Goal: Task Accomplishment & Management: Manage account settings

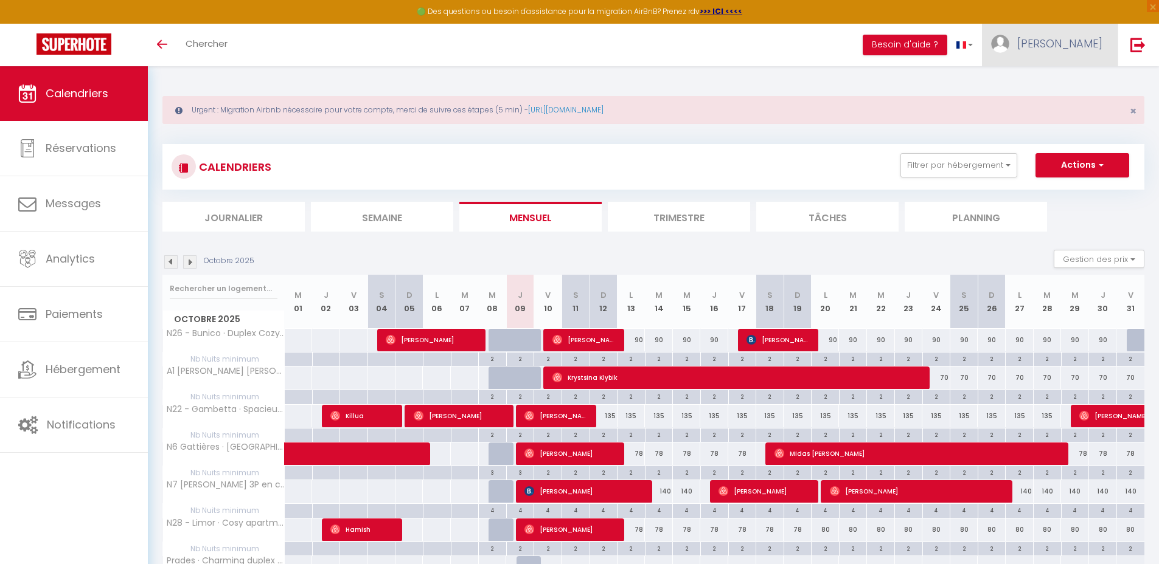
click at [1066, 41] on span "[PERSON_NAME]" at bounding box center [1059, 43] width 85 height 15
click at [1050, 87] on link "Paramètres" at bounding box center [1069, 84] width 90 height 21
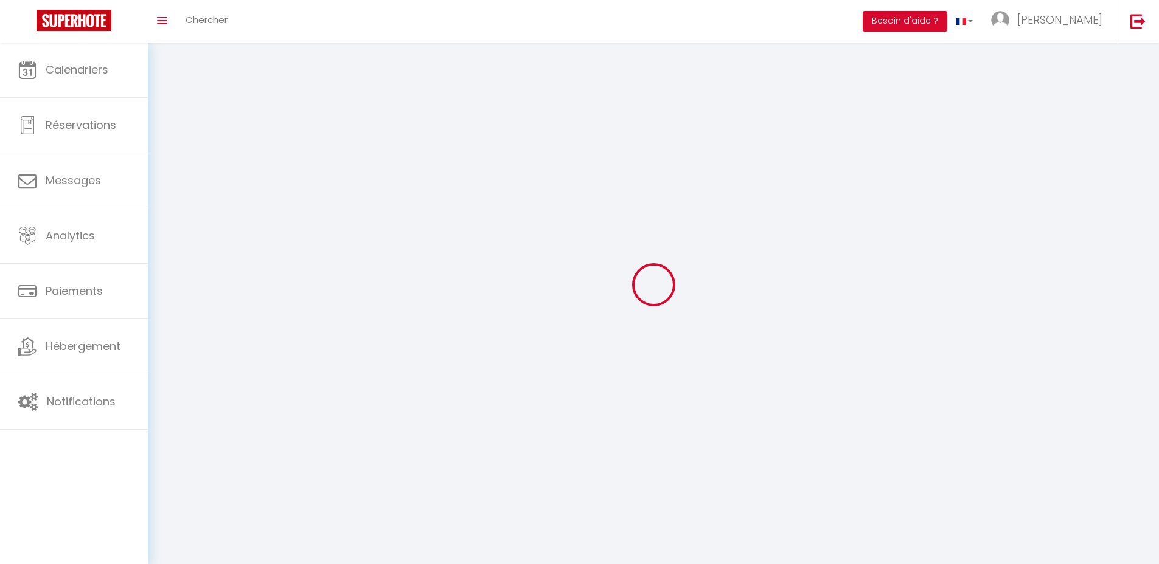
type input "NrhAyCpMi98jj5vrRkjHL4CB8"
type input "UsokYJo2dAUA8vg1kWEVv6Gv8"
type input "[URL][DOMAIN_NAME]"
select select "28"
select select "fr"
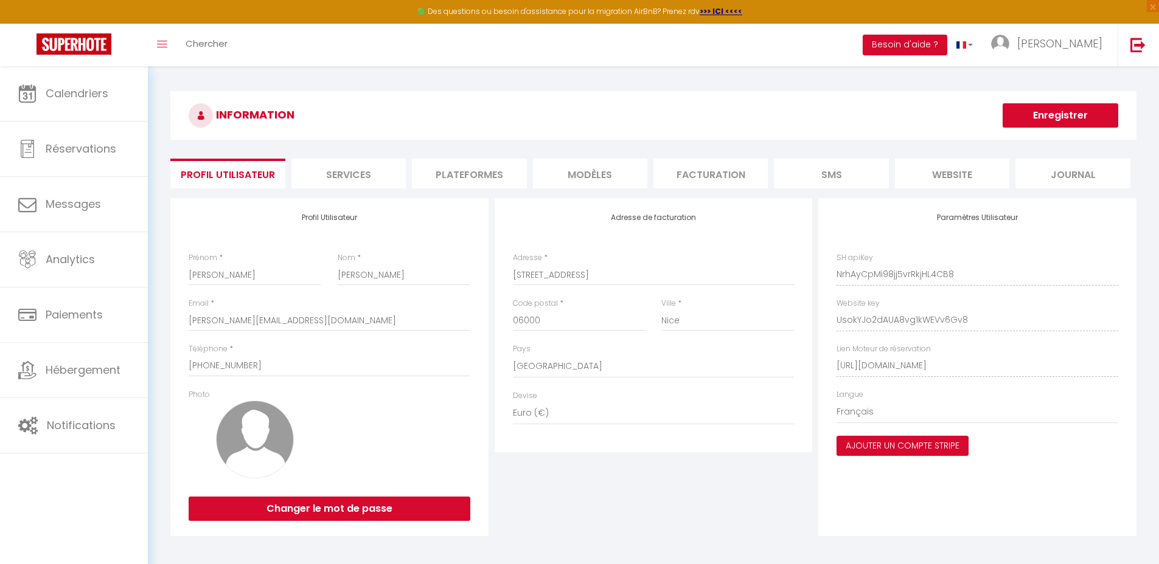
click at [687, 178] on li "Facturation" at bounding box center [710, 174] width 114 height 30
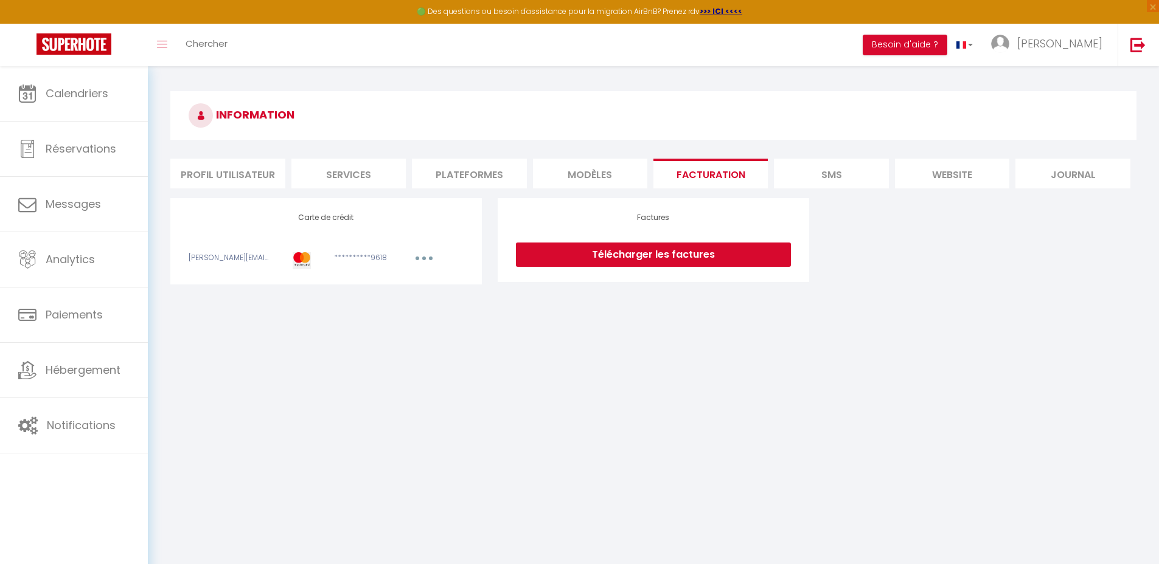
click at [474, 182] on li "Plateformes" at bounding box center [469, 174] width 114 height 30
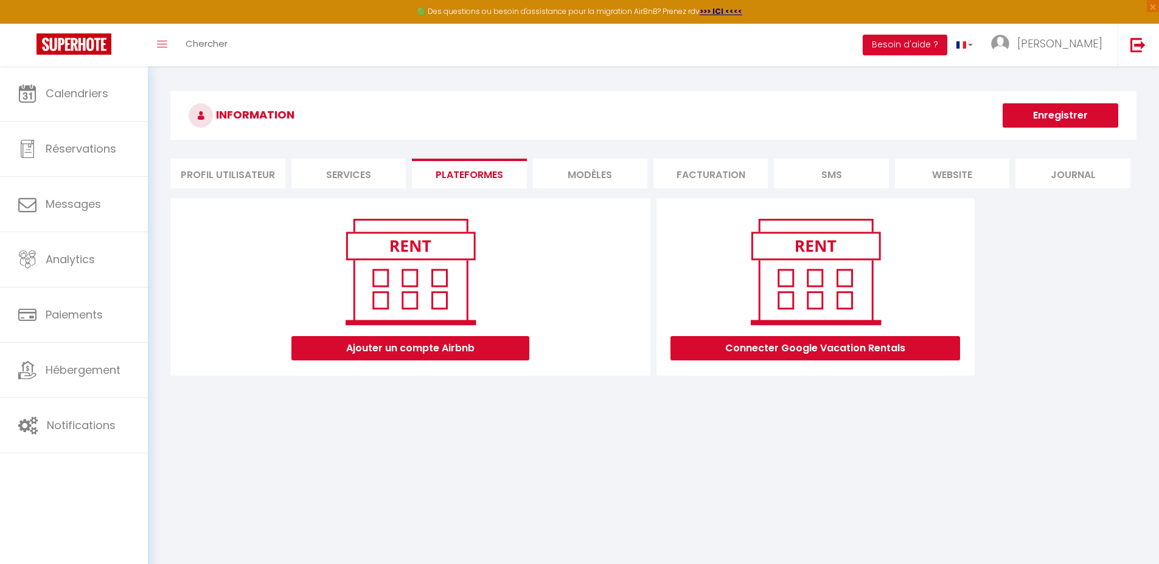
click at [556, 178] on li "MODÈLES" at bounding box center [590, 174] width 114 height 30
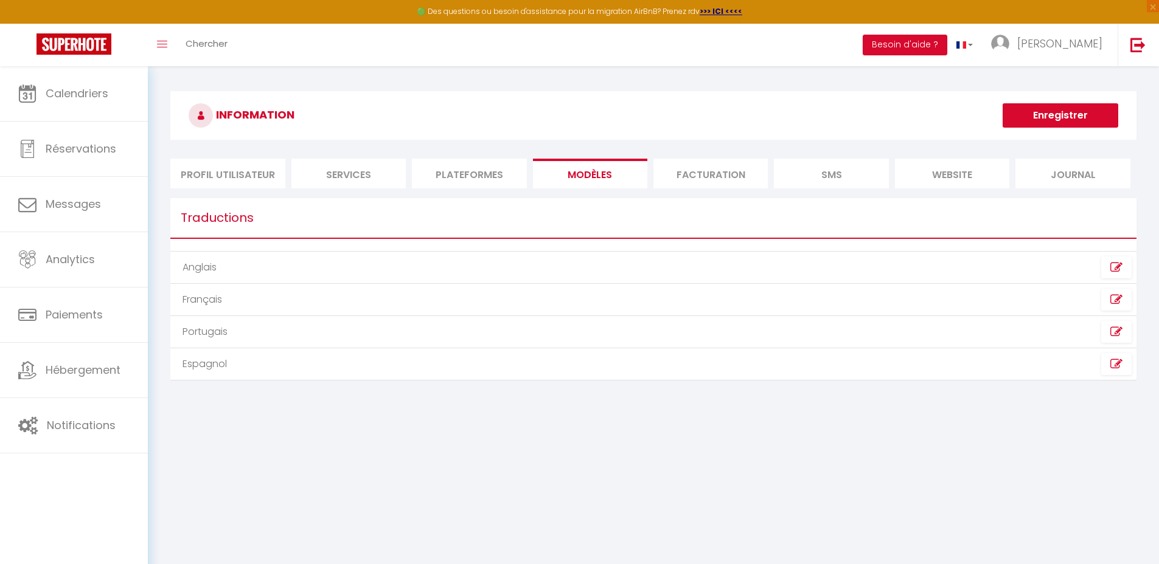
click at [379, 177] on li "Services" at bounding box center [348, 174] width 114 height 30
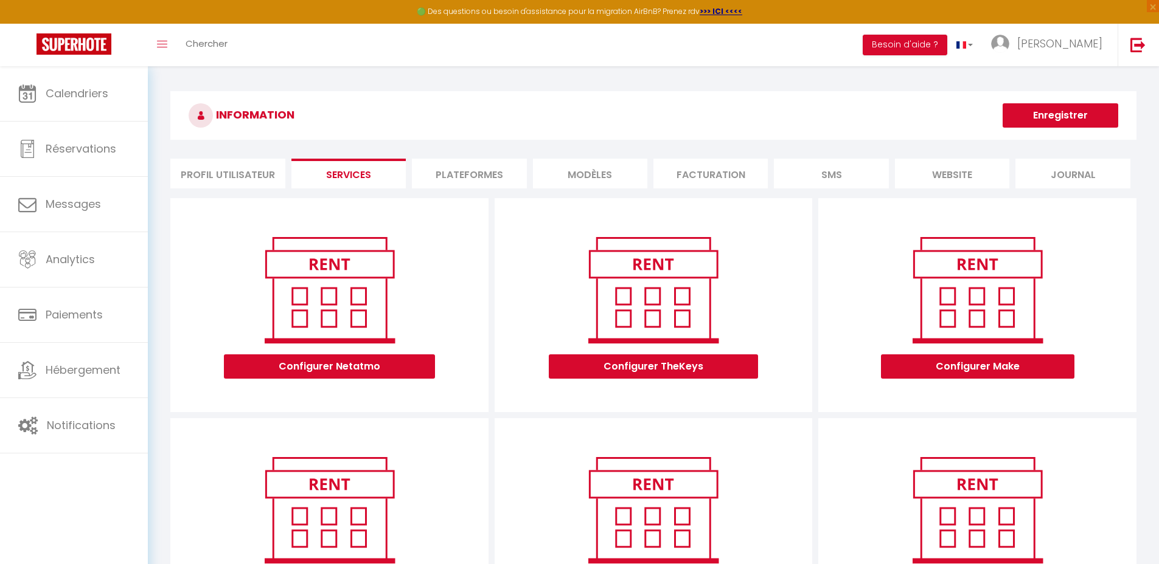
click at [480, 172] on li "Plateformes" at bounding box center [469, 174] width 114 height 30
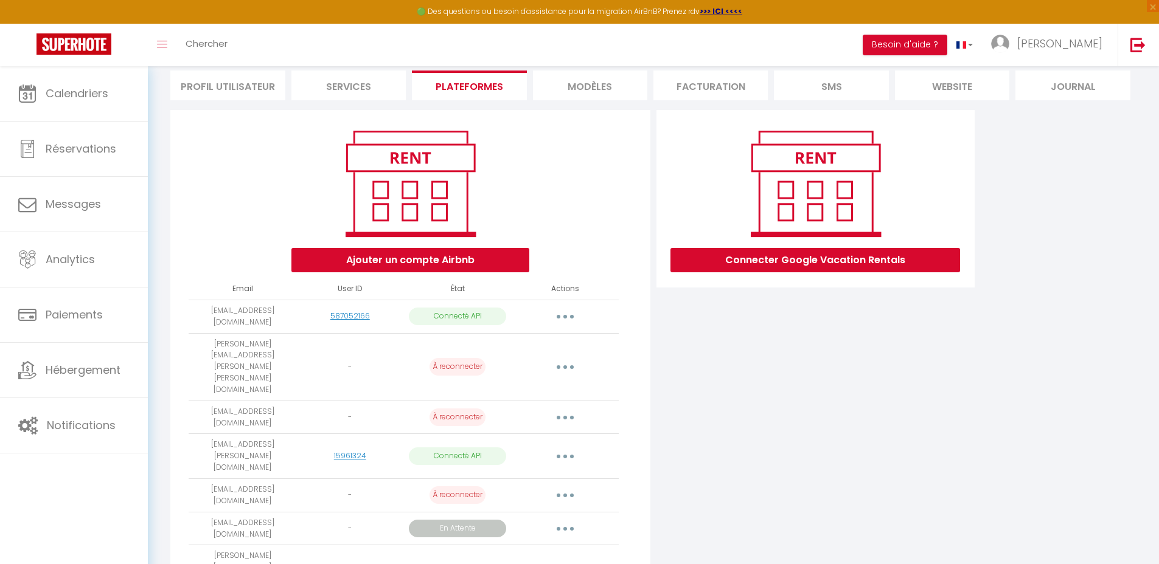
scroll to position [99, 0]
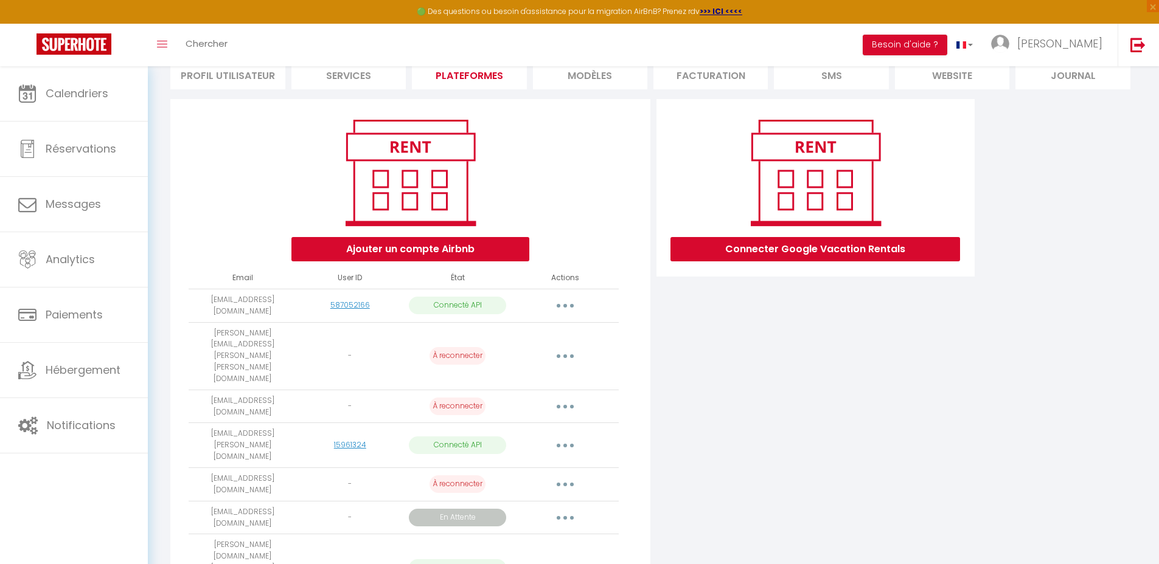
click at [460, 347] on p "À reconnecter" at bounding box center [457, 356] width 56 height 18
click at [562, 347] on button "button" at bounding box center [565, 356] width 34 height 19
click at [569, 210] on div "Ajouter un compte Airbnb" at bounding box center [410, 187] width 459 height 147
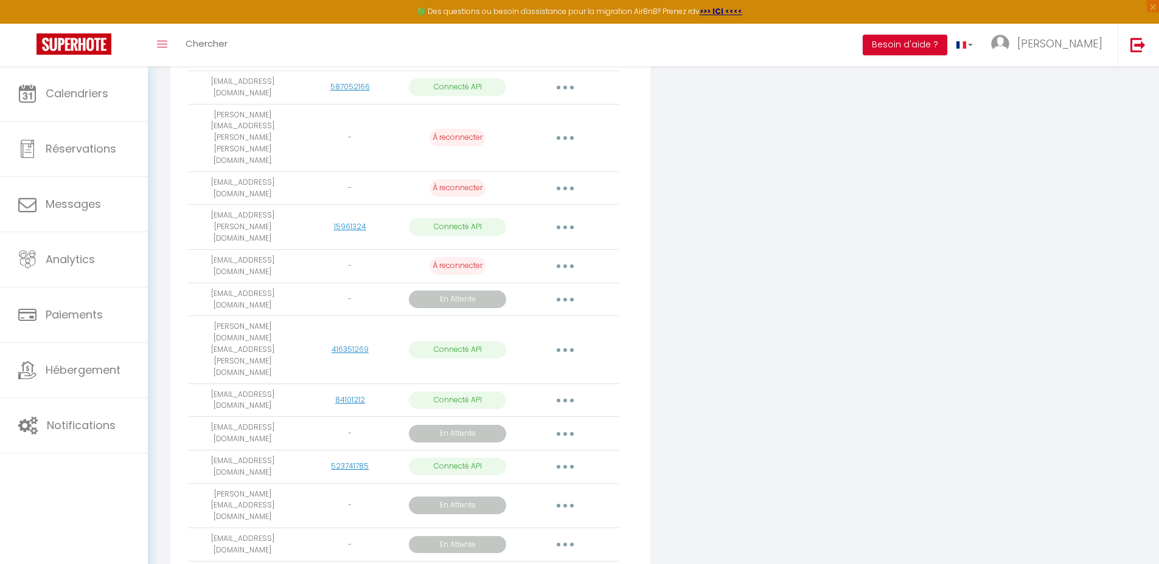
scroll to position [0, 0]
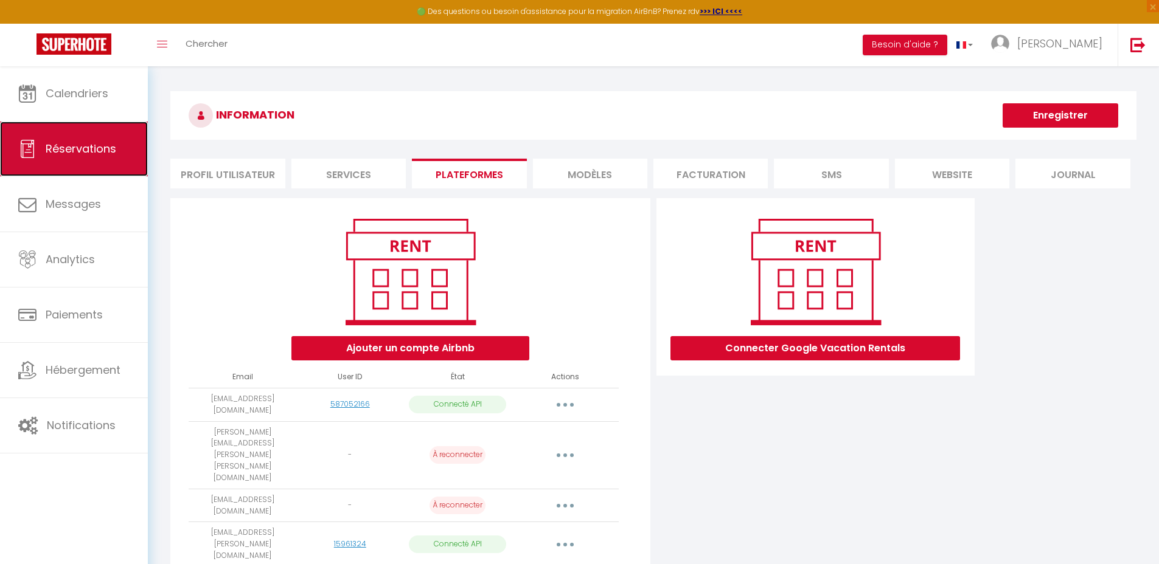
click at [66, 145] on span "Réservations" at bounding box center [81, 148] width 71 height 15
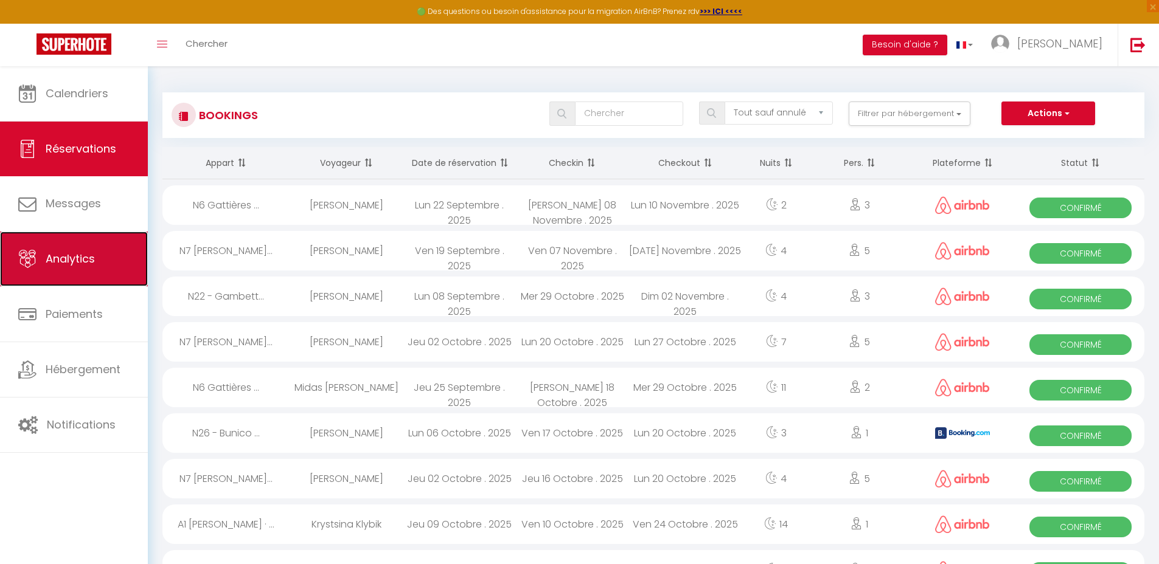
click at [74, 263] on span "Analytics" at bounding box center [70, 258] width 49 height 15
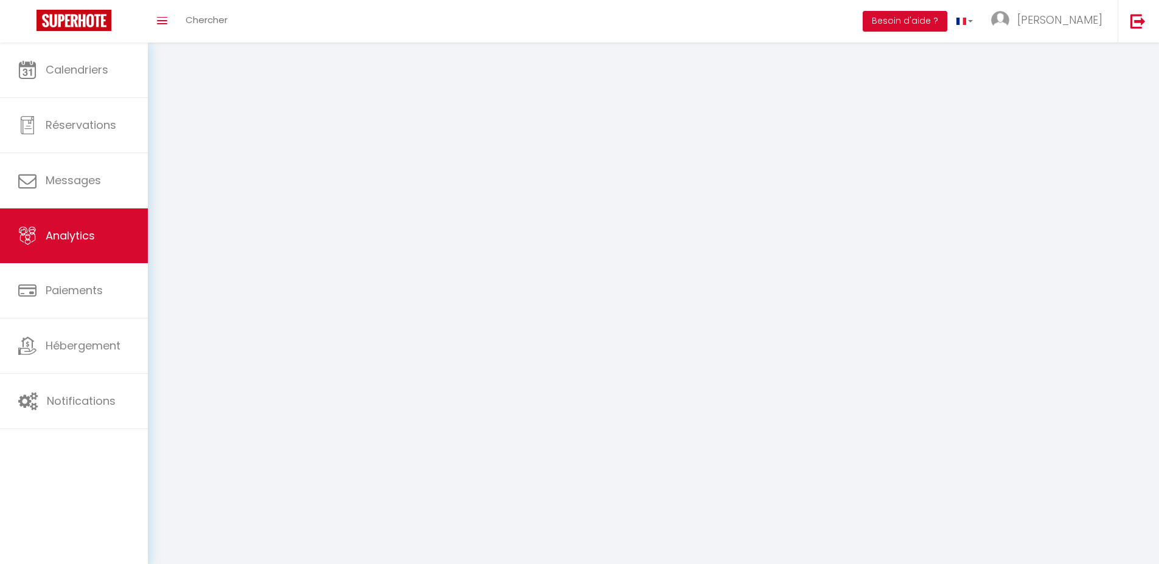
select select "2025"
select select "10"
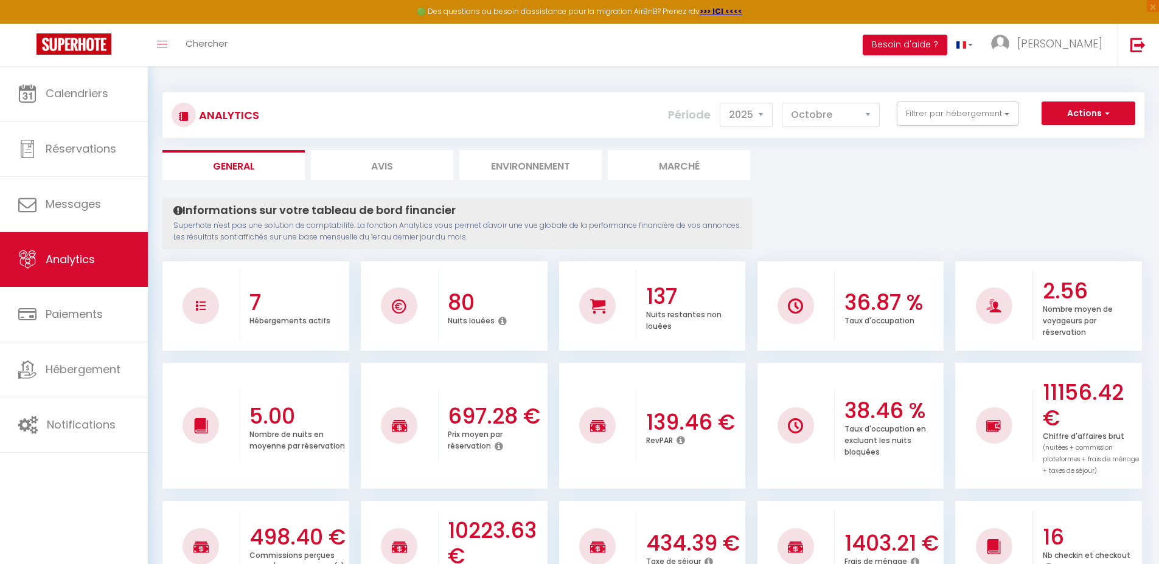
click at [334, 170] on li "Avis" at bounding box center [382, 165] width 142 height 30
select select "2025"
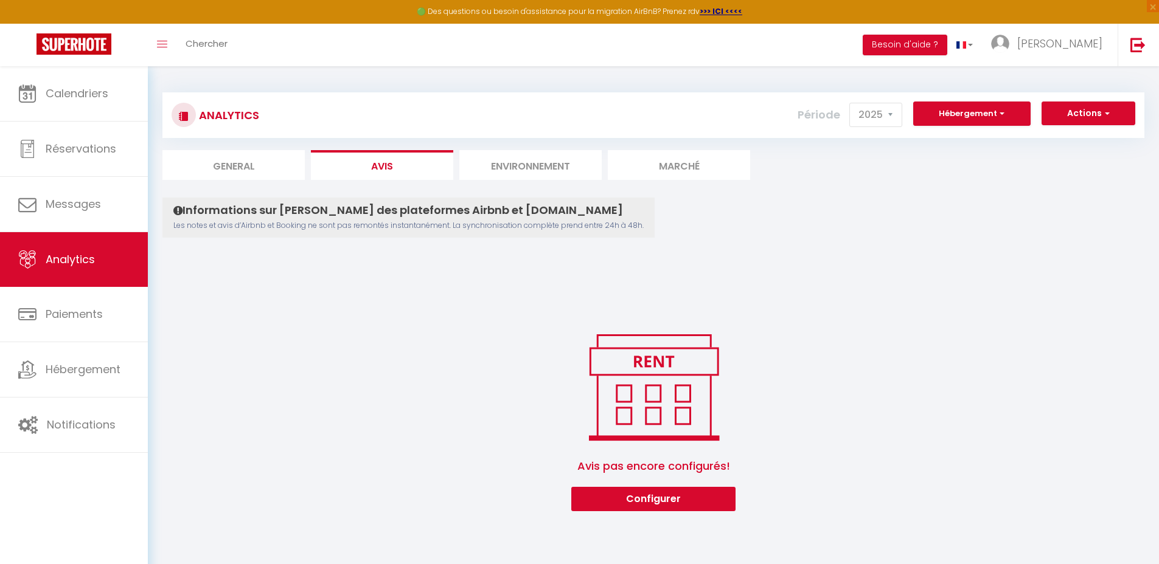
click at [247, 170] on li "General" at bounding box center [233, 165] width 142 height 30
select select "2025"
select select "10"
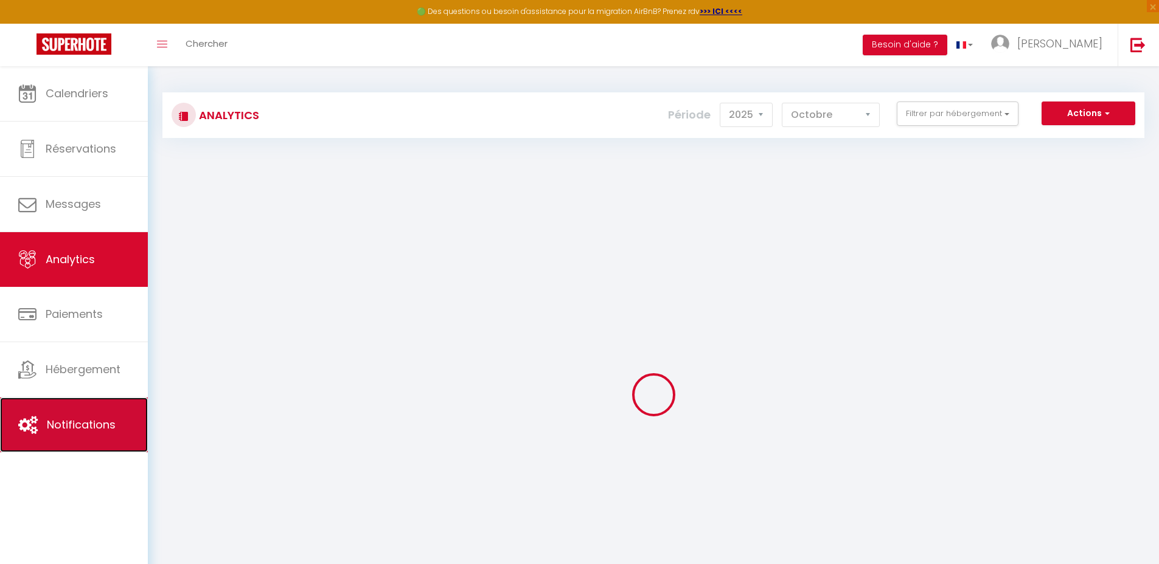
click at [68, 436] on link "Notifications" at bounding box center [74, 425] width 148 height 55
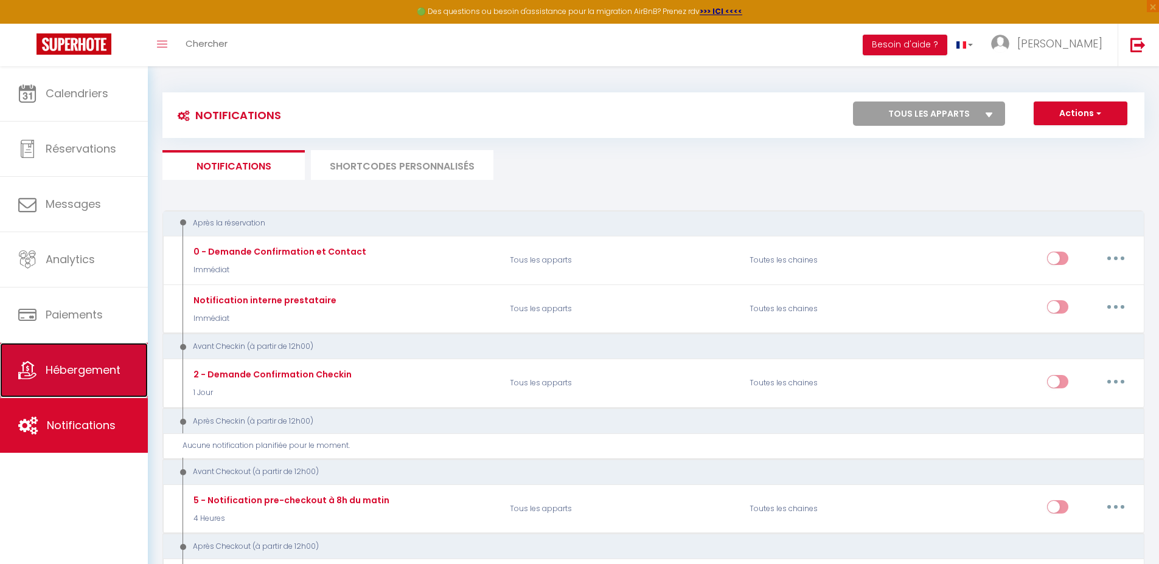
click at [78, 367] on span "Hébergement" at bounding box center [83, 369] width 75 height 15
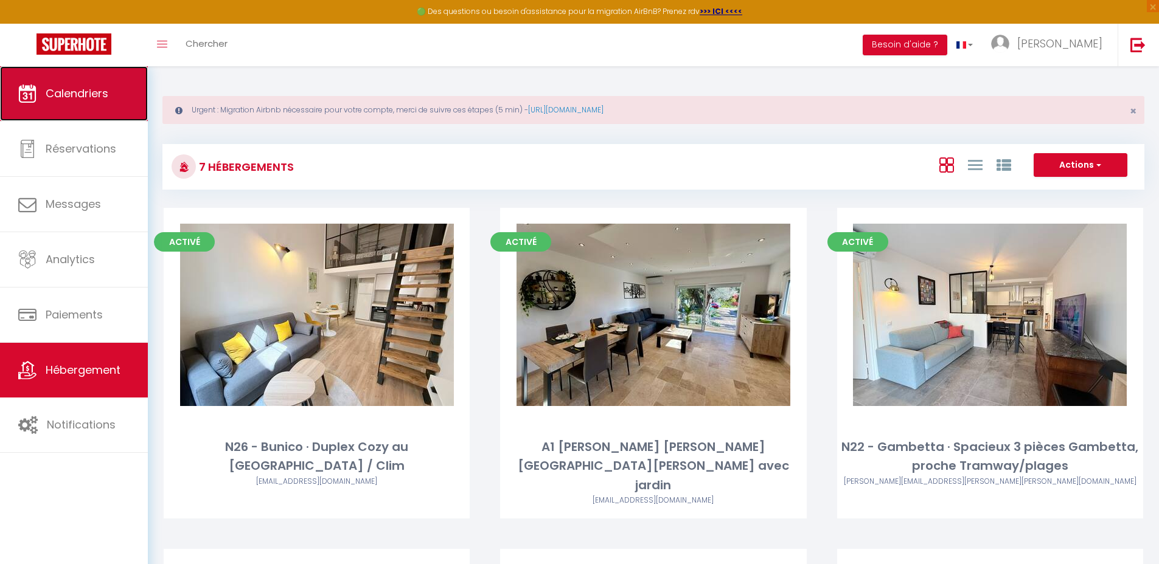
click at [66, 102] on link "Calendriers" at bounding box center [74, 93] width 148 height 55
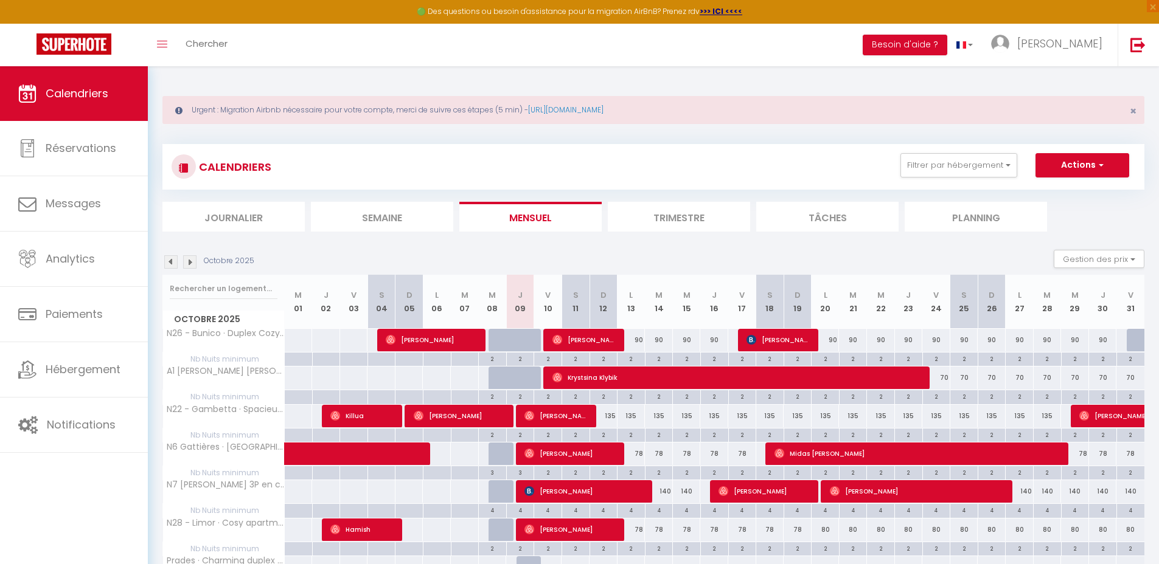
scroll to position [26, 0]
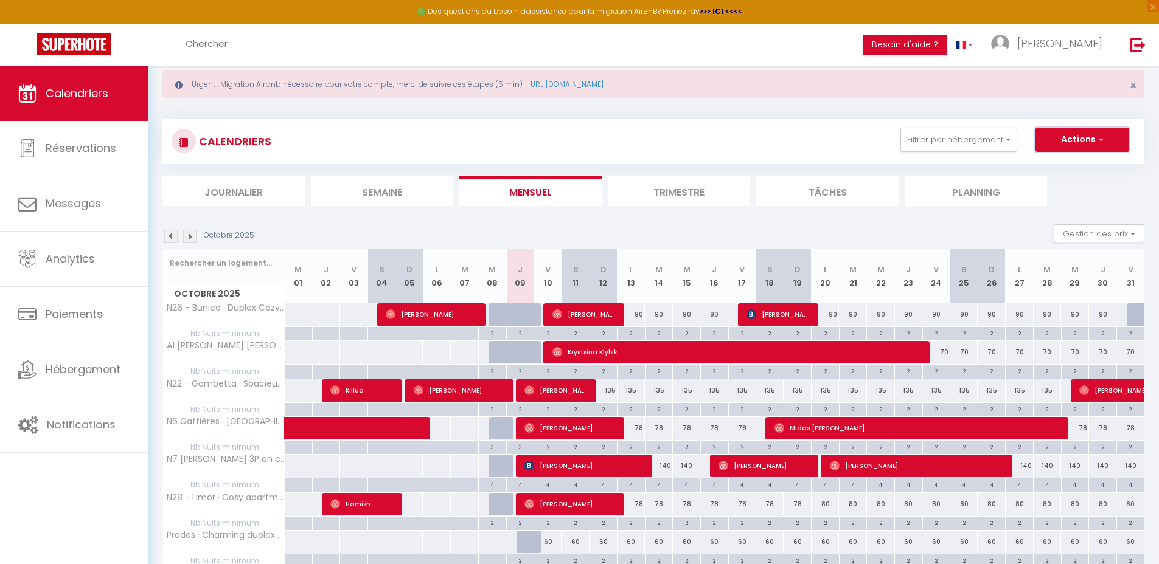
click at [1080, 136] on button "Actions" at bounding box center [1082, 140] width 94 height 24
click at [975, 141] on button "Filtrer par hébergement" at bounding box center [958, 140] width 117 height 24
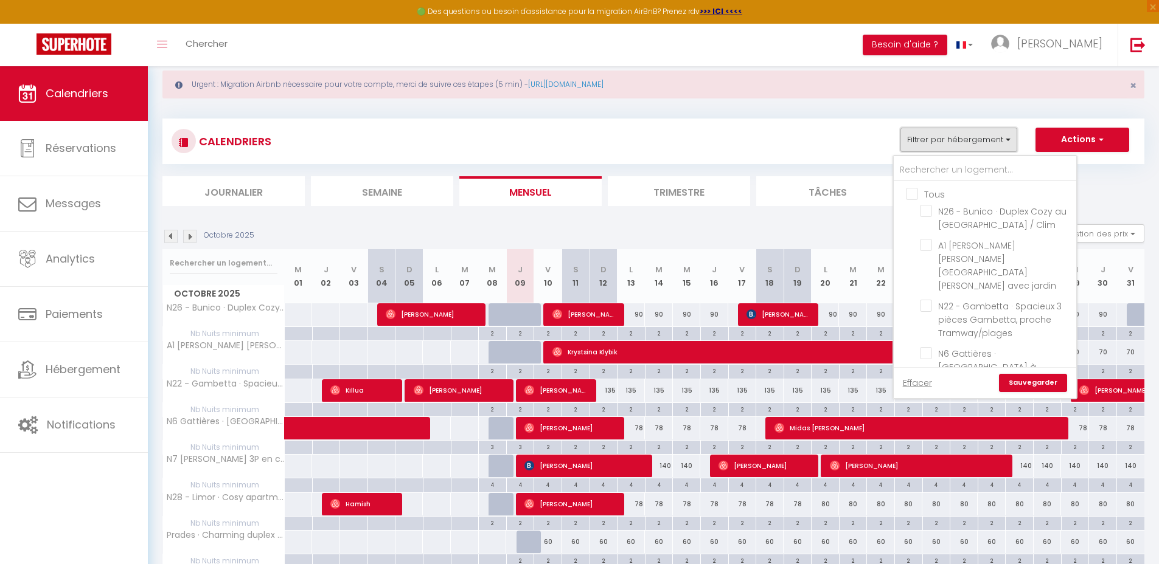
click at [975, 141] on button "Filtrer par hébergement" at bounding box center [958, 140] width 117 height 24
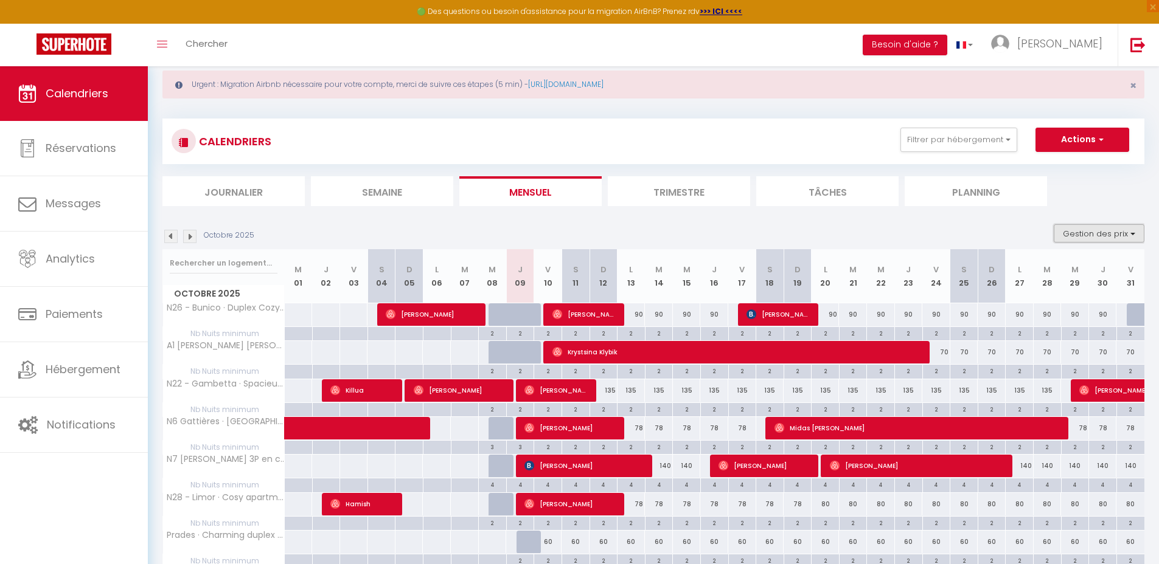
click at [1109, 232] on button "Gestion des prix" at bounding box center [1098, 233] width 91 height 18
click at [1037, 272] on input "Nb Nuits minimum" at bounding box center [1088, 271] width 109 height 12
checkbox input "false"
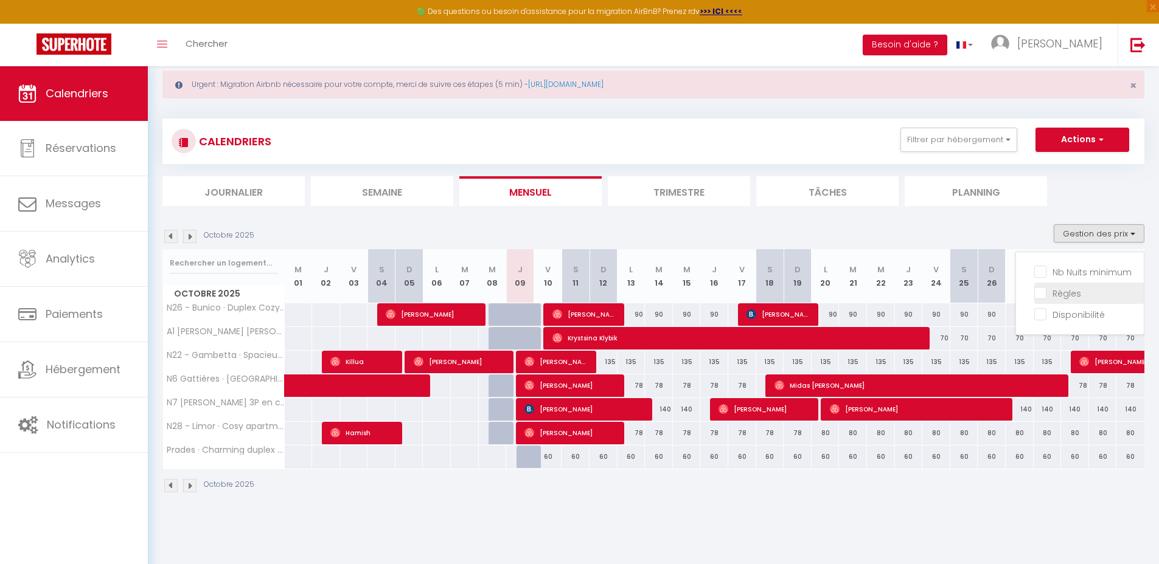
click at [1041, 291] on input "Règles" at bounding box center [1088, 292] width 109 height 12
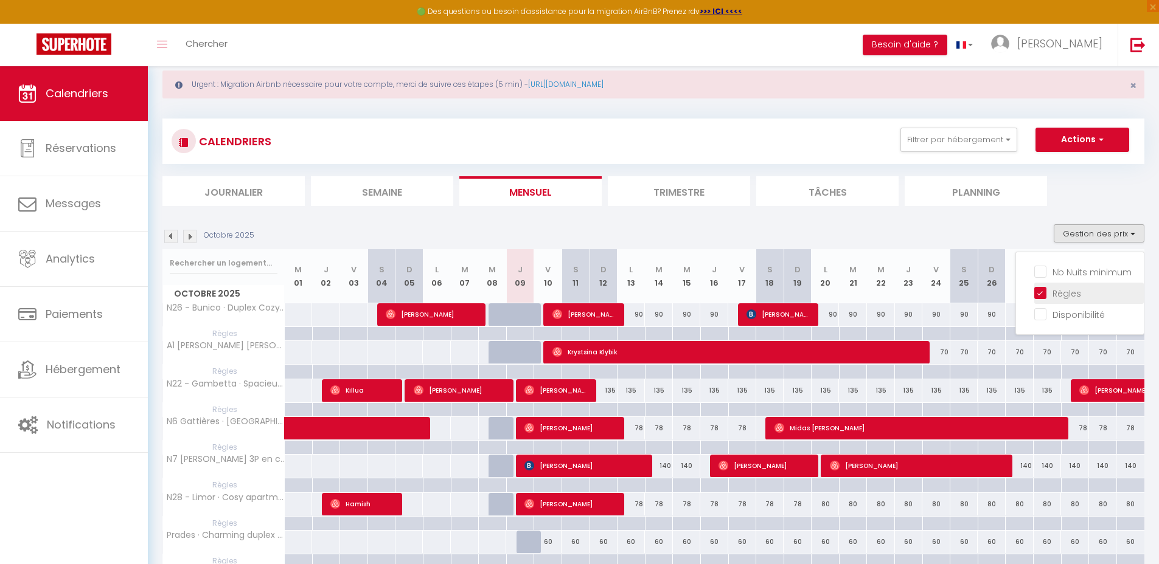
click at [1041, 291] on input "Règles" at bounding box center [1088, 292] width 109 height 12
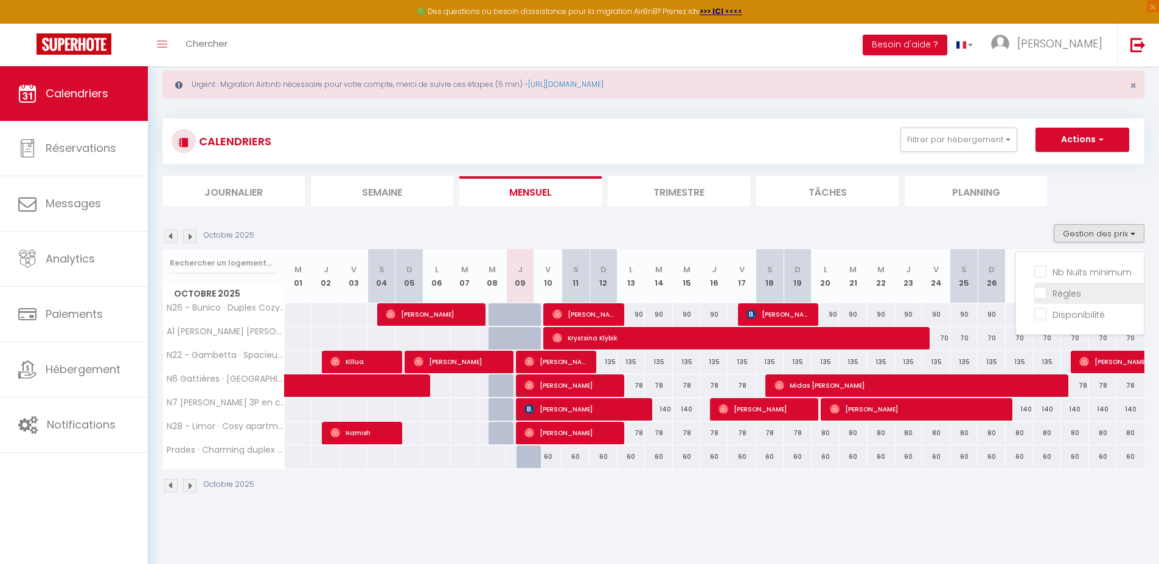
click at [1041, 291] on input "Règles" at bounding box center [1088, 292] width 109 height 12
checkbox input "true"
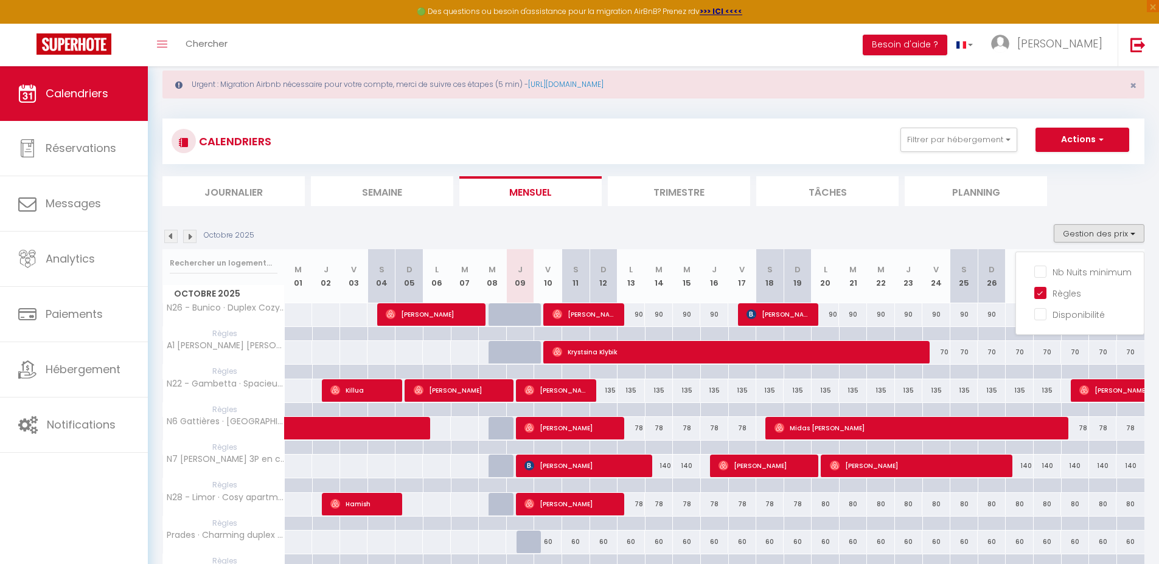
click at [515, 335] on div at bounding box center [520, 334] width 28 height 14
type input "Jeu 09 Octobre 2025"
type input "Ven 10 Octobre 2025"
select select
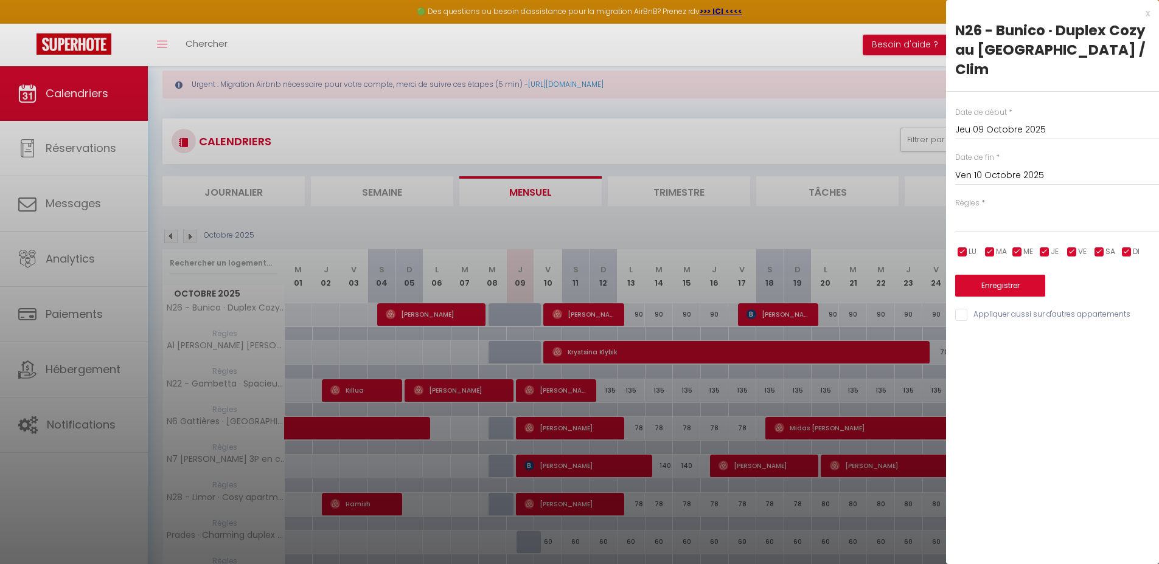
click at [1148, 13] on div "x" at bounding box center [1048, 13] width 204 height 15
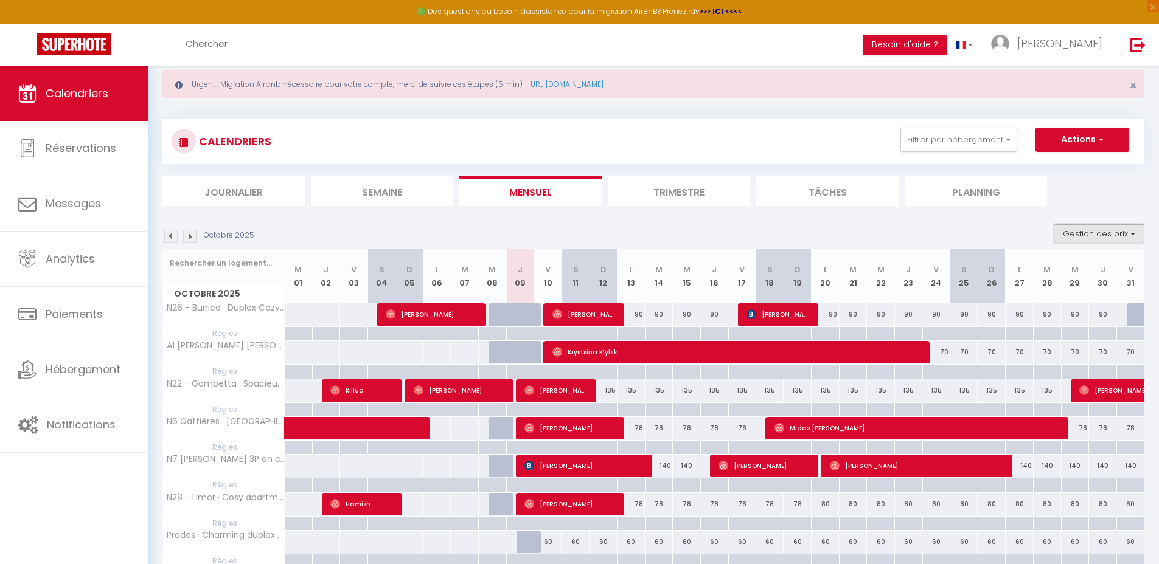
click at [1075, 232] on button "Gestion des prix" at bounding box center [1098, 233] width 91 height 18
click at [1038, 295] on input "Règles" at bounding box center [1088, 292] width 109 height 12
checkbox input "false"
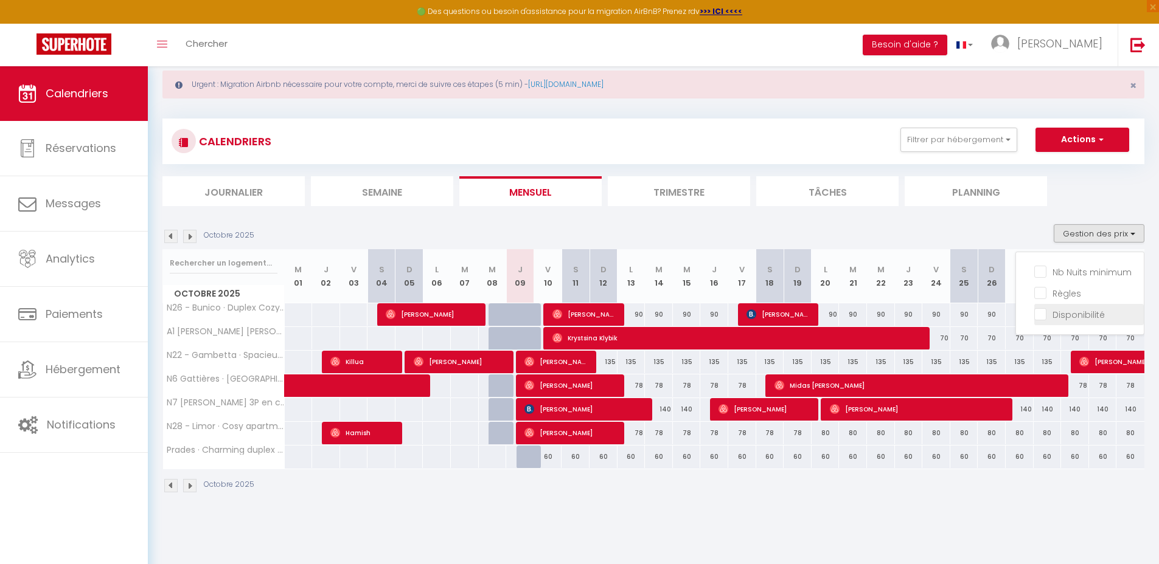
click at [1038, 315] on input "Disponibilité" at bounding box center [1088, 314] width 109 height 12
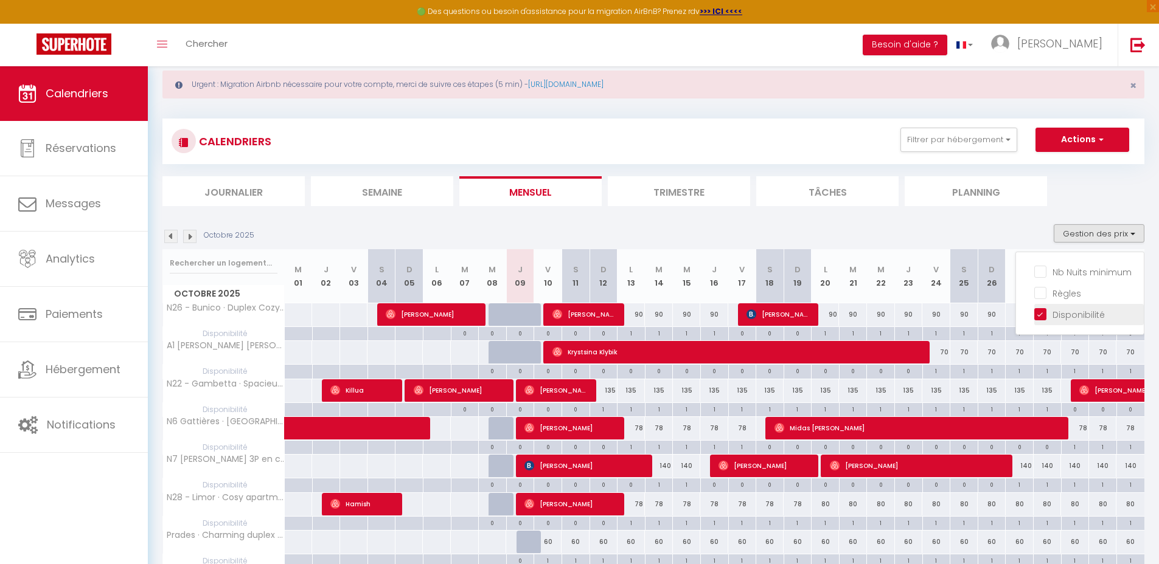
click at [1038, 315] on input "Disponibilité" at bounding box center [1088, 314] width 109 height 12
checkbox input "false"
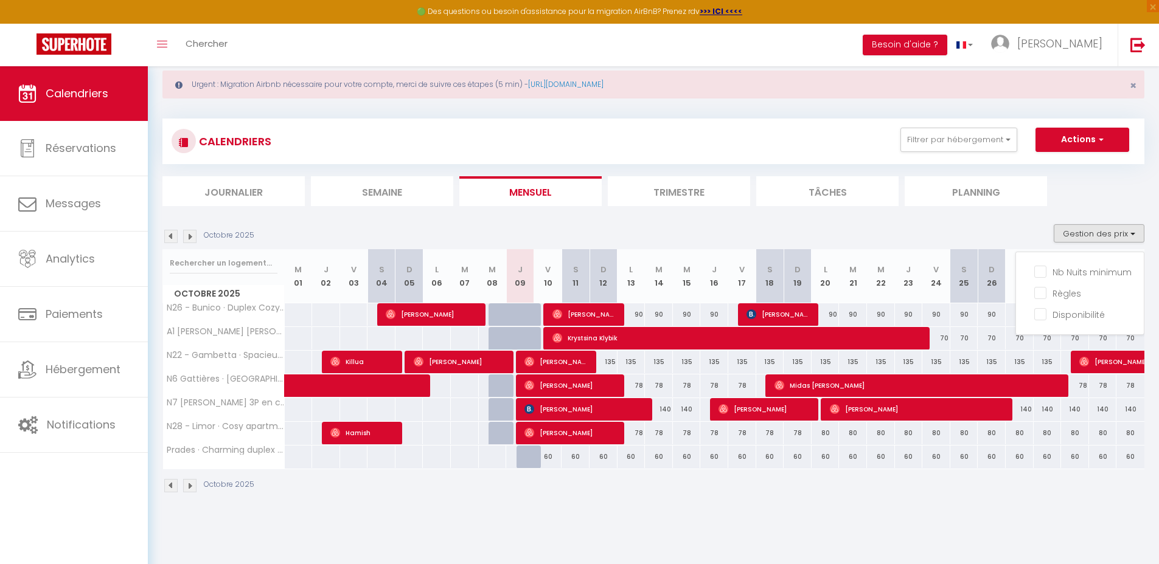
click at [886, 228] on div "Octobre 2025 Gestion des prix Nb Nuits minimum Règles Disponibilité" at bounding box center [653, 236] width 982 height 25
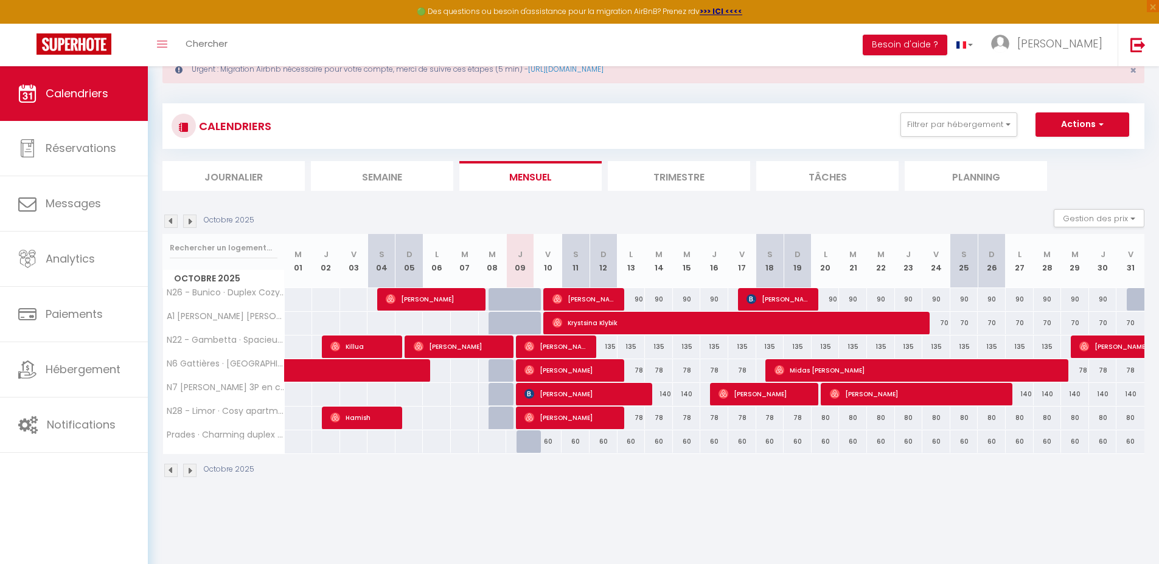
scroll to position [66, 0]
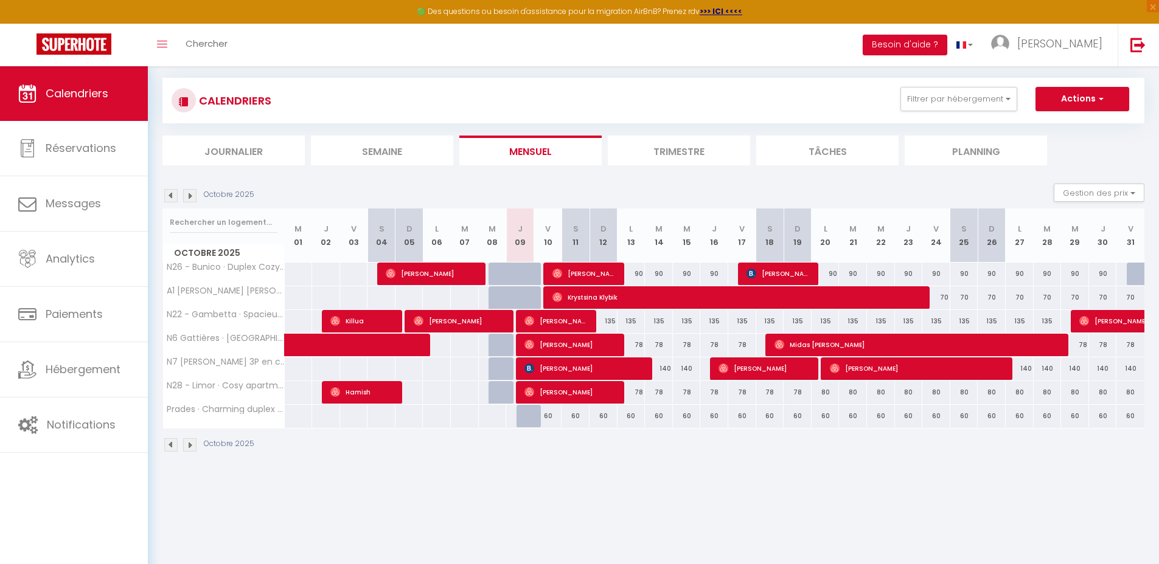
click at [634, 421] on div "60" at bounding box center [631, 416] width 28 height 23
type input "60"
type input "Lun 13 Octobre 2025"
type input "[DATE] Octobre 2025"
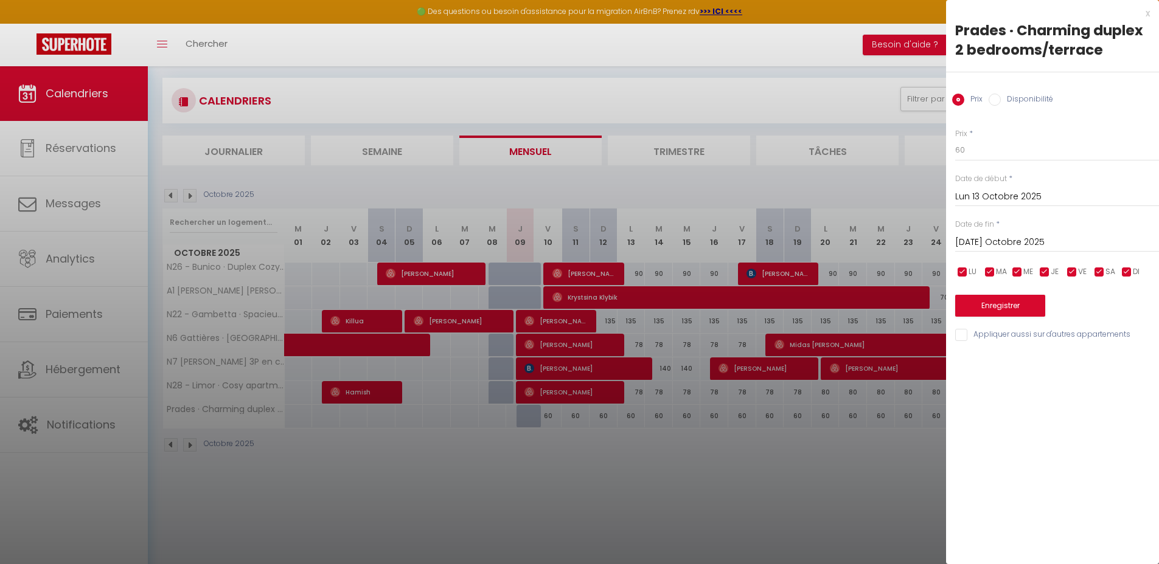
click at [1147, 15] on div "x" at bounding box center [1048, 13] width 204 height 15
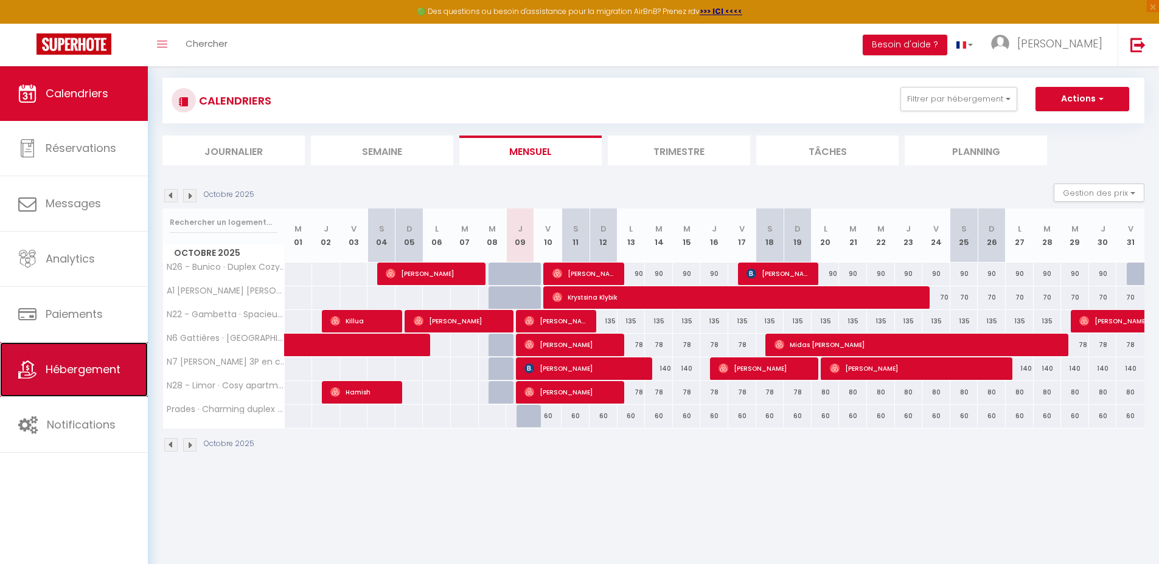
click at [93, 364] on span "Hébergement" at bounding box center [83, 369] width 75 height 15
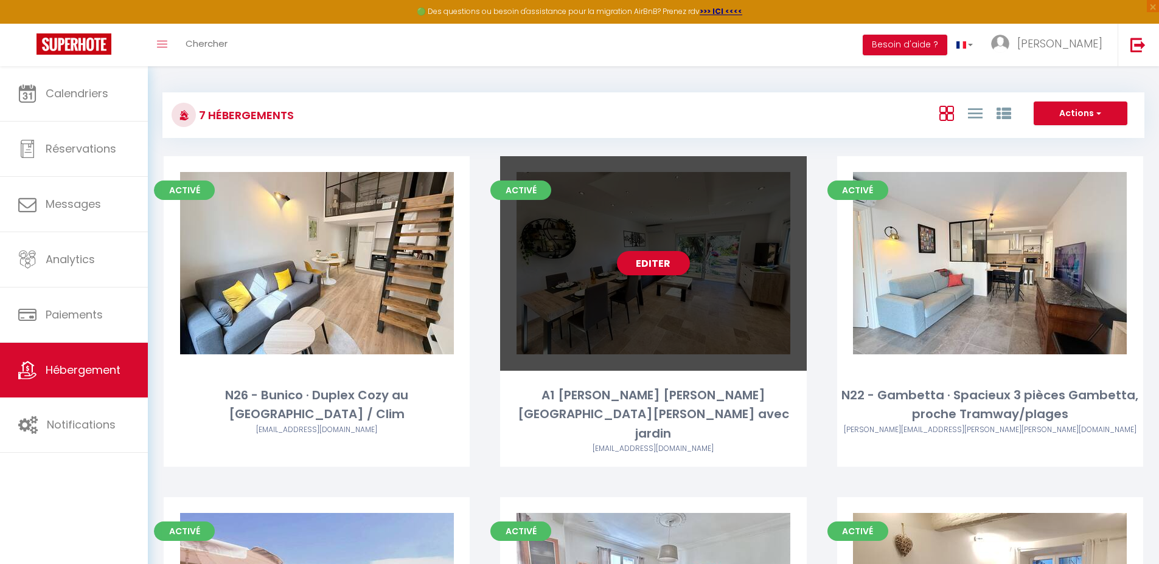
click at [615, 274] on div "Editer" at bounding box center [653, 263] width 306 height 215
select select "3"
select select "2"
select select "1"
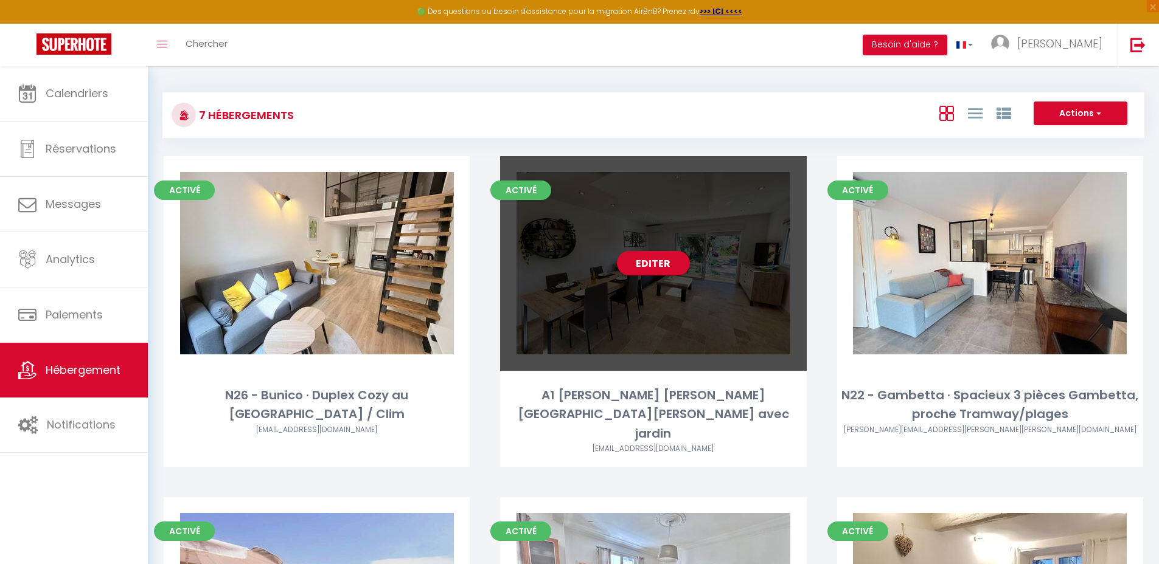
select select "28"
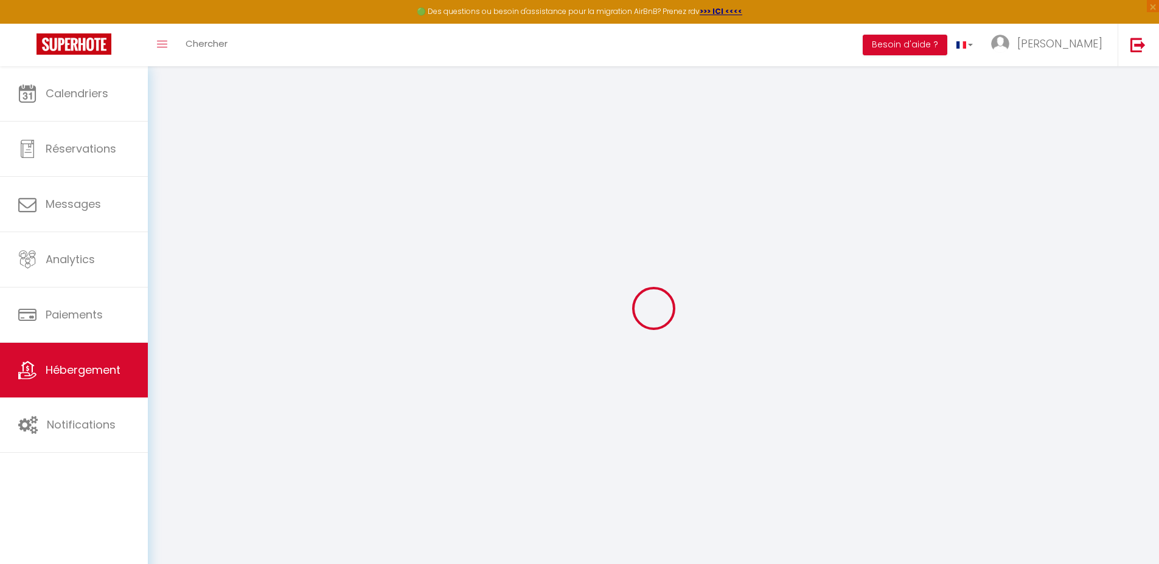
select select
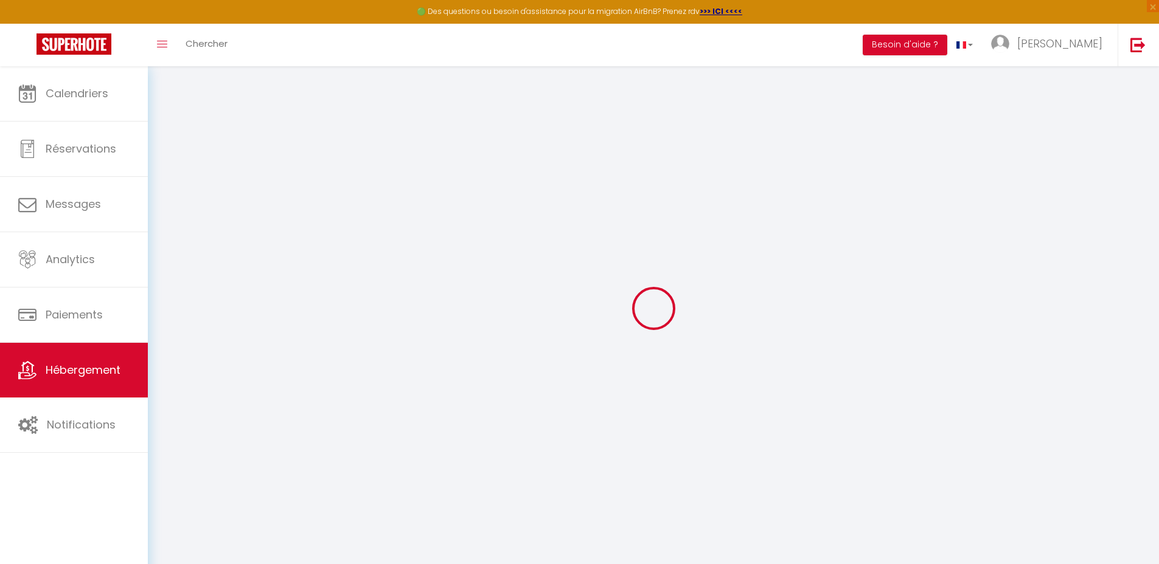
select select
checkbox input "false"
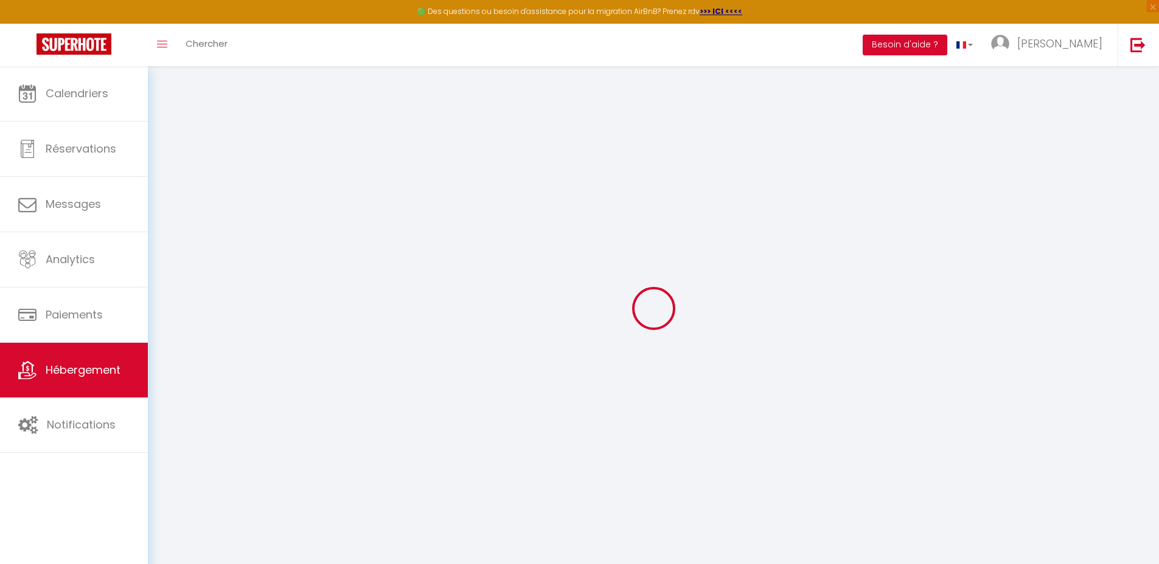
select select
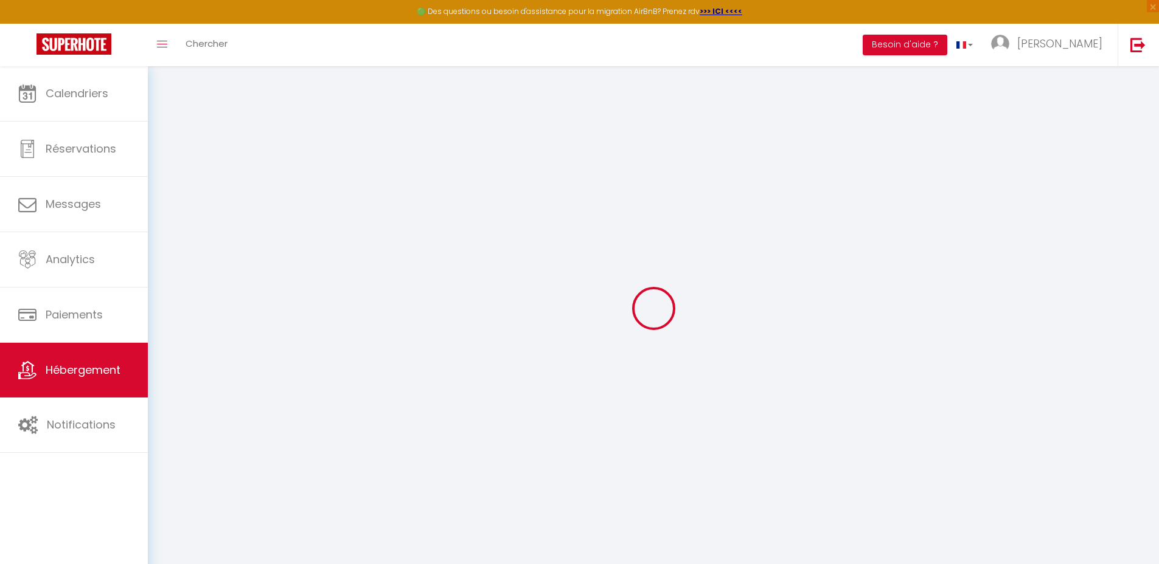
select select
checkbox input "false"
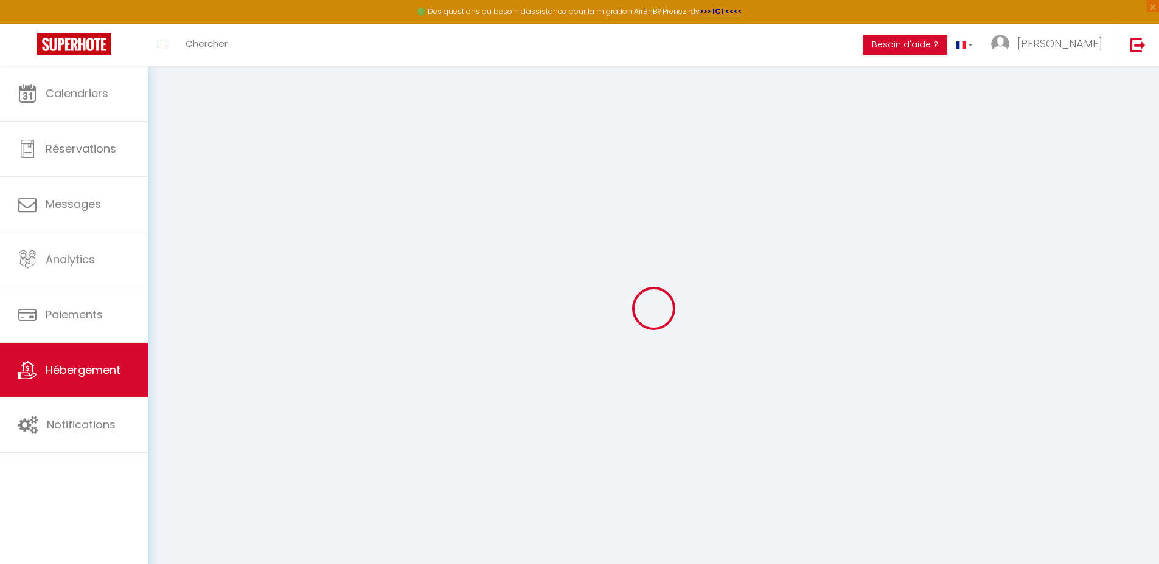
checkbox input "false"
select select
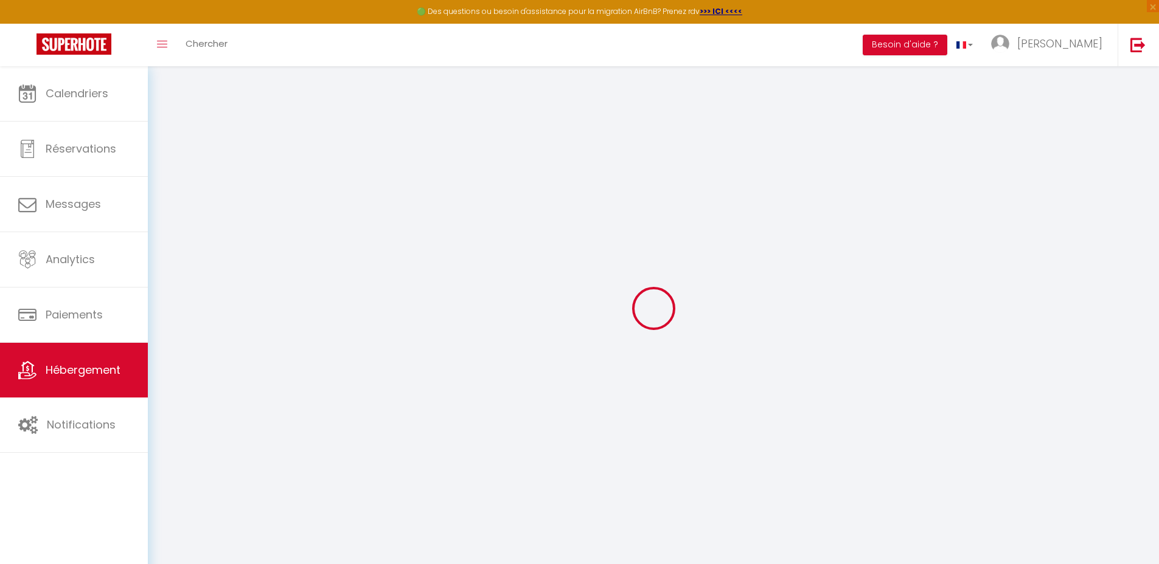
select select
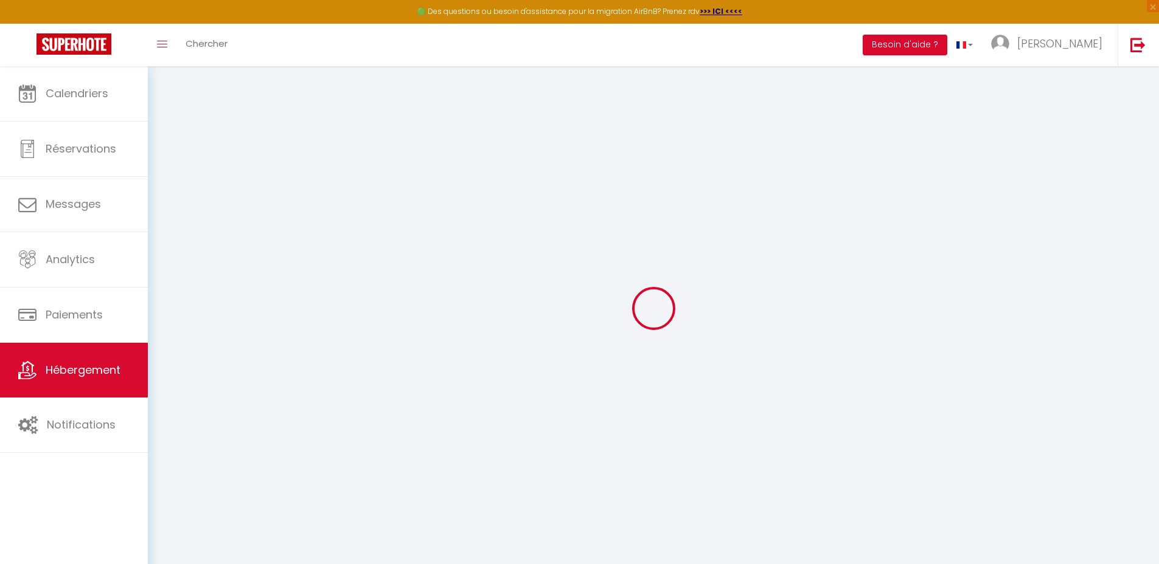
checkbox input "false"
select select
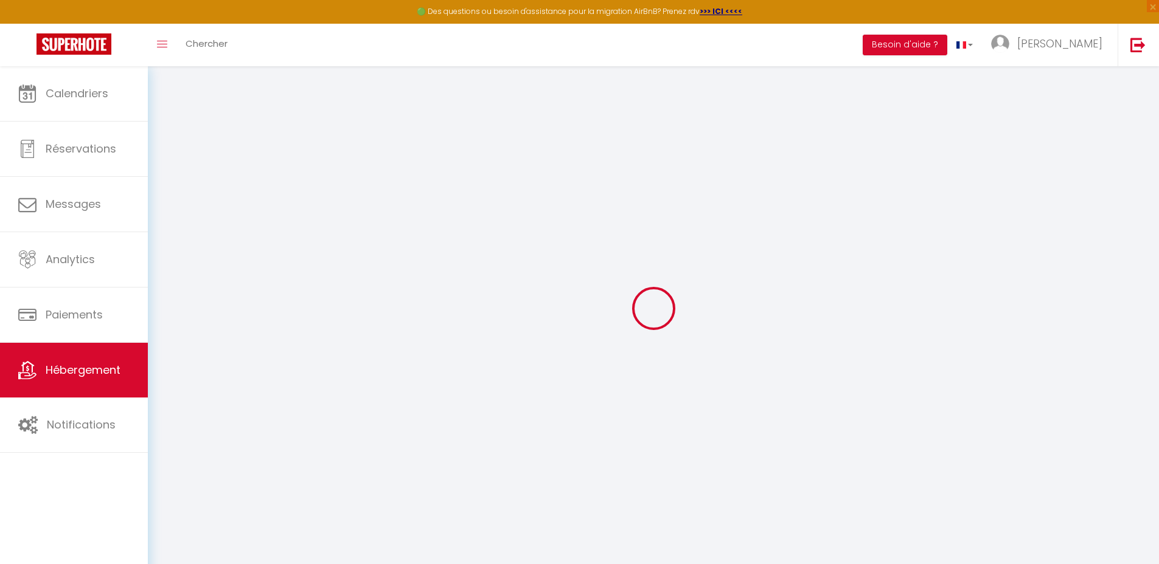
select select
type input "A1 [PERSON_NAME] [PERSON_NAME][GEOGRAPHIC_DATA][PERSON_NAME] avec jardin"
select select "houses"
select select "2"
type input "105"
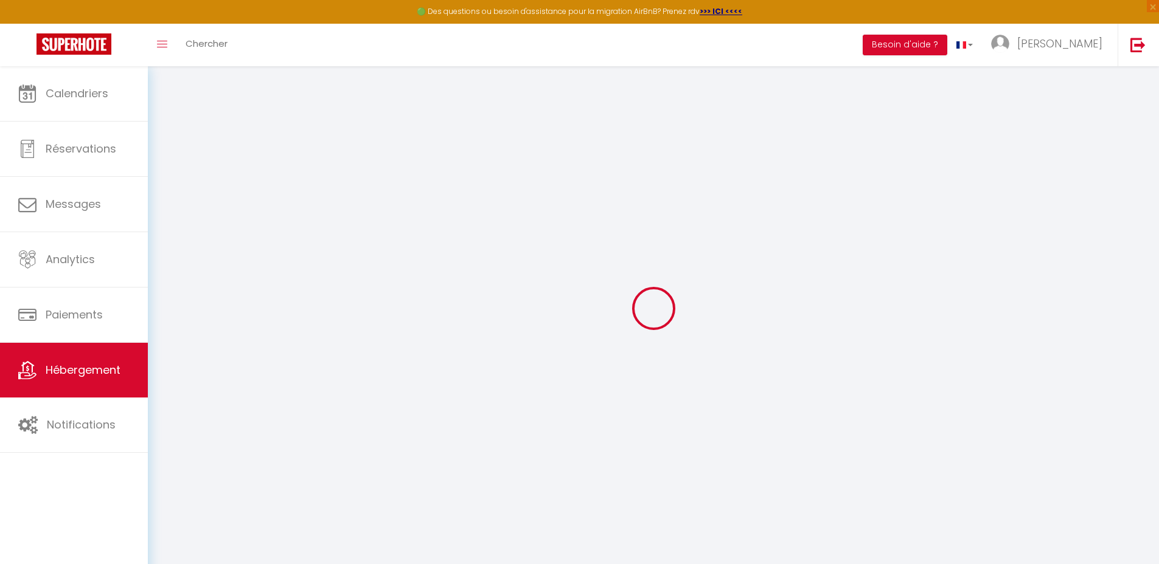
type input "80"
select select
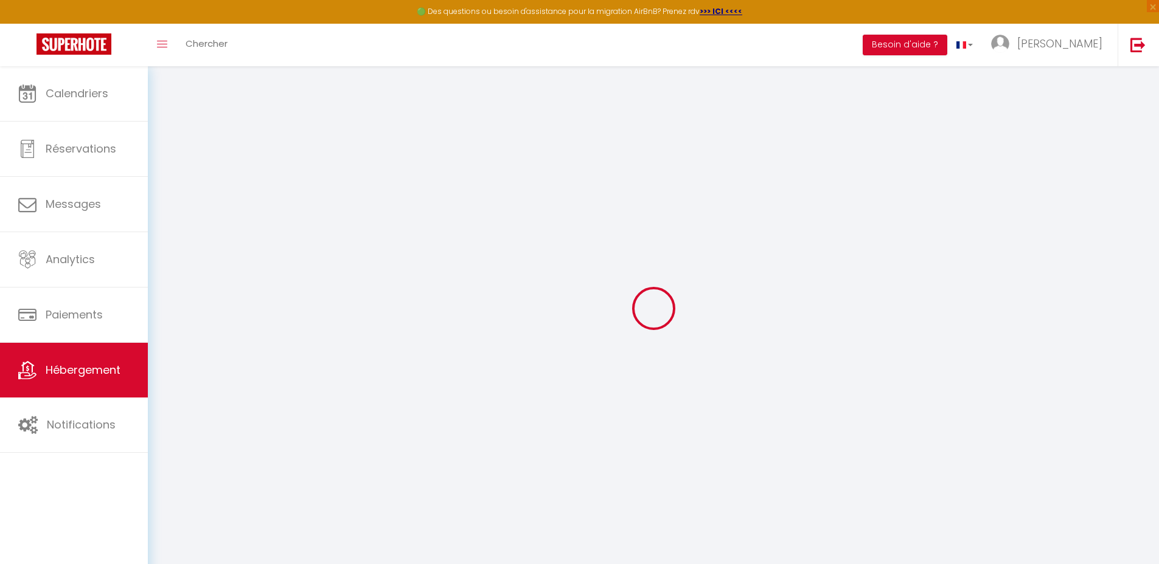
select select
type input "1768 Chemin Interland"
type input "06160"
type input "Antibes"
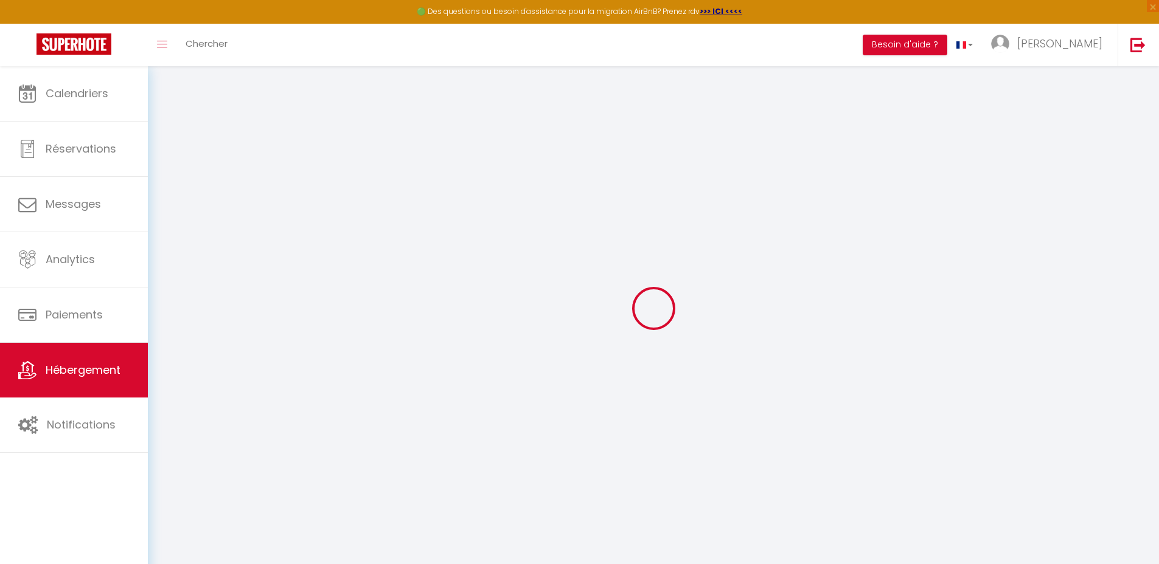
type input "[PERSON_NAME][EMAIL_ADDRESS][DOMAIN_NAME]"
select select
checkbox input "false"
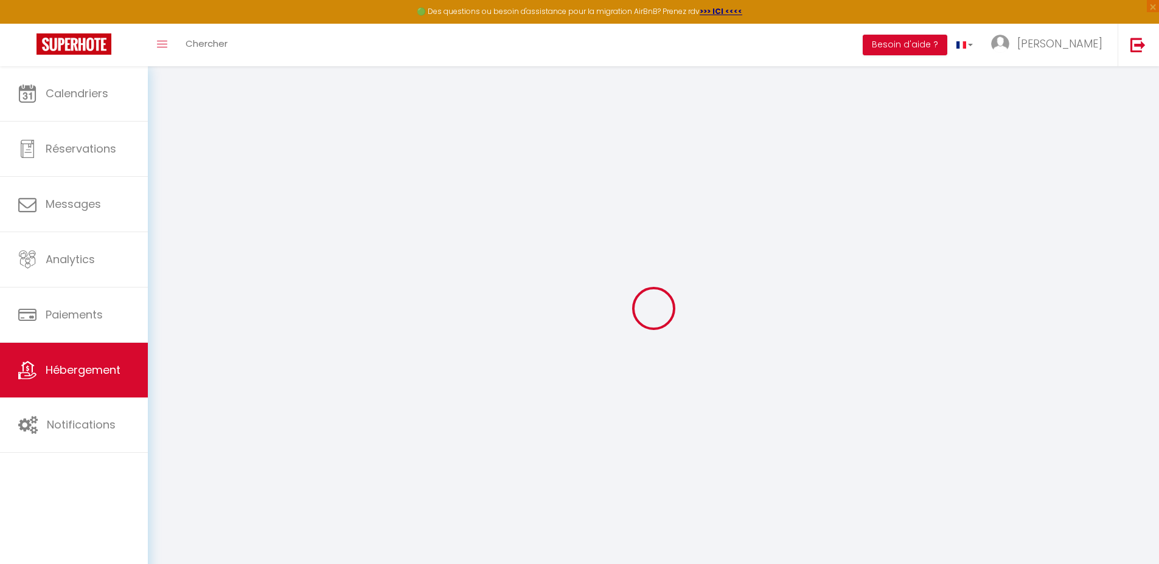
checkbox input "false"
type input "0"
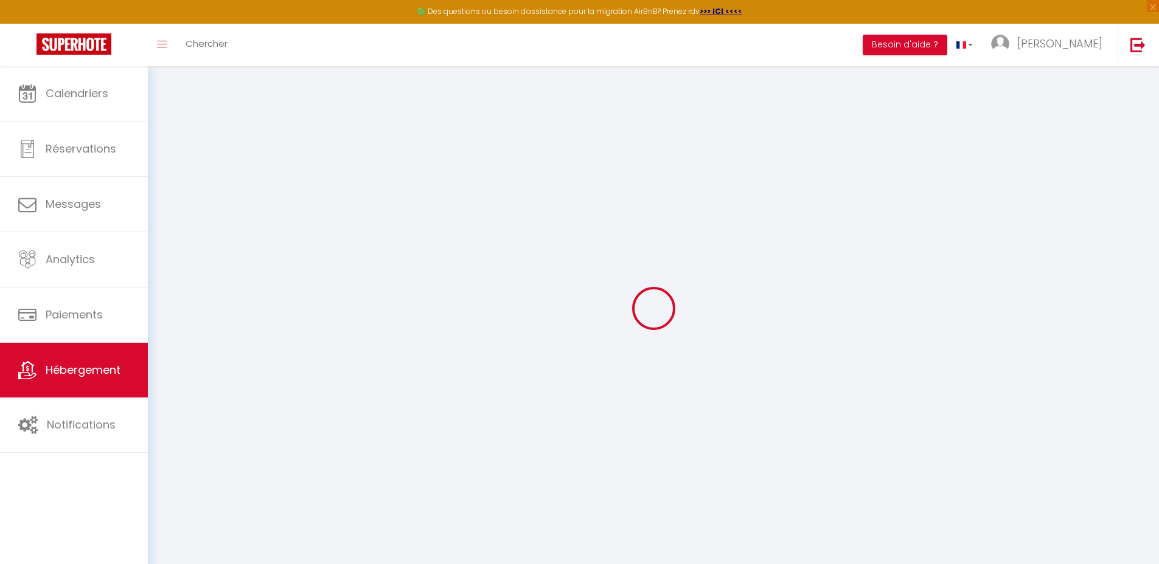
select select "+ 22 %"
select select "+ 19 %"
select select
checkbox input "false"
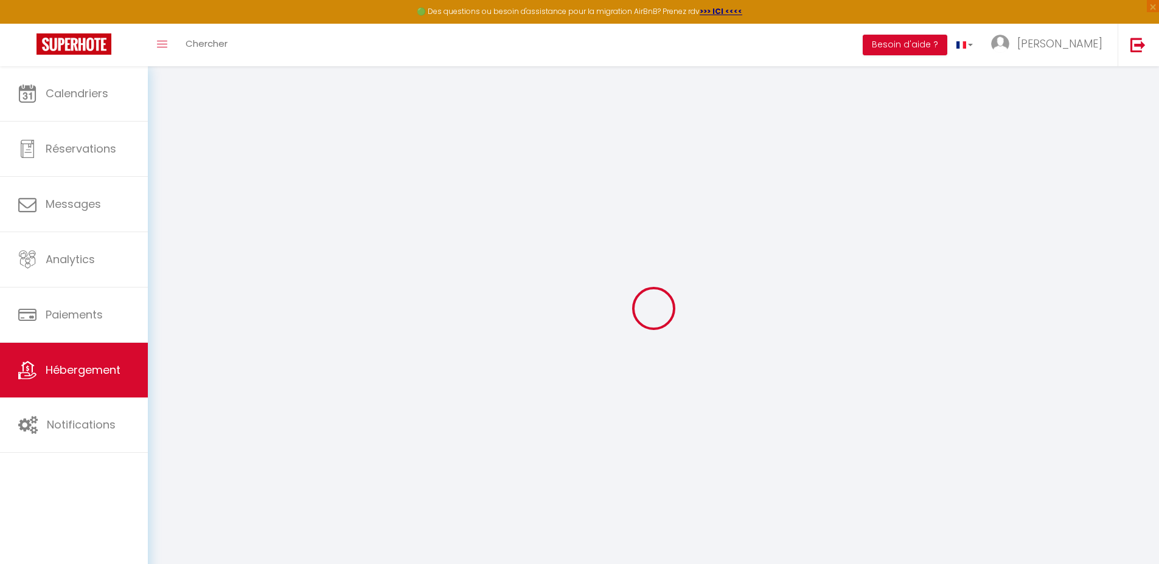
checkbox input "false"
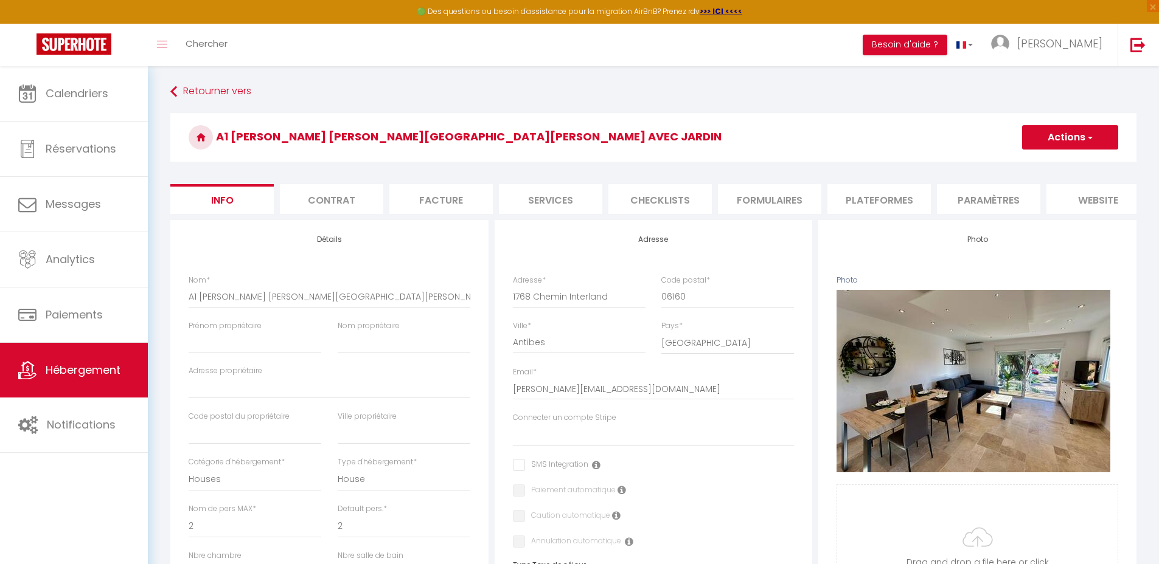
select select
checkbox input "false"
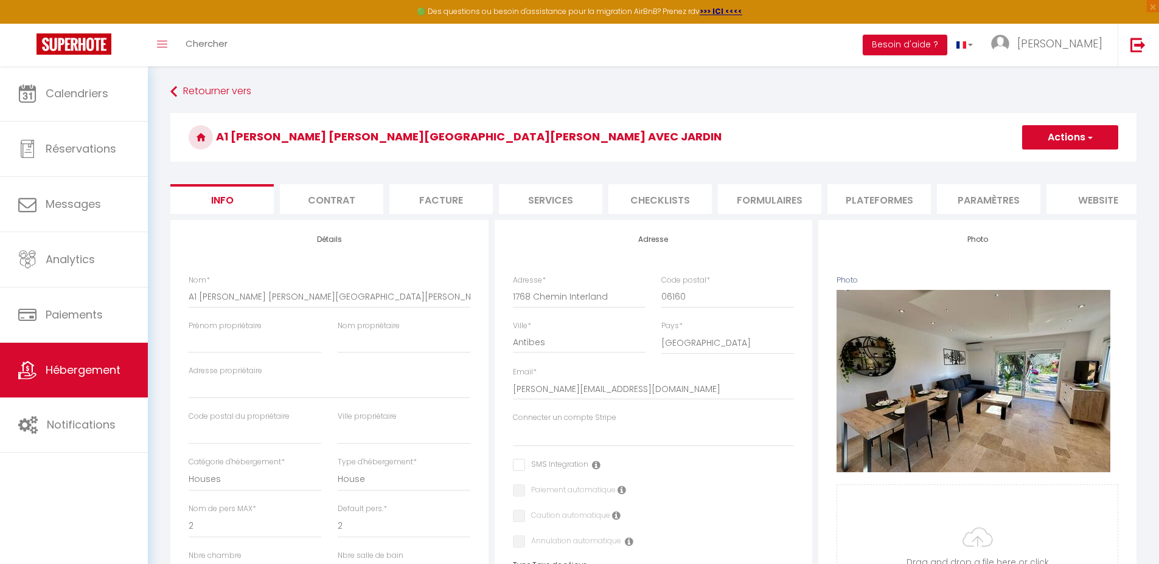
select select "well_reviewed_guests"
select select "EUR"
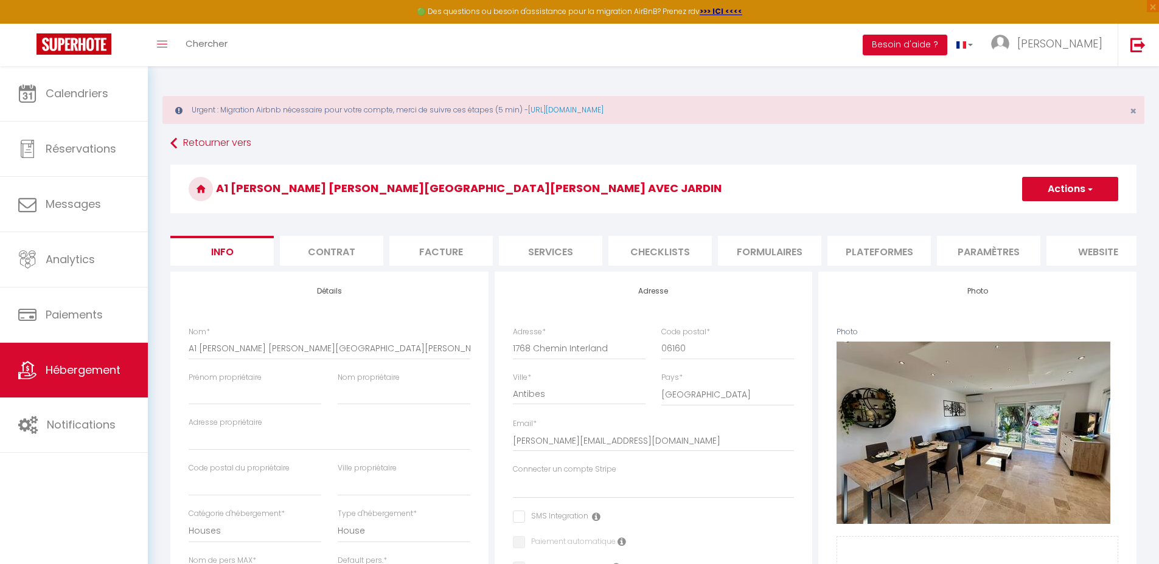
click at [870, 249] on li "Plateformes" at bounding box center [878, 251] width 103 height 30
select select
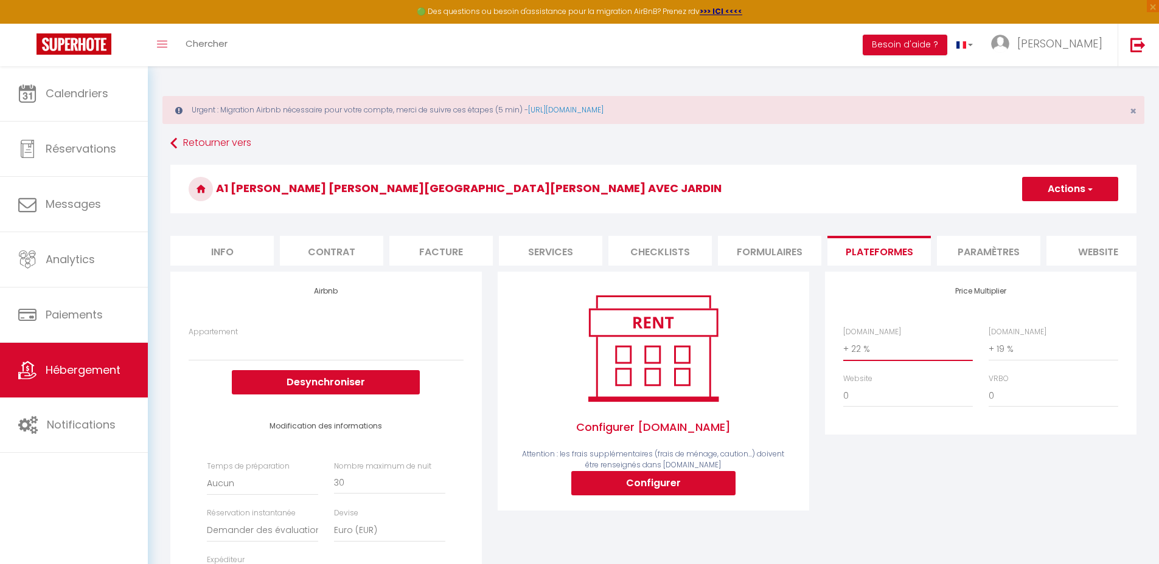
click at [887, 361] on select "0 + 1 % + 2 % + 3 % + 4 % + 5 % + 6 % + 7 % + 8 % + 9 %" at bounding box center [908, 349] width 130 height 23
click at [843, 347] on select "0 + 1 % + 2 % + 3 % + 4 % + 5 % + 6 % + 7 % + 8 % + 9 %" at bounding box center [908, 349] width 130 height 23
click at [1010, 361] on select "0 + 1 % + 2 % + 3 % + 4 % + 5 % + 6 % + 7 % + 8 % + 9 %" at bounding box center [1053, 349] width 130 height 23
select select "+ 18 %"
click at [988, 347] on select "0 + 1 % + 2 % + 3 % + 4 % + 5 % + 6 % + 7 % + 8 % + 9 %" at bounding box center [1053, 349] width 130 height 23
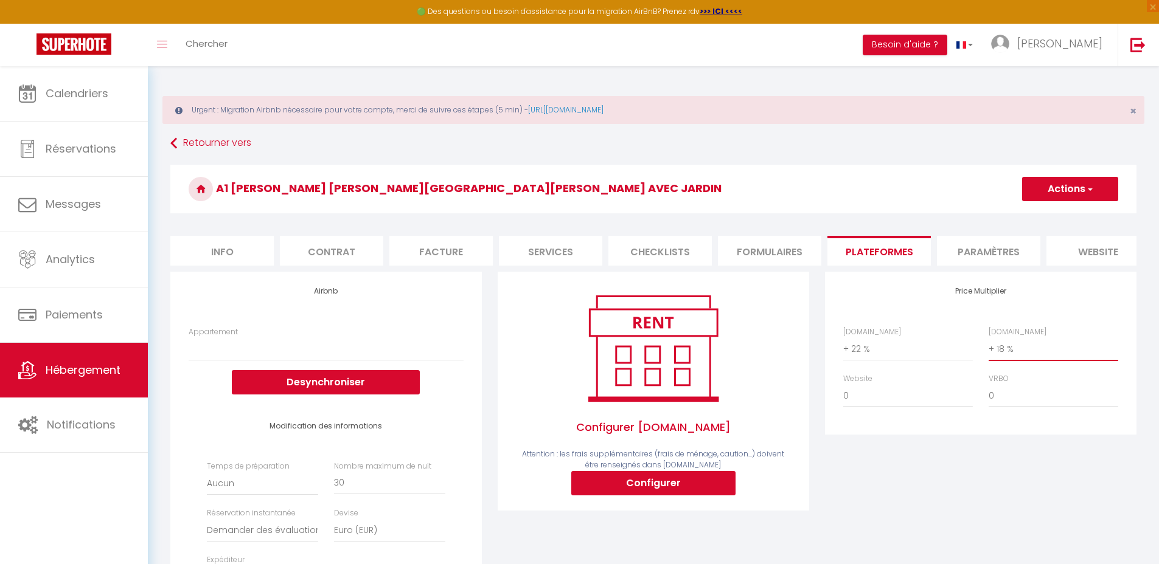
select select
click at [911, 361] on select "0 + 1 % + 2 % + 3 % + 4 % + 5 % + 6 % + 7 % + 8 % + 9 %" at bounding box center [908, 349] width 130 height 23
click at [843, 347] on select "0 + 1 % + 2 % + 3 % + 4 % + 5 % + 6 % + 7 % + 8 % + 9 %" at bounding box center [908, 349] width 130 height 23
click at [887, 356] on select "0 + 1 % + 2 % + 3 % + 4 % + 5 % + 6 % + 7 % + 8 % + 9 %" at bounding box center [908, 349] width 130 height 23
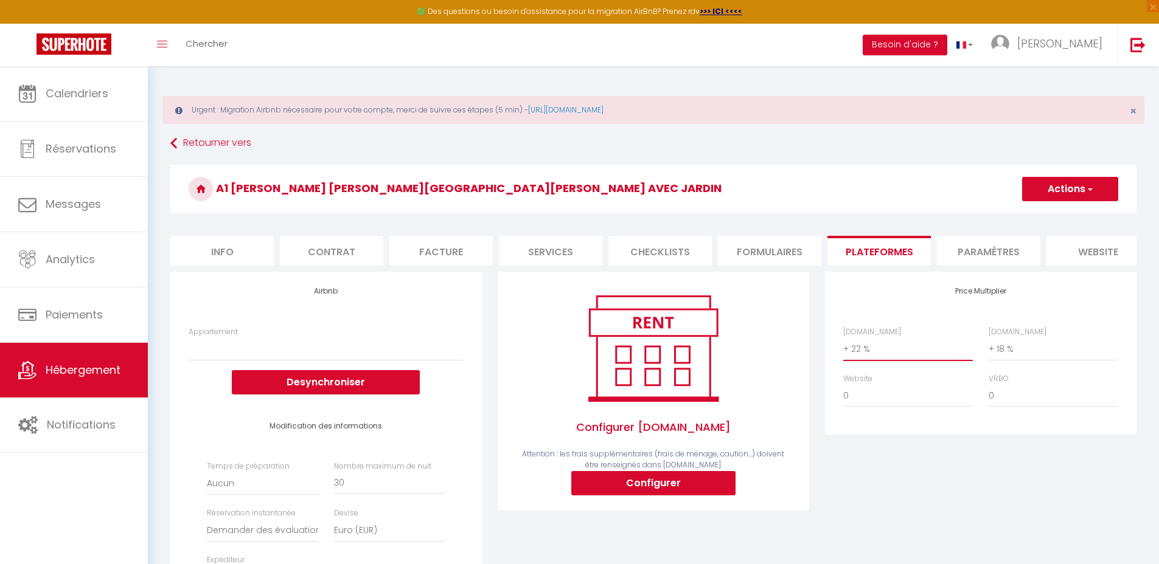
click at [843, 347] on select "0 + 1 % + 2 % + 3 % + 4 % + 5 % + 6 % + 7 % + 8 % + 9 %" at bounding box center [908, 349] width 130 height 23
click at [881, 354] on select "0 + 1 % + 2 % + 3 % + 4 % + 5 % + 6 % + 7 % + 8 % + 9 %" at bounding box center [908, 349] width 130 height 23
select select "+ 21 %"
click at [843, 347] on select "0 + 1 % + 2 % + 3 % + 4 % + 5 % + 6 % + 7 % + 8 % + 9 %" at bounding box center [908, 349] width 130 height 23
select select
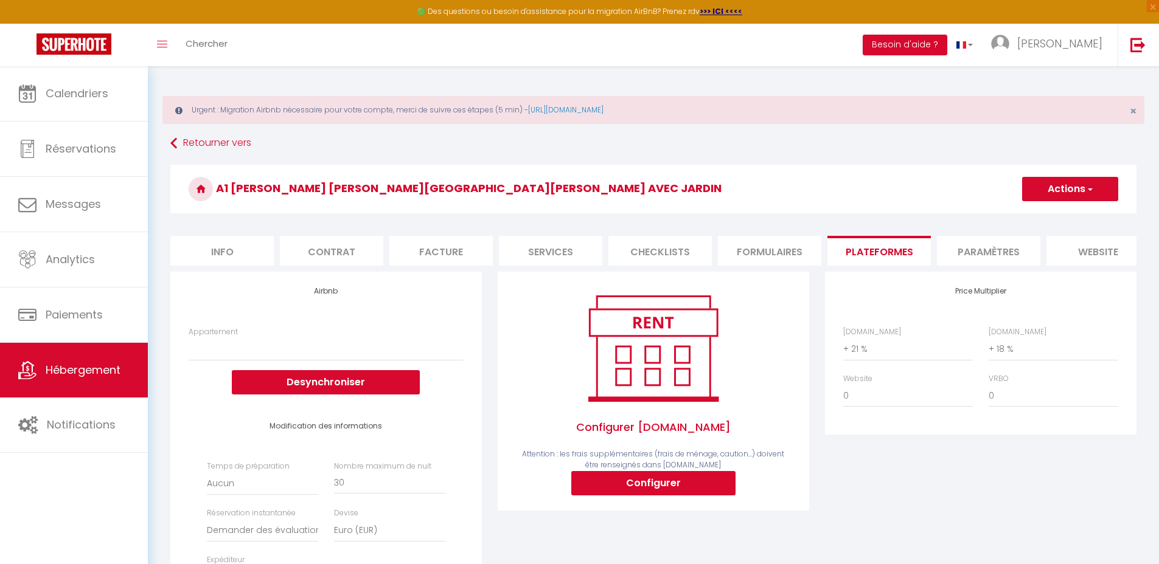
click at [1042, 195] on button "Actions" at bounding box center [1070, 189] width 96 height 24
click at [1041, 218] on link "Enregistrer" at bounding box center [1069, 216] width 96 height 16
select select
select select "well_reviewed_guests"
select select "EUR"
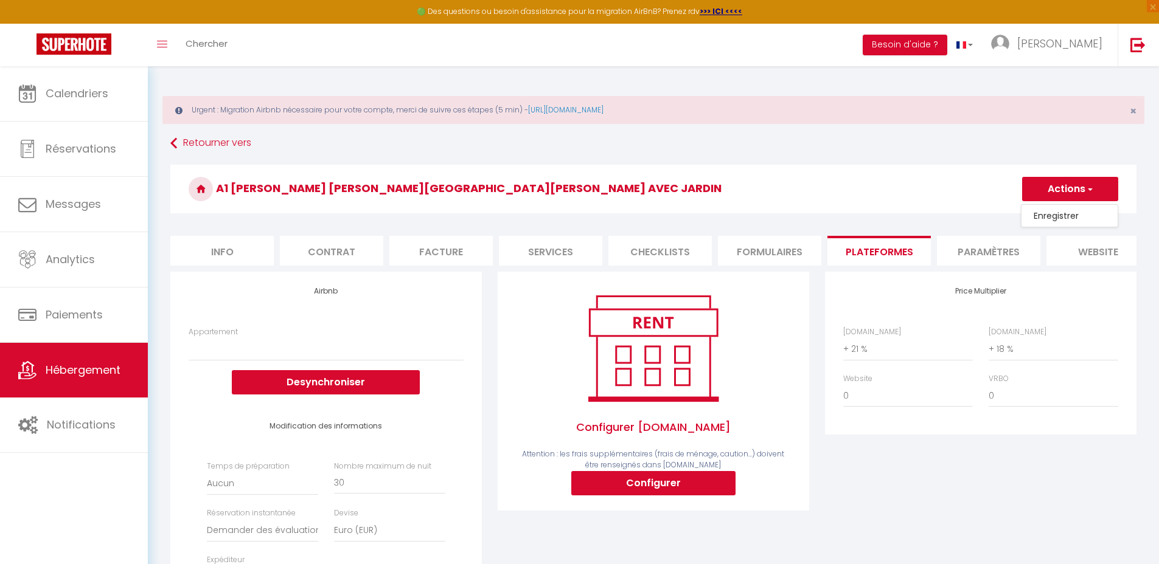
select select
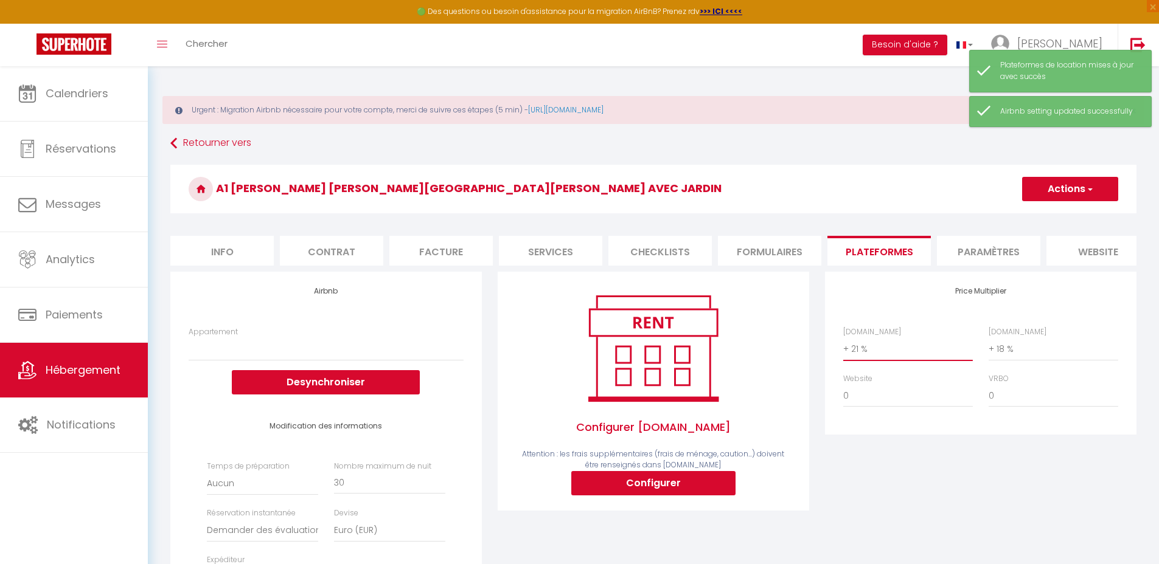
click at [894, 356] on select "0 + 1 % + 2 % + 3 % + 4 % + 5 % + 6 % + 7 % + 8 % + 9 %" at bounding box center [908, 349] width 130 height 23
select select "+ 22 %"
click at [843, 347] on select "0 + 1 % + 2 % + 3 % + 4 % + 5 % + 6 % + 7 % + 8 % + 9 %" at bounding box center [908, 349] width 130 height 23
select select
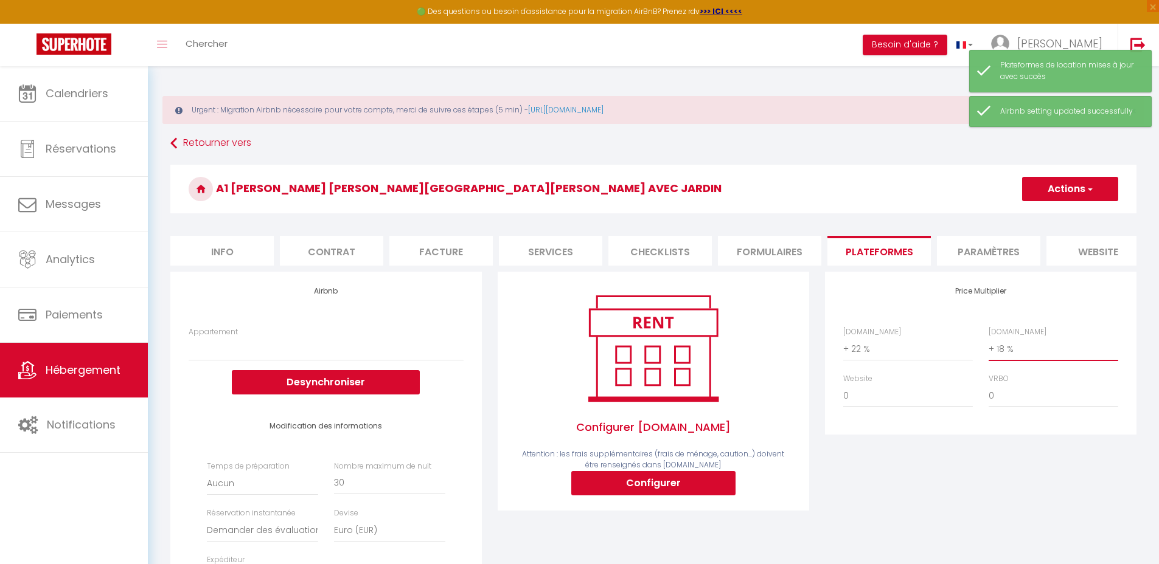
click at [1030, 361] on select "0 + 1 % + 2 % + 3 % + 4 % + 5 % + 6 % + 7 % + 8 % + 9 %" at bounding box center [1053, 349] width 130 height 23
select select "+ 19 %"
click at [988, 347] on select "0 + 1 % + 2 % + 3 % + 4 % + 5 % + 6 % + 7 % + 8 % + 9 %" at bounding box center [1053, 349] width 130 height 23
select select
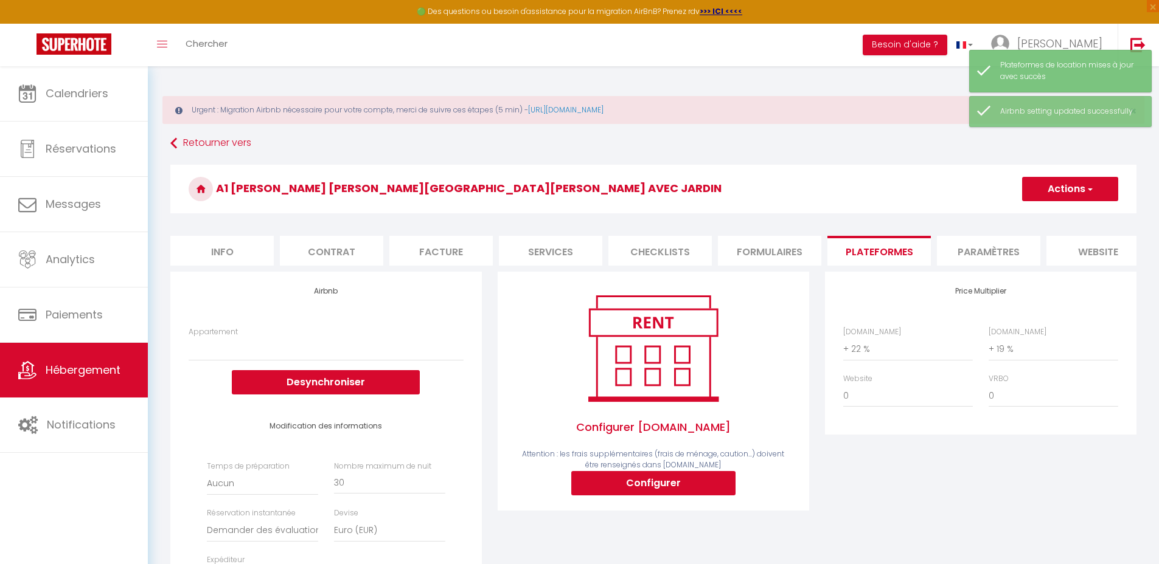
click at [1061, 189] on button "Actions" at bounding box center [1070, 189] width 96 height 24
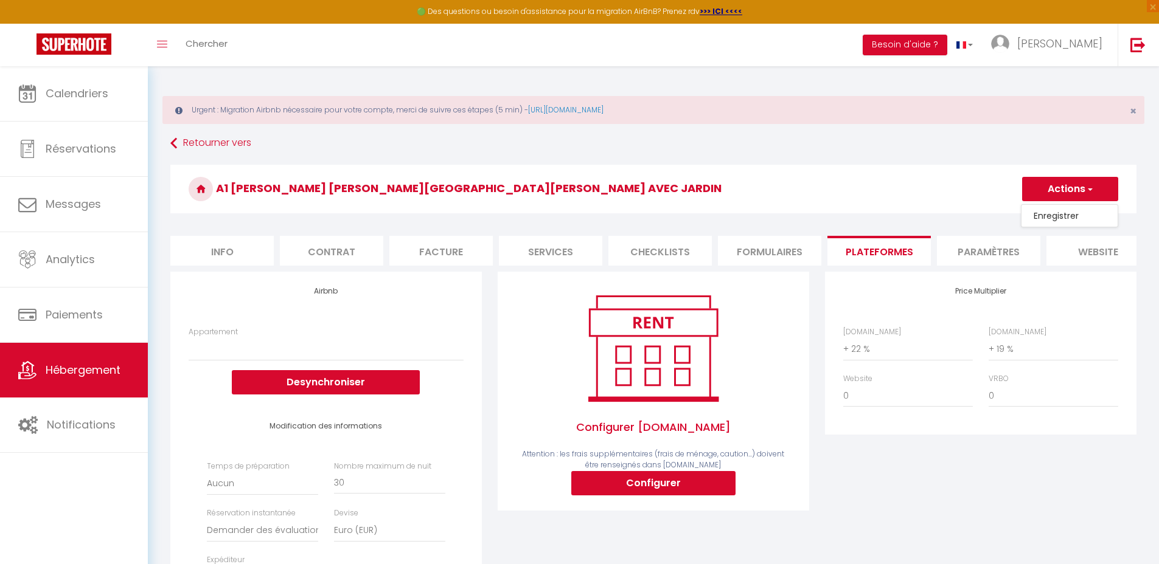
click at [1052, 215] on link "Enregistrer" at bounding box center [1069, 216] width 96 height 16
select select
select select "well_reviewed_guests"
select select "EUR"
select select
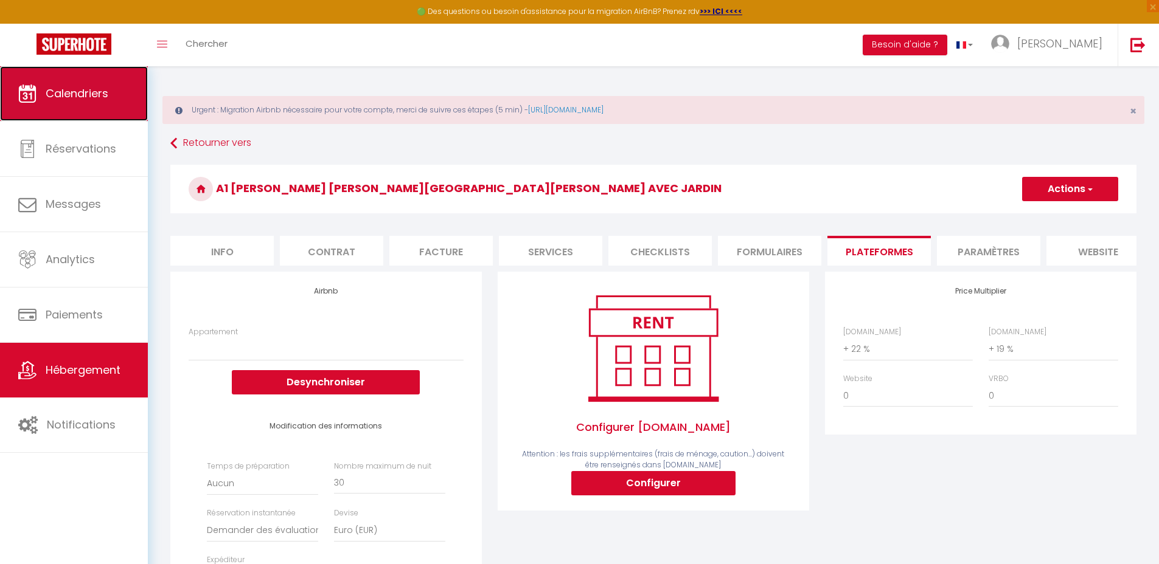
click at [63, 102] on link "Calendriers" at bounding box center [74, 93] width 148 height 55
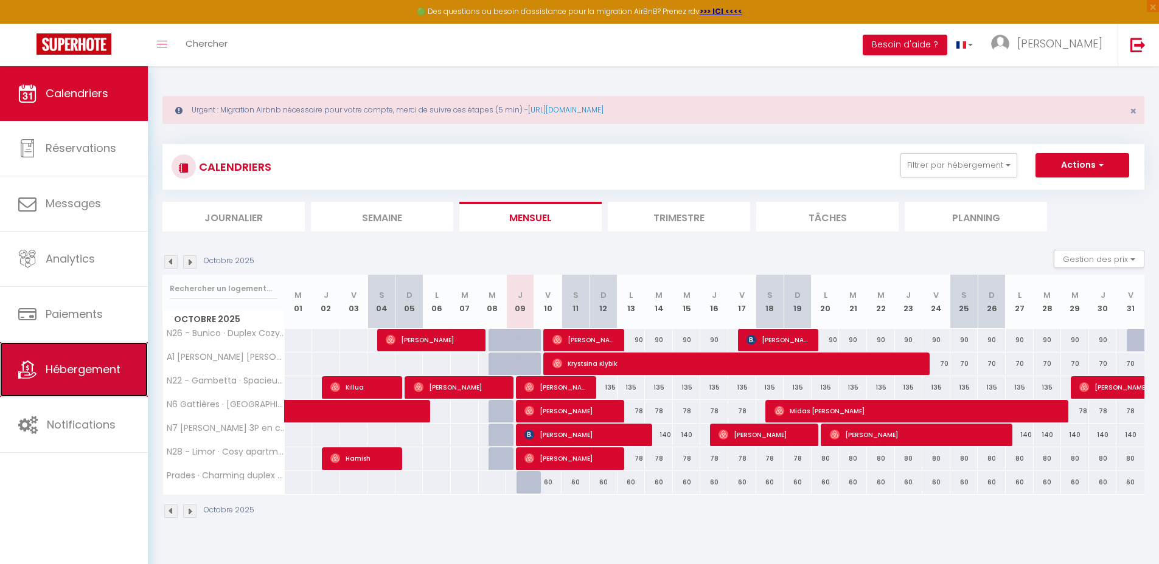
click at [64, 367] on span "Hébergement" at bounding box center [83, 369] width 75 height 15
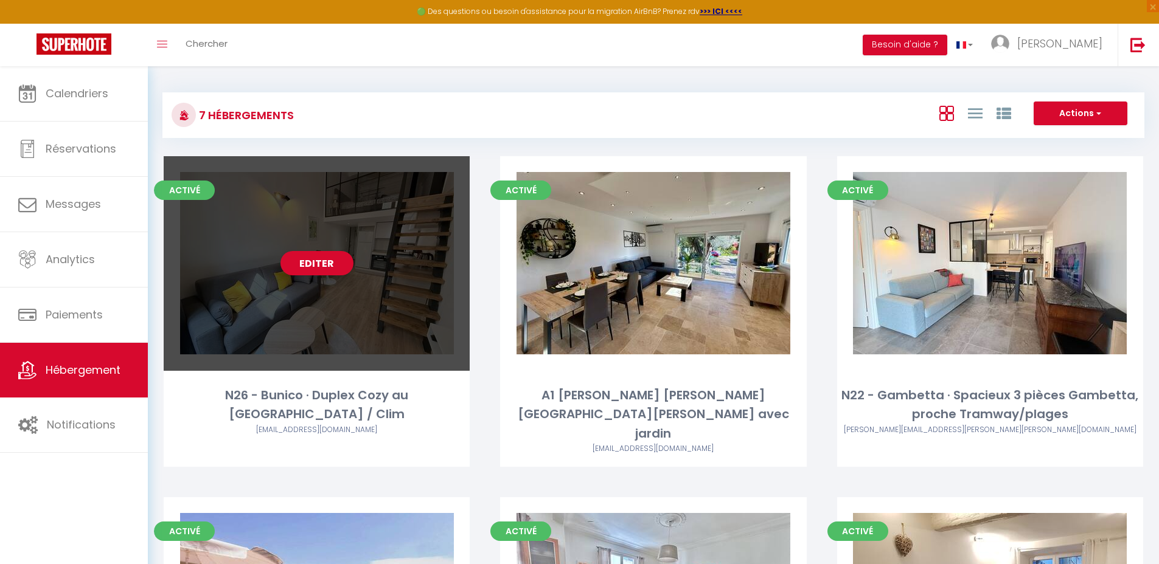
scroll to position [553, 0]
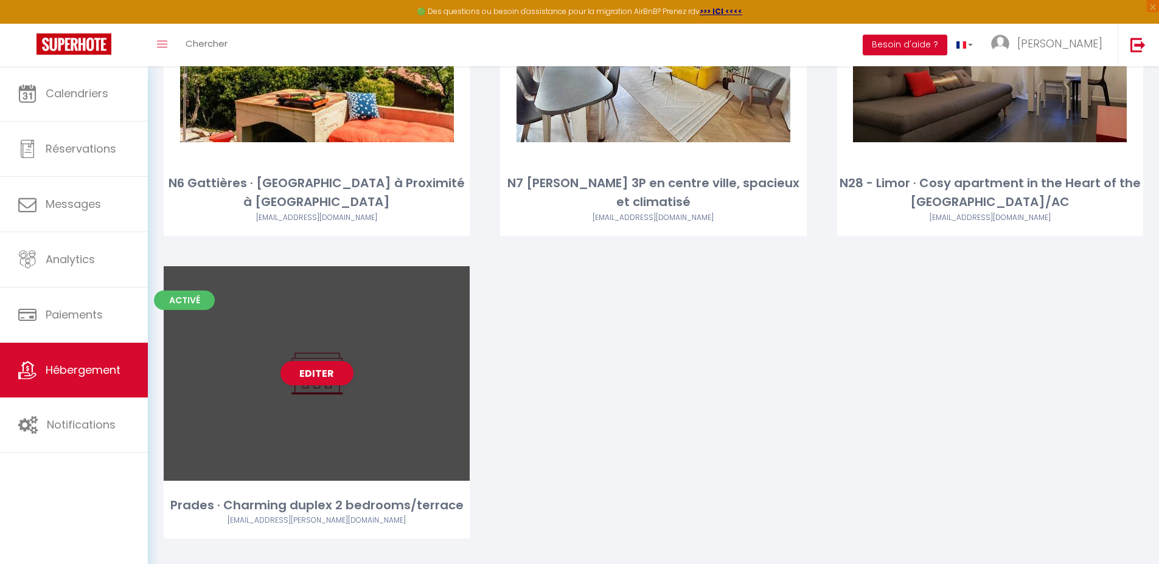
click at [331, 379] on div "Editer" at bounding box center [317, 373] width 306 height 215
select select "3"
select select "2"
select select "1"
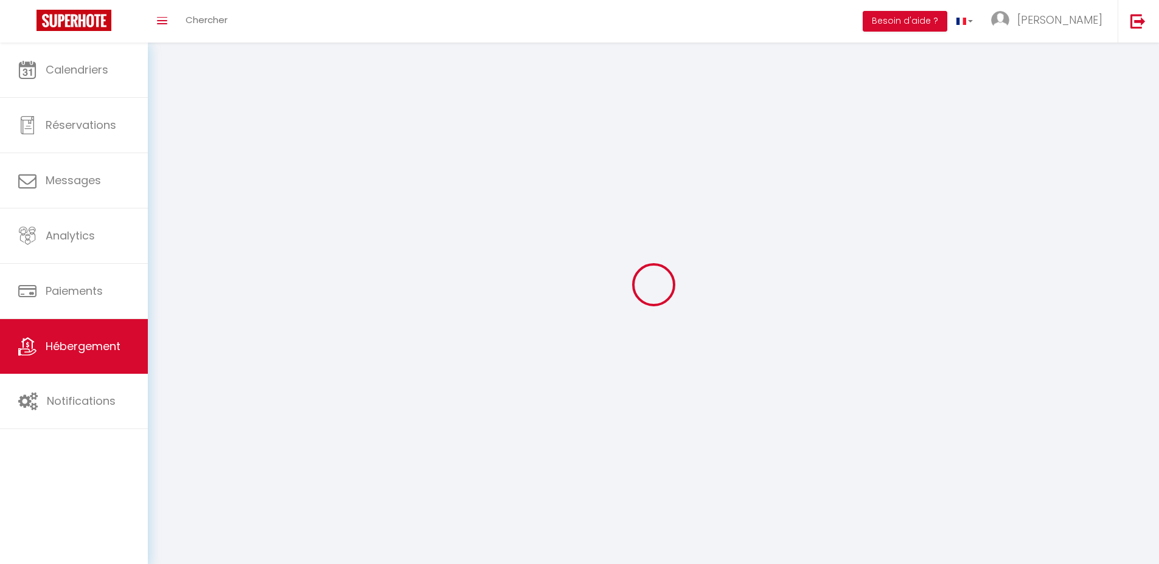
select select
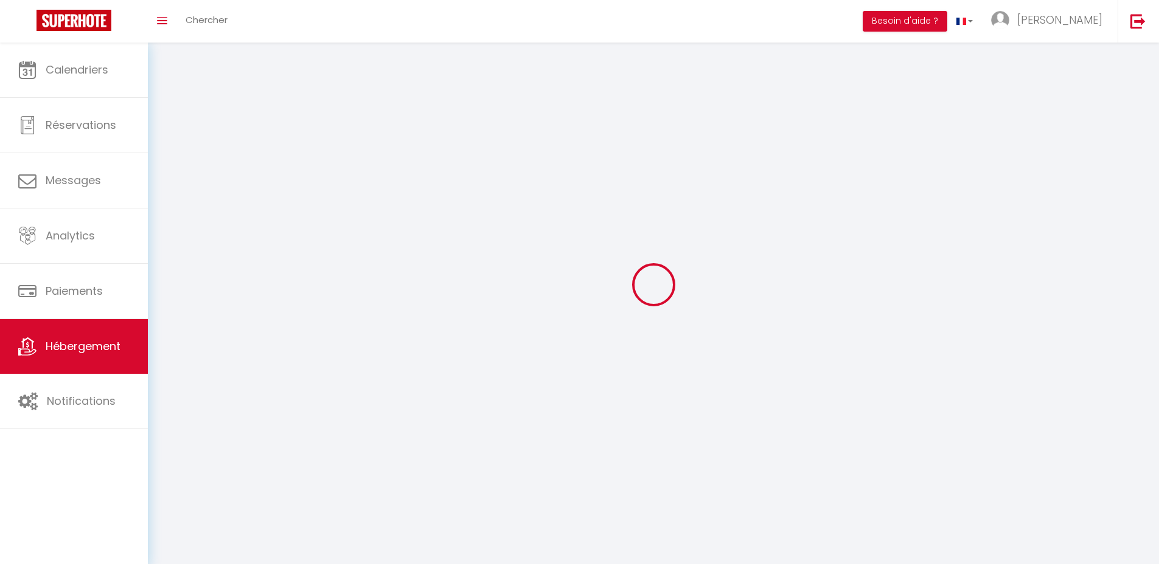
select select
checkbox input "false"
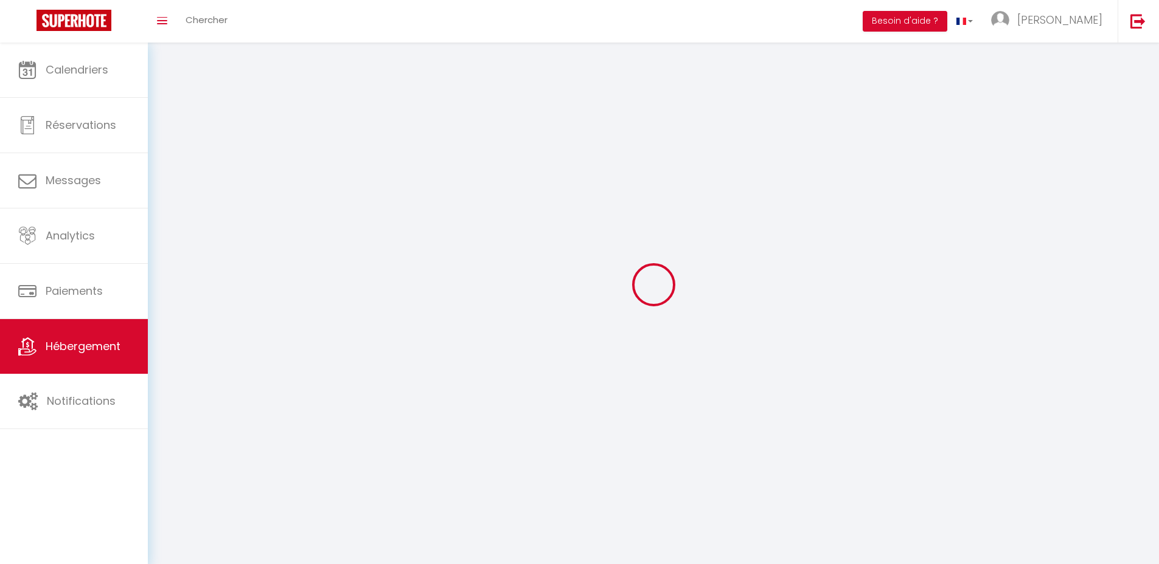
checkbox input "false"
select select
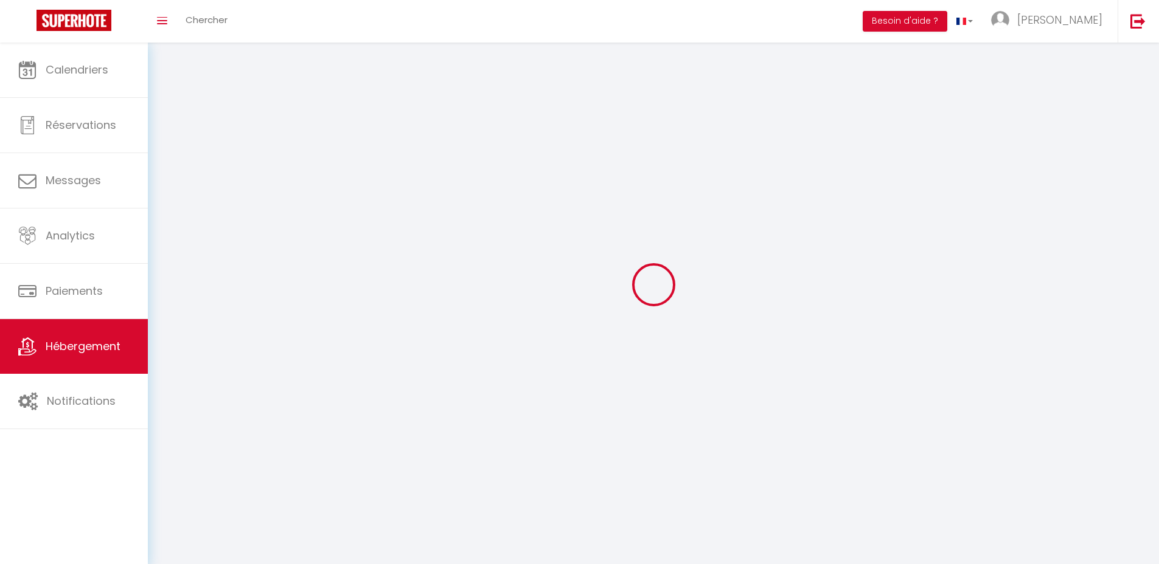
select select
checkbox input "false"
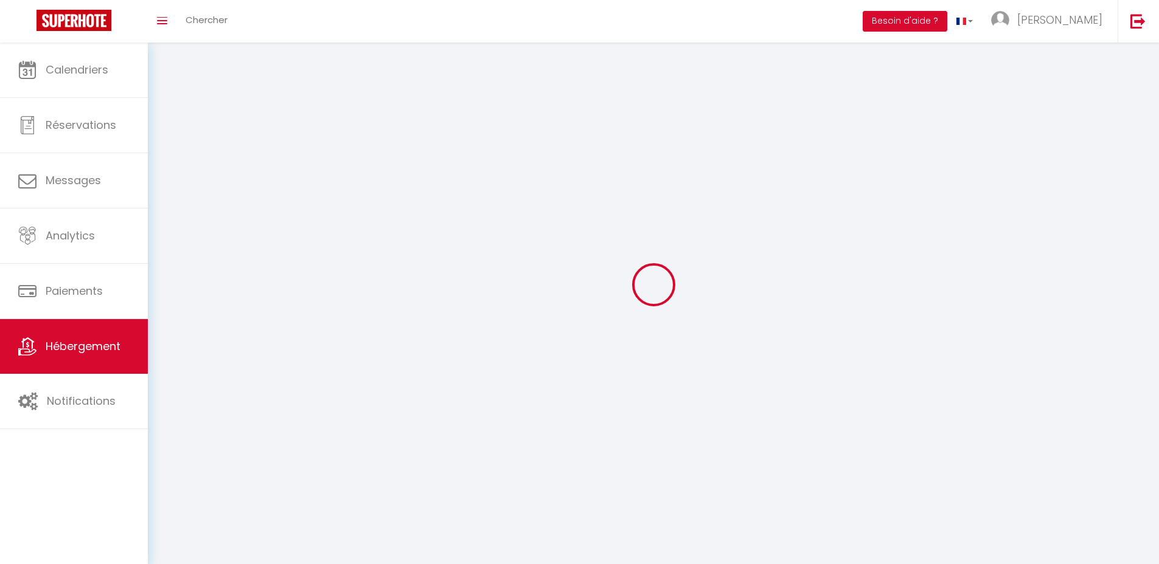
checkbox input "false"
select select
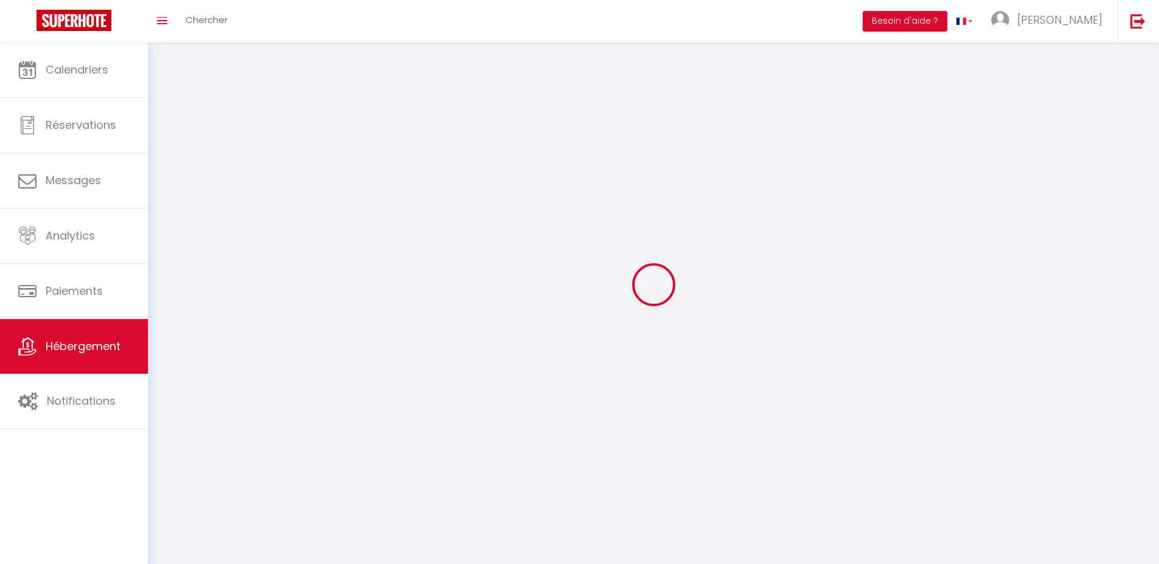
select select
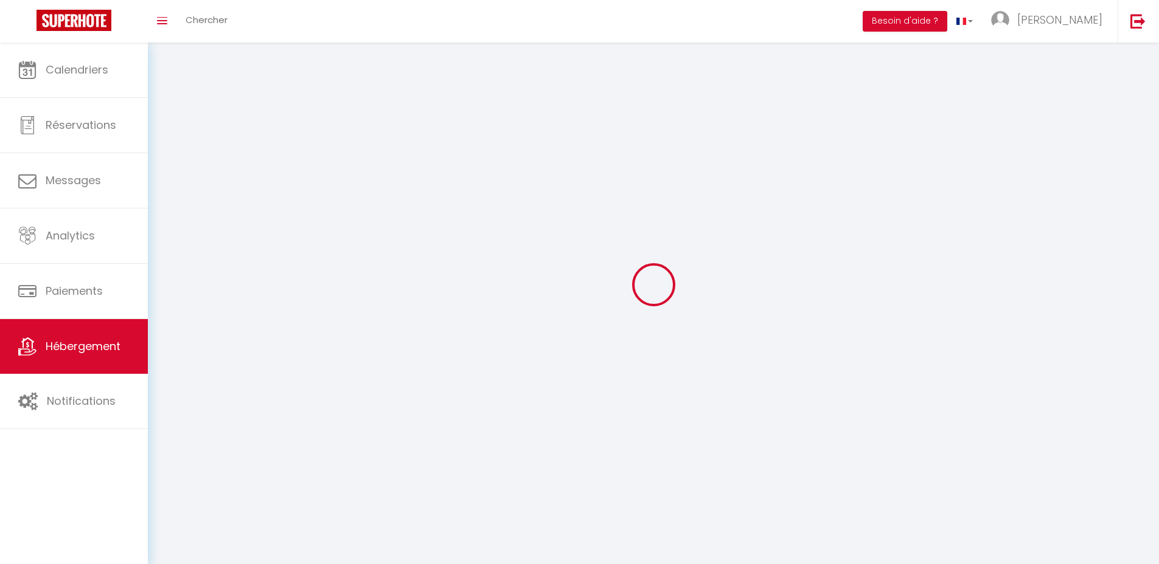
select select
checkbox input "false"
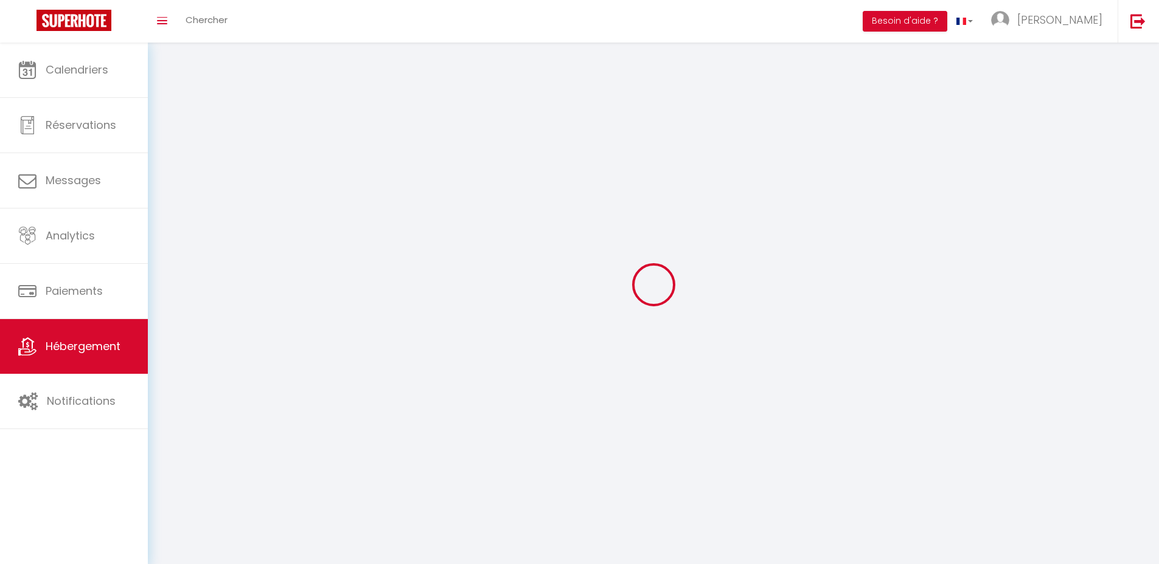
select select
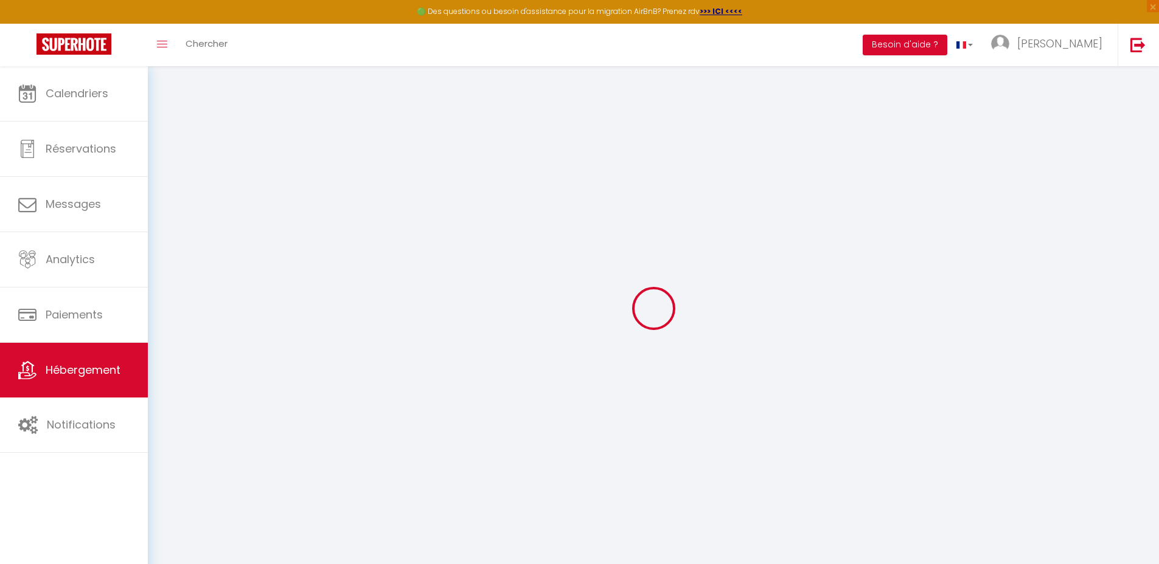
select select "+ 22 %"
select select "+ 19 %"
select select
checkbox input "false"
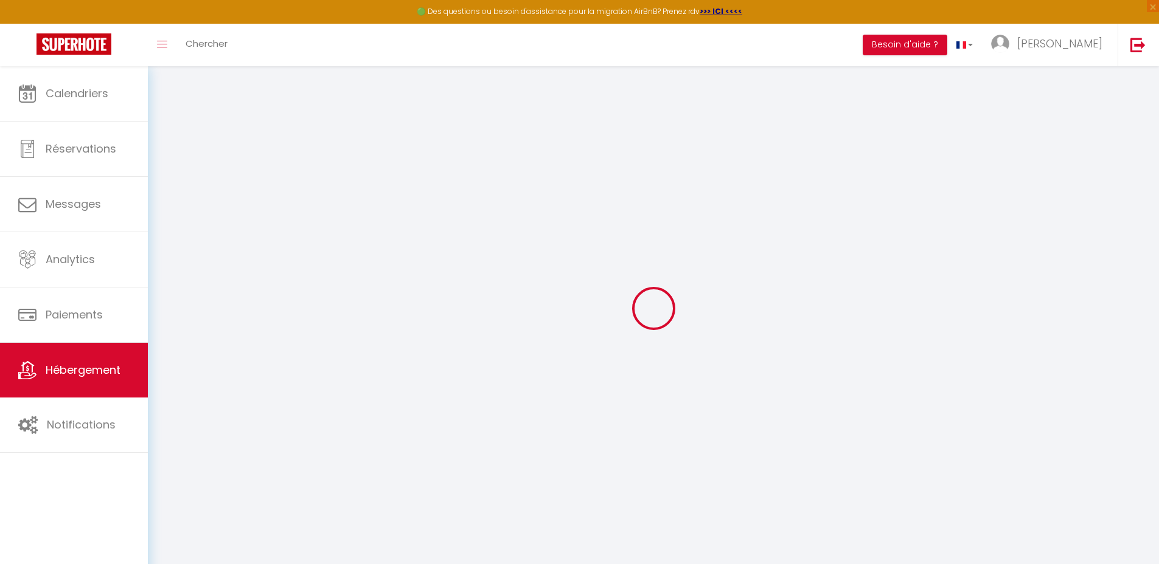
checkbox input "false"
select select "22730-1039114784043577844"
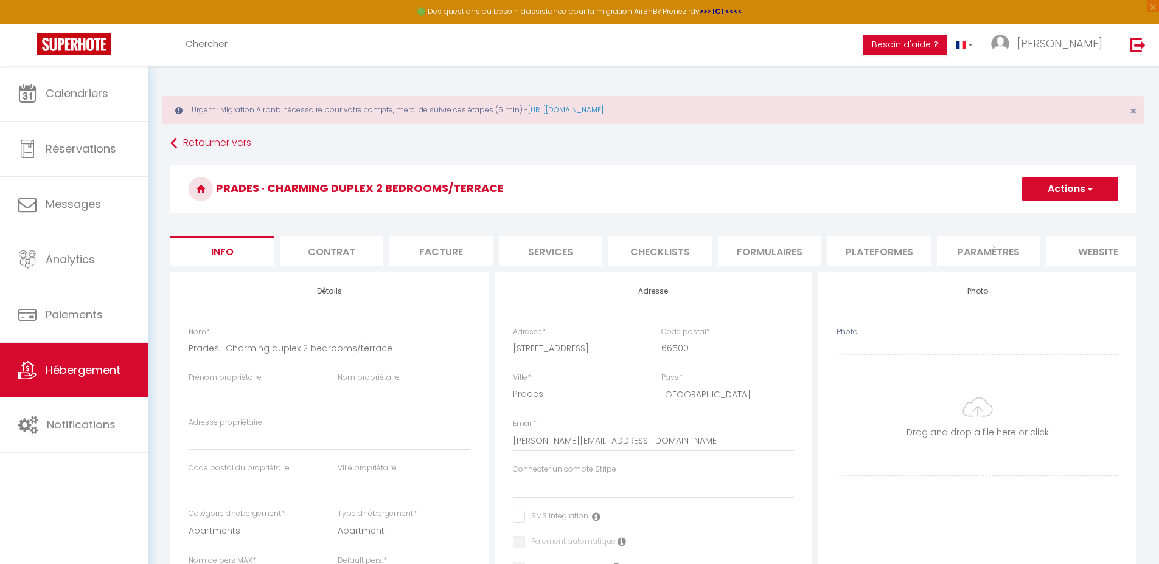
click at [852, 241] on li "Plateformes" at bounding box center [878, 251] width 103 height 30
select select
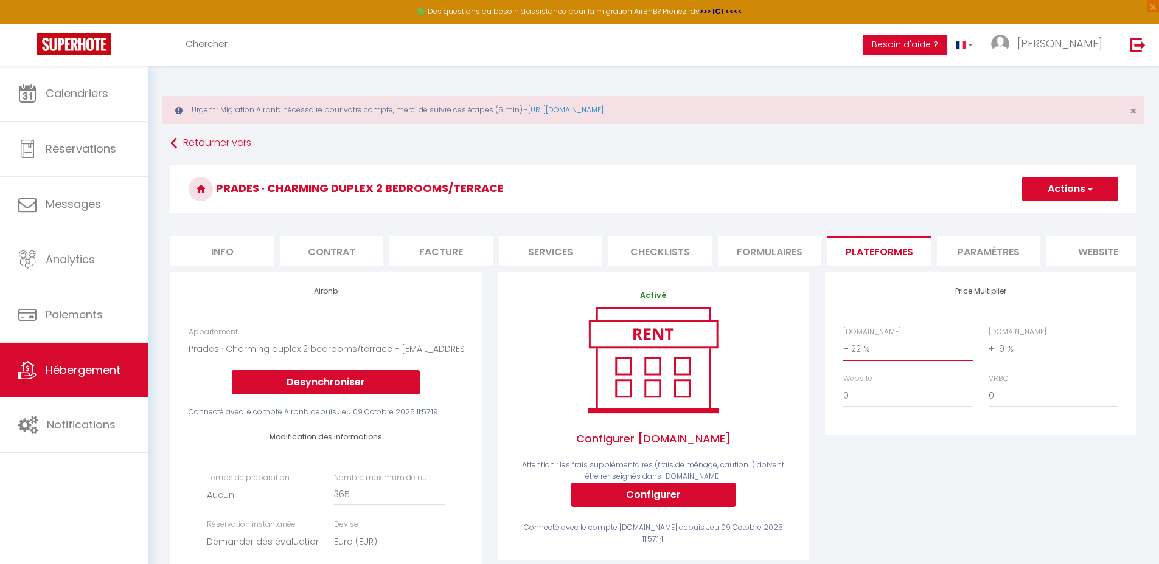
click at [881, 361] on select "0 + 1 % + 2 % + 3 % + 4 % + 5 % + 6 % + 7 % + 8 % + 9 %" at bounding box center [908, 349] width 130 height 23
select select "+ 21 %"
click at [843, 347] on select "0 + 1 % + 2 % + 3 % + 4 % + 5 % + 6 % + 7 % + 8 % + 9 %" at bounding box center [908, 349] width 130 height 23
select select
click at [1014, 358] on select "0 + 1 % + 2 % + 3 % + 4 % + 5 % + 6 % + 7 % + 8 % + 9 %" at bounding box center [1053, 349] width 130 height 23
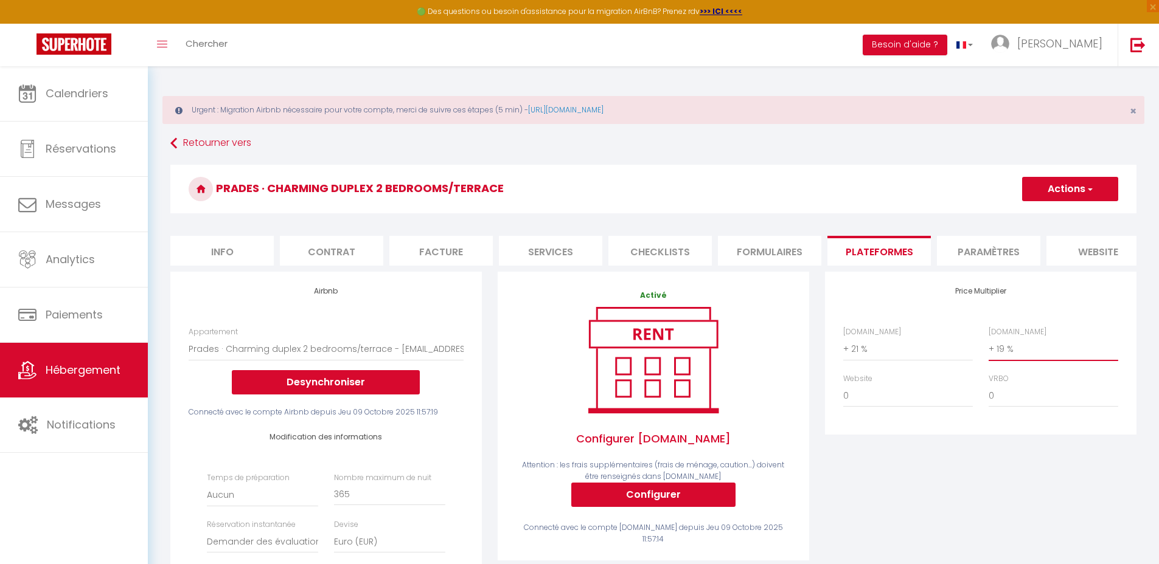
select select "+ 18 %"
click at [988, 347] on select "0 + 1 % + 2 % + 3 % + 4 % + 5 % + 6 % + 7 % + 8 % + 9 %" at bounding box center [1053, 349] width 130 height 23
select select
click at [1056, 189] on button "Actions" at bounding box center [1070, 189] width 96 height 24
click at [1048, 214] on link "Enregistrer" at bounding box center [1069, 216] width 96 height 16
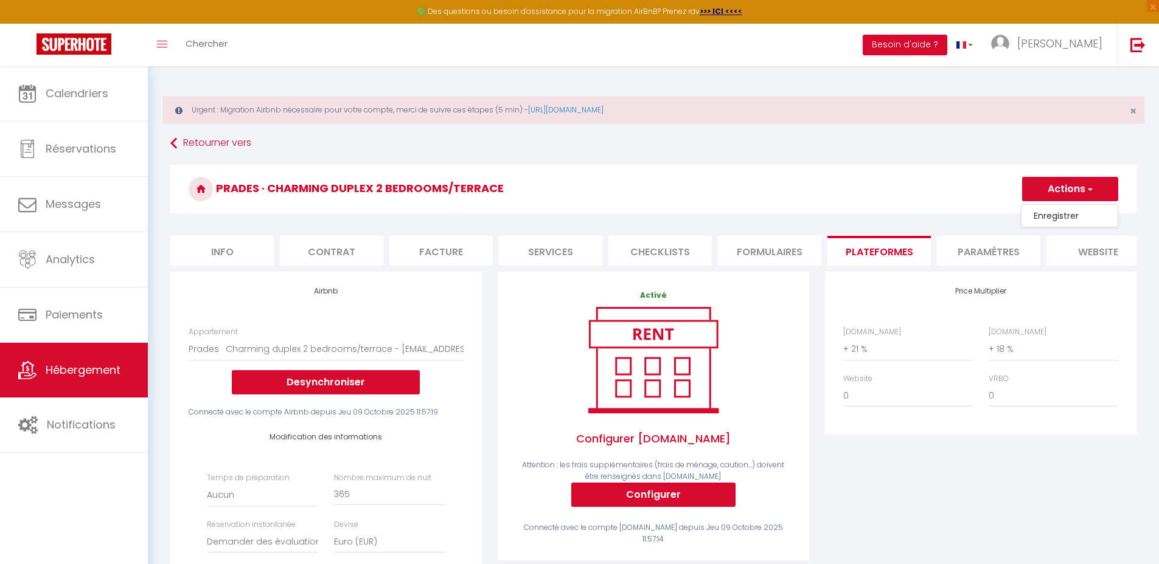
select select "well_reviewed_guests"
select select "EUR"
select select
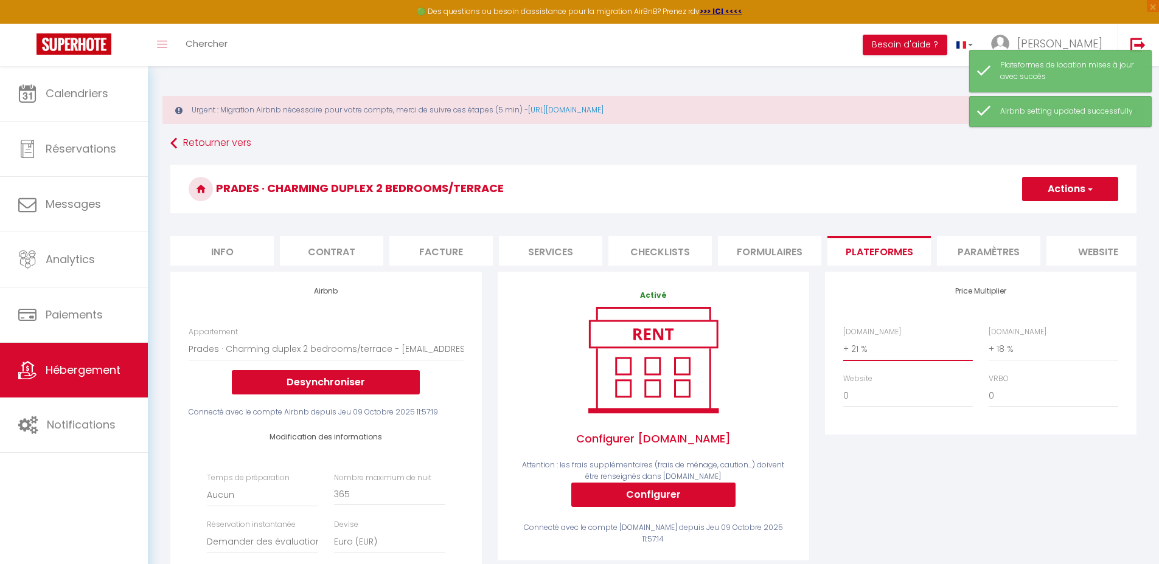
click at [878, 361] on select "0 + 1 % + 2 % + 3 % + 4 % + 5 % + 6 % + 7 % + 8 % + 9 %" at bounding box center [908, 349] width 130 height 23
select select "+ 22 %"
click at [843, 347] on select "0 + 1 % + 2 % + 3 % + 4 % + 5 % + 6 % + 7 % + 8 % + 9 %" at bounding box center [908, 349] width 130 height 23
select select
click at [1037, 361] on select "0 + 1 % + 2 % + 3 % + 4 % + 5 % + 6 % + 7 % + 8 % + 9 %" at bounding box center [1053, 349] width 130 height 23
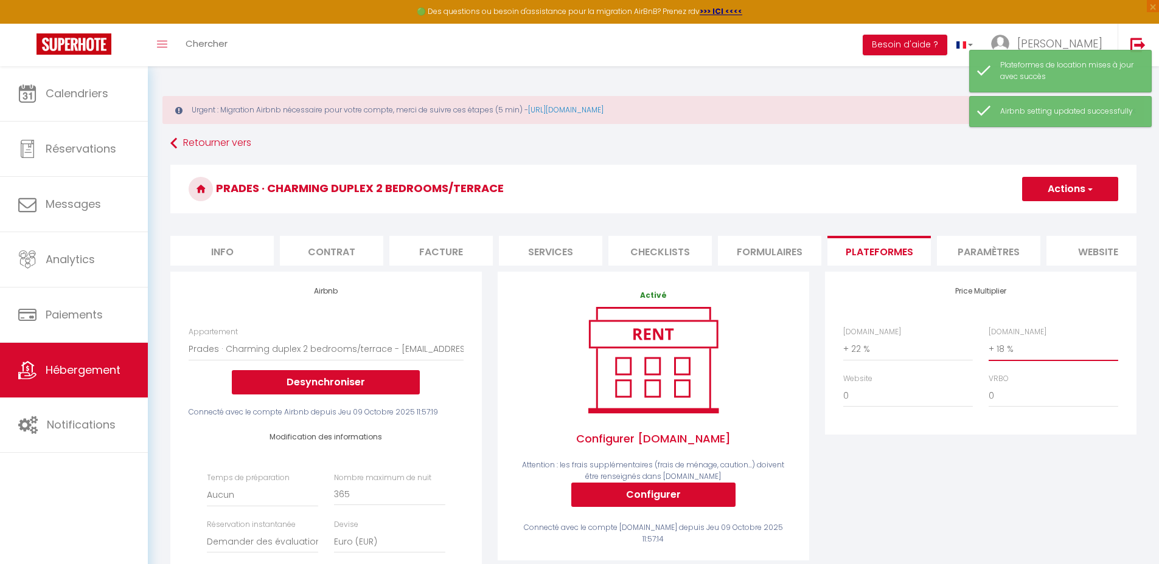
select select "+ 19 %"
click at [988, 347] on select "0 + 1 % + 2 % + 3 % + 4 % + 5 % + 6 % + 7 % + 8 % + 9 %" at bounding box center [1053, 349] width 130 height 23
select select
click at [1036, 188] on button "Actions" at bounding box center [1070, 189] width 96 height 24
click at [1039, 218] on link "Enregistrer" at bounding box center [1069, 216] width 96 height 16
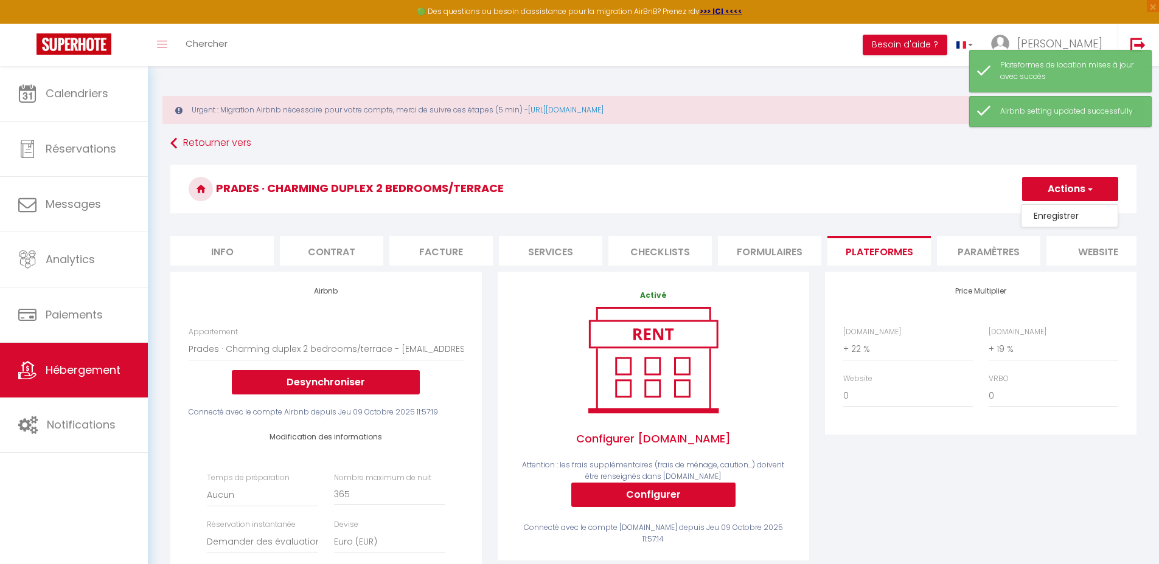
select select "well_reviewed_guests"
select select "EUR"
select select
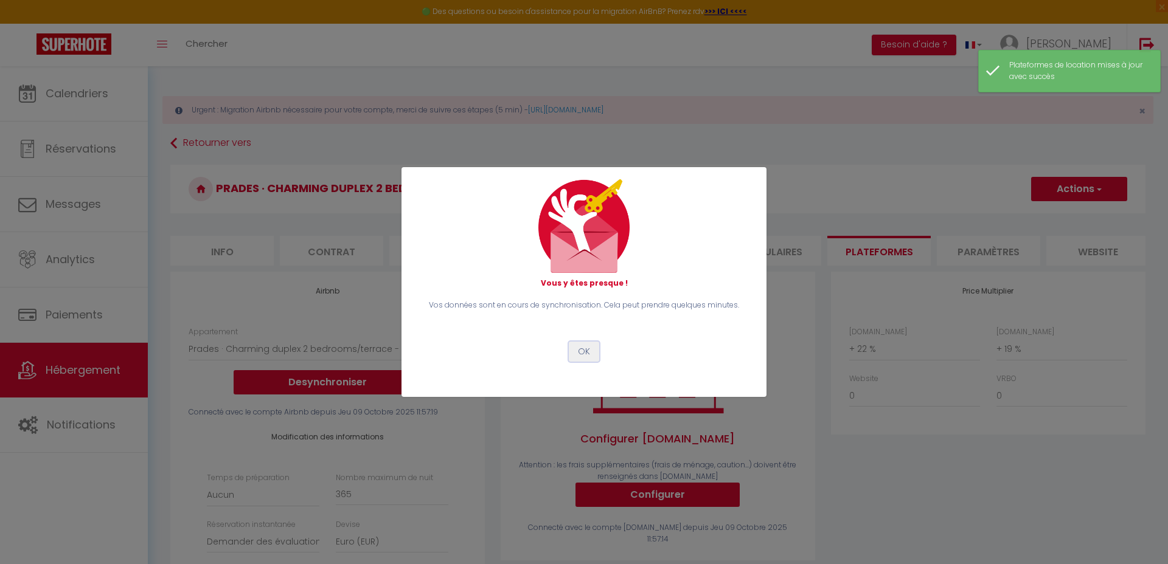
click at [580, 353] on button "OK" at bounding box center [584, 352] width 30 height 21
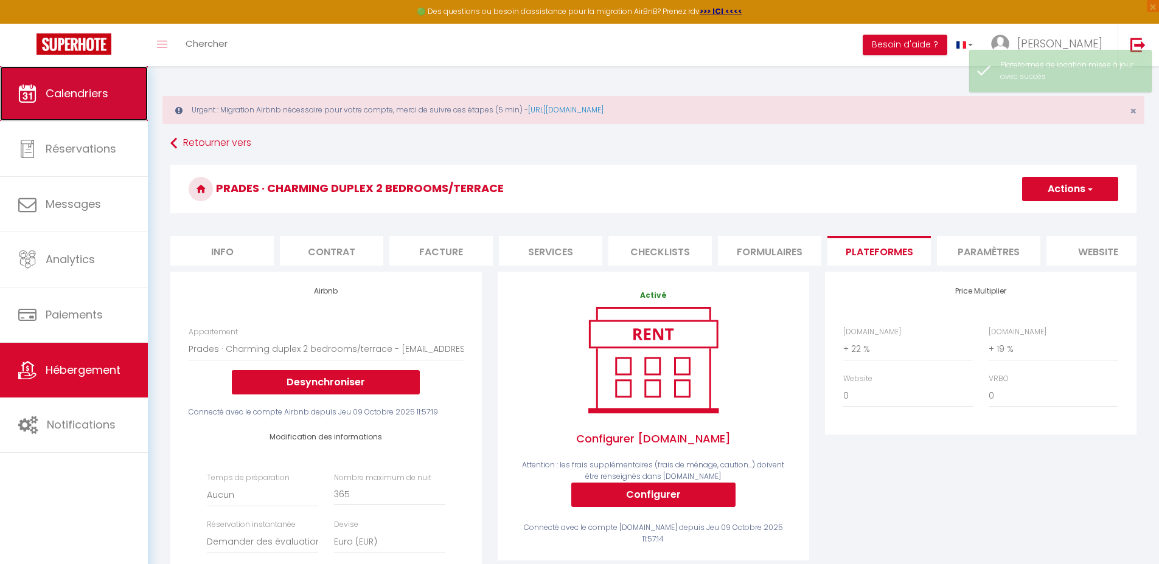
click at [78, 95] on span "Calendriers" at bounding box center [77, 93] width 63 height 15
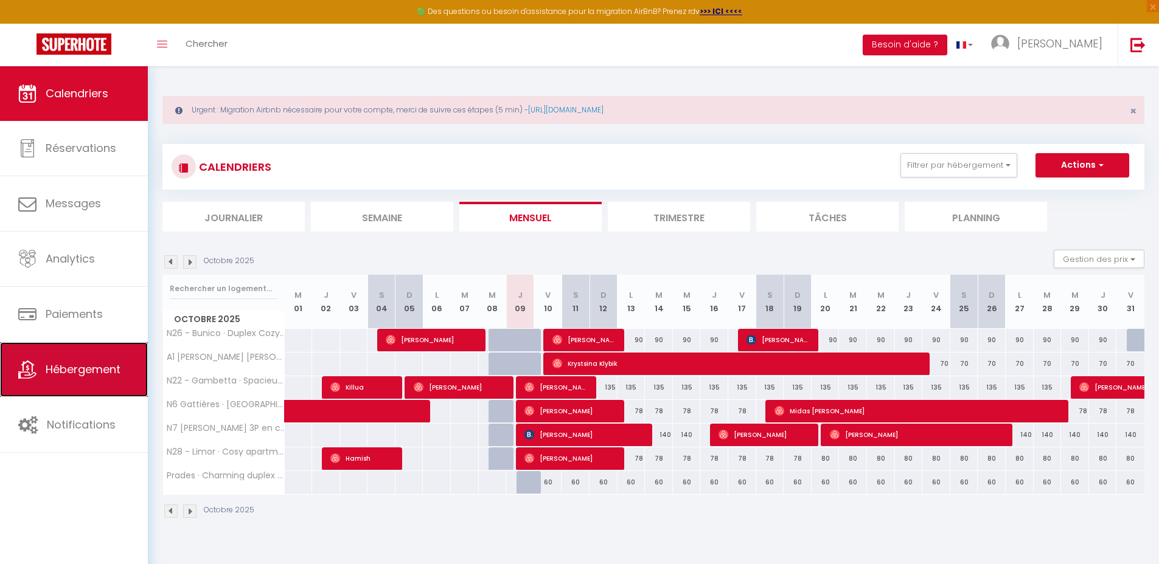
click at [83, 376] on span "Hébergement" at bounding box center [83, 369] width 75 height 15
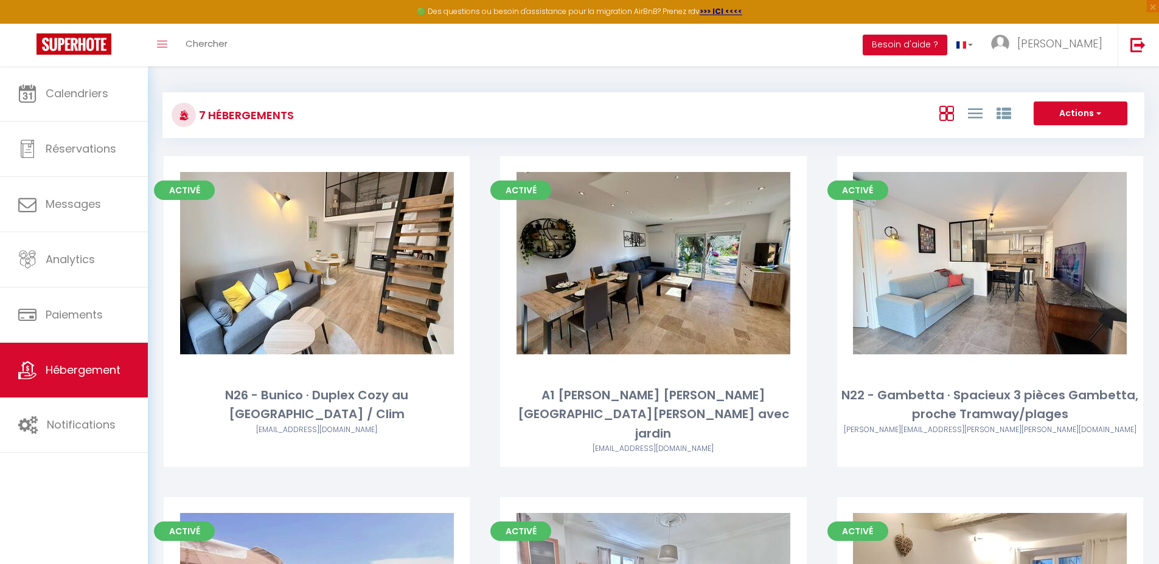
scroll to position [553, 0]
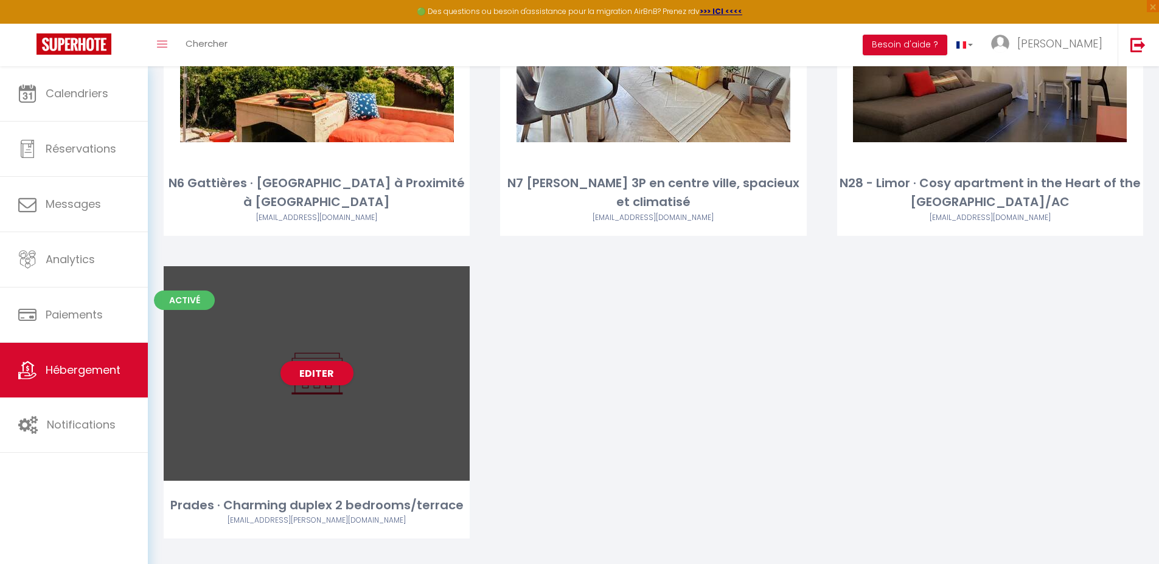
click at [230, 355] on div "Editer" at bounding box center [317, 373] width 306 height 215
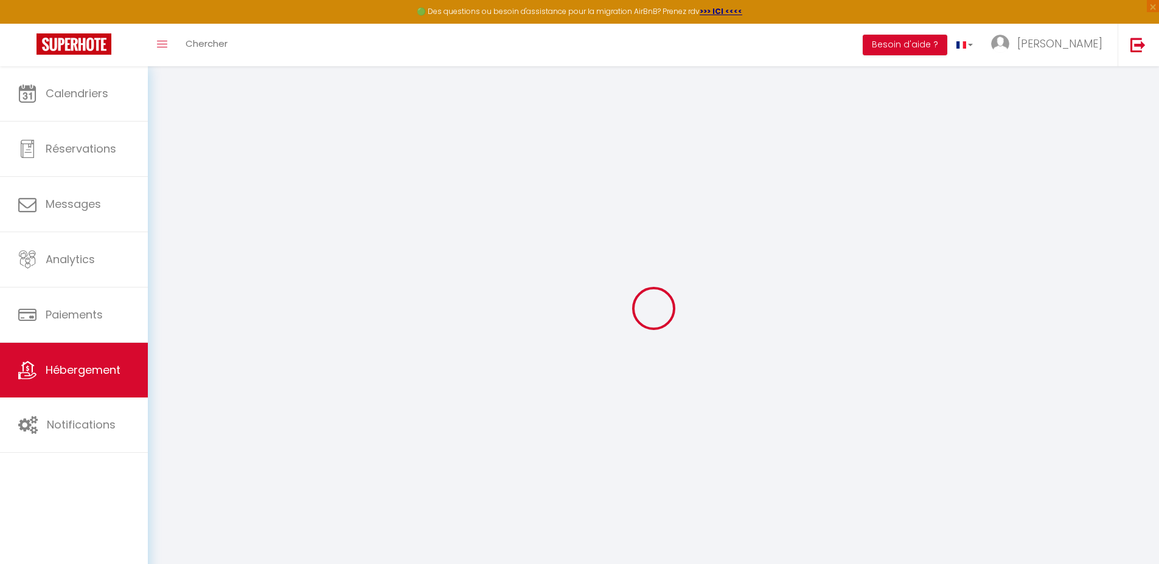
select select "+ 21 %"
select select "+ 18 %"
select select "15:00"
select select "23:45"
select select "10:00"
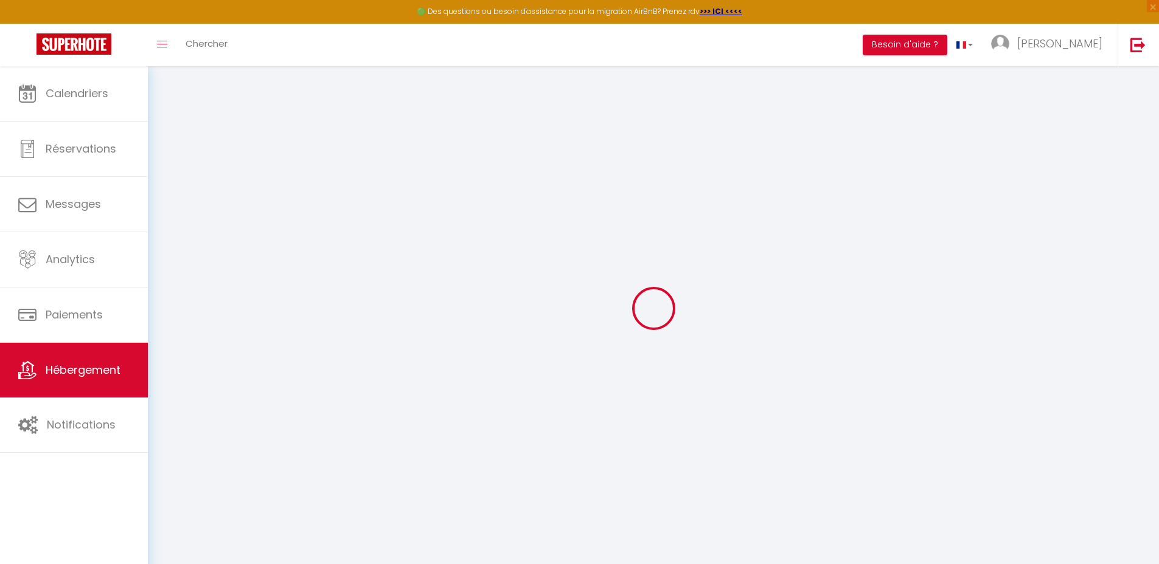
select select "30"
select select "120"
select select "15:00"
select select
checkbox input "false"
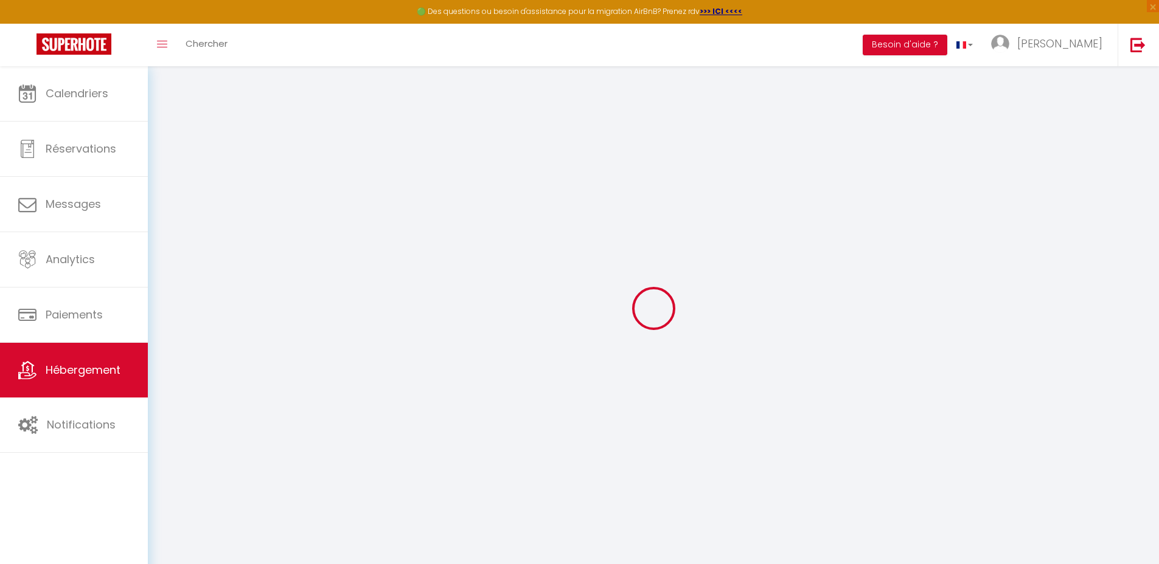
checkbox input "false"
select select
checkbox input "false"
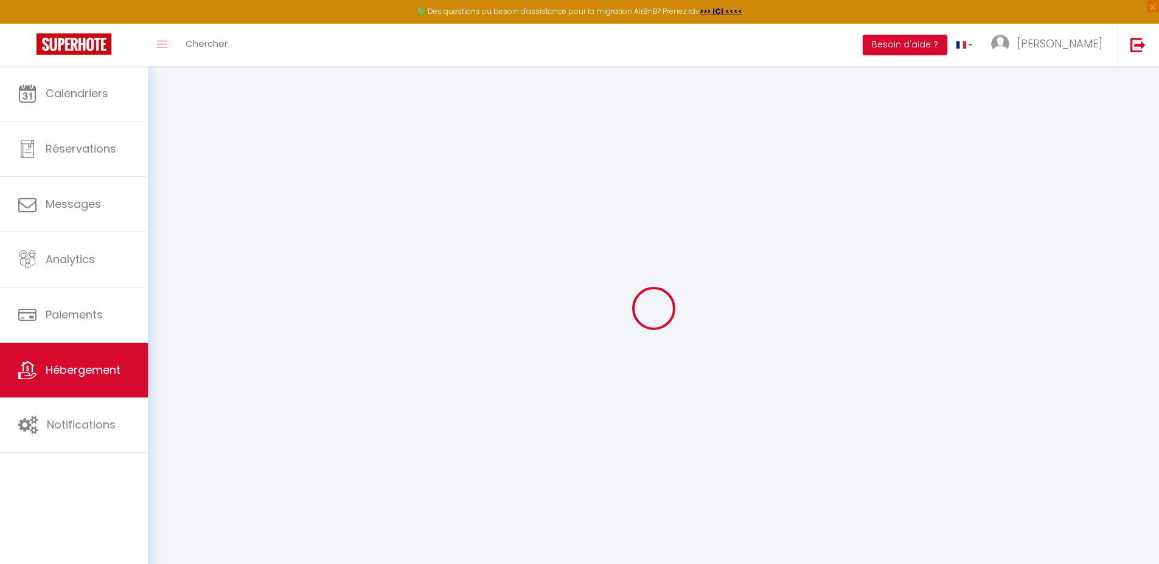
checkbox input "false"
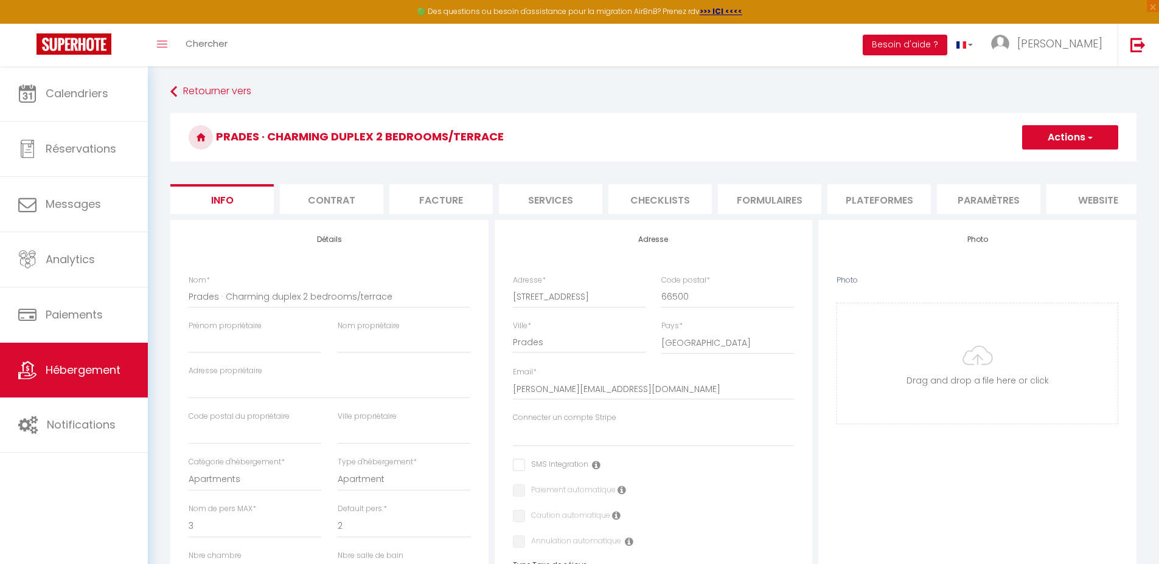
click at [885, 201] on li "Plateformes" at bounding box center [878, 199] width 103 height 30
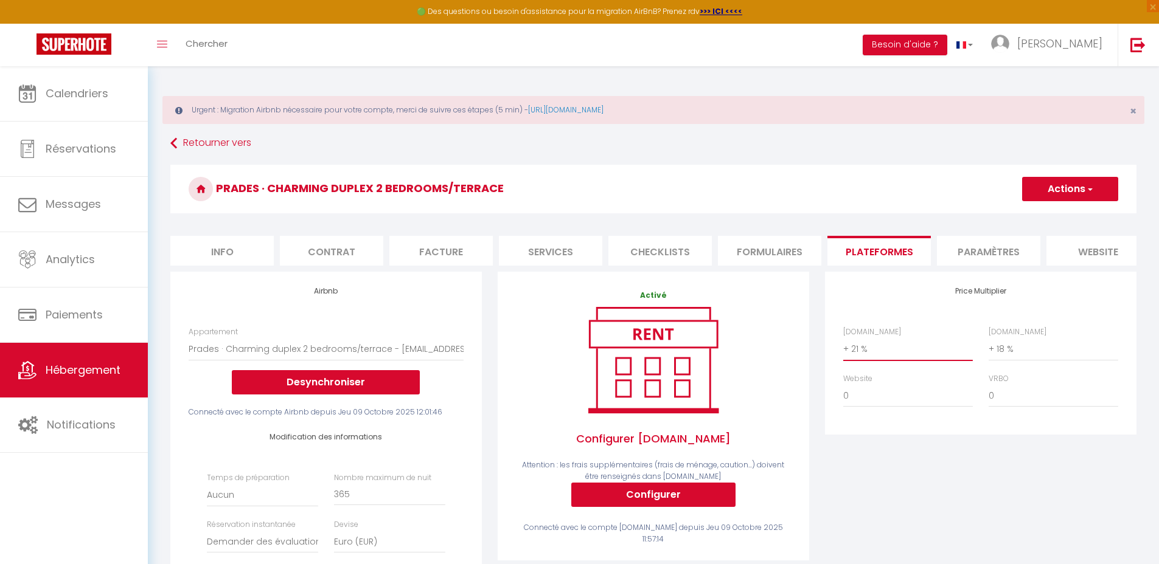
click at [896, 361] on select "0 + 1 % + 2 % + 3 % + 4 % + 5 % + 6 % + 7 % + 8 % + 9 %" at bounding box center [908, 349] width 130 height 23
click at [843, 347] on select "0 + 1 % + 2 % + 3 % + 4 % + 5 % + 6 % + 7 % + 8 % + 9 %" at bounding box center [908, 349] width 130 height 23
click at [1013, 360] on select "0 + 1 % + 2 % + 3 % + 4 % + 5 % + 6 % + 7 % + 8 % + 9 %" at bounding box center [1053, 349] width 130 height 23
click at [988, 347] on select "0 + 1 % + 2 % + 3 % + 4 % + 5 % + 6 % + 7 % + 8 % + 9 %" at bounding box center [1053, 349] width 130 height 23
click at [1053, 179] on button "Actions" at bounding box center [1070, 189] width 96 height 24
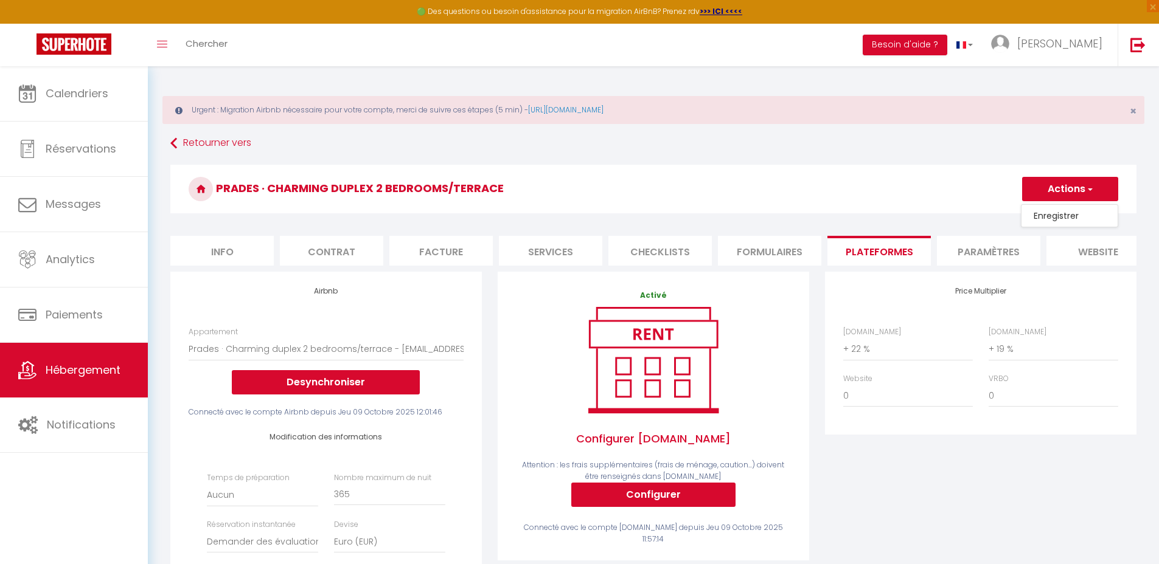
click at [1042, 215] on link "Enregistrer" at bounding box center [1069, 216] width 96 height 16
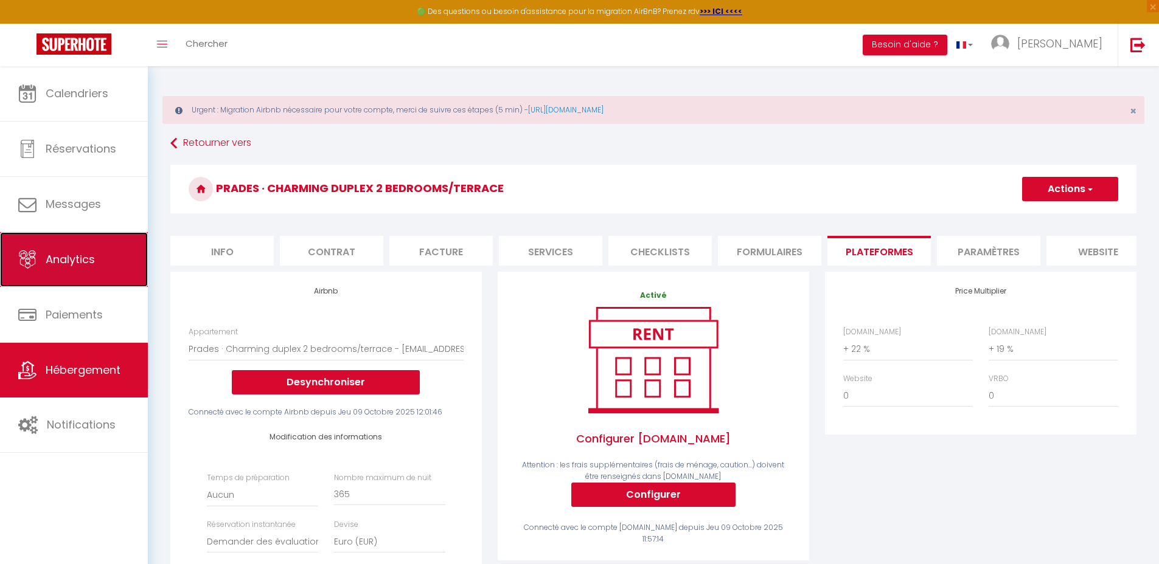
click at [69, 252] on span "Analytics" at bounding box center [70, 259] width 49 height 15
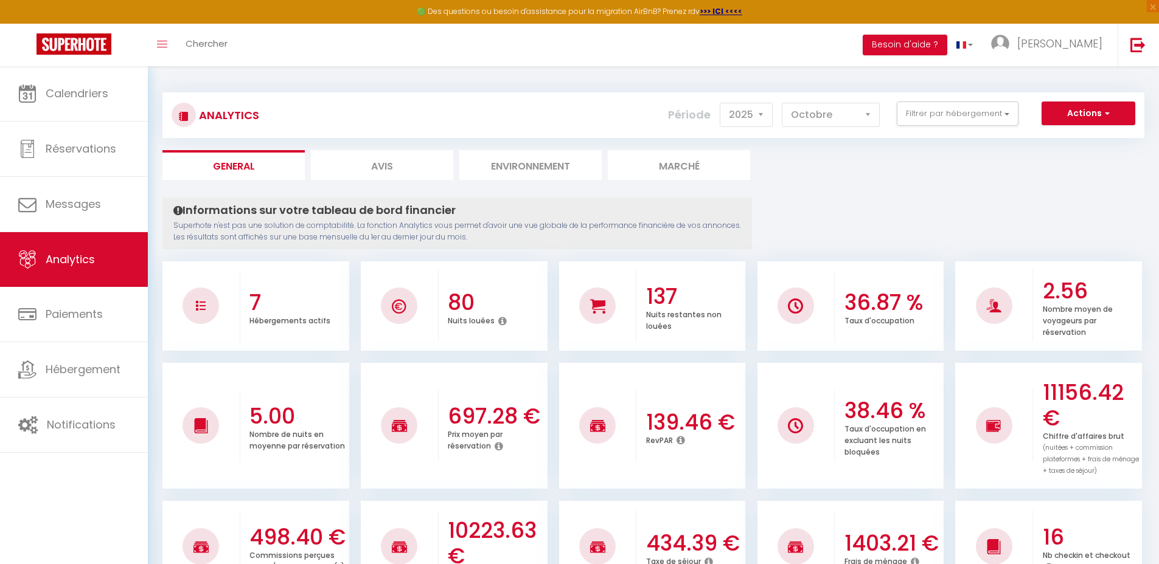
click at [507, 169] on li "Environnement" at bounding box center [530, 165] width 142 height 30
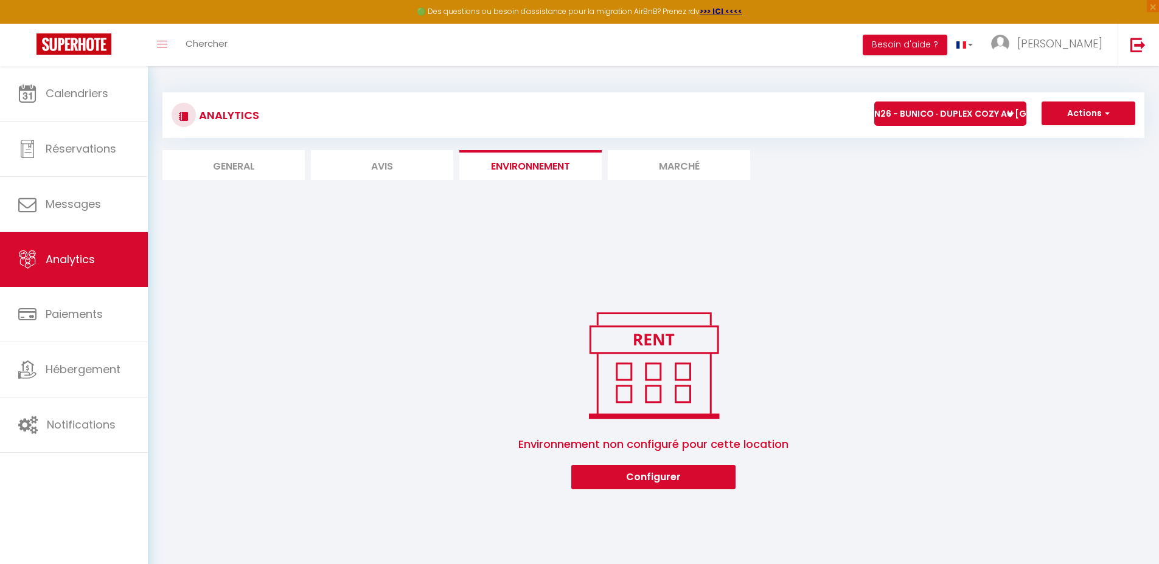
click at [687, 156] on li "Marché" at bounding box center [679, 165] width 142 height 30
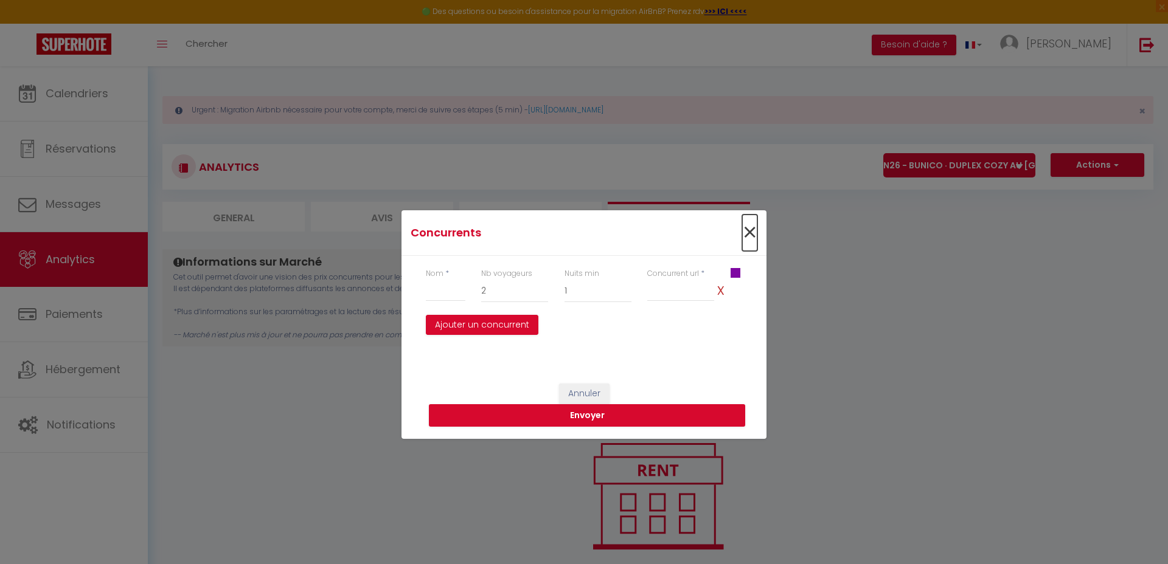
click at [746, 231] on span "×" at bounding box center [749, 233] width 15 height 36
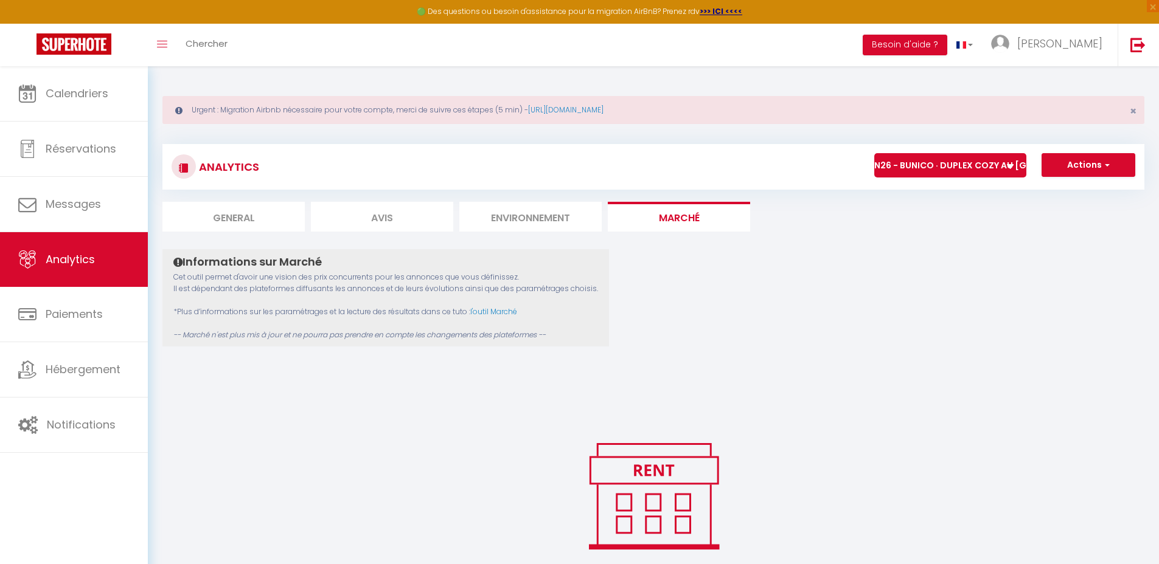
click at [643, 217] on li "Marché" at bounding box center [679, 217] width 142 height 30
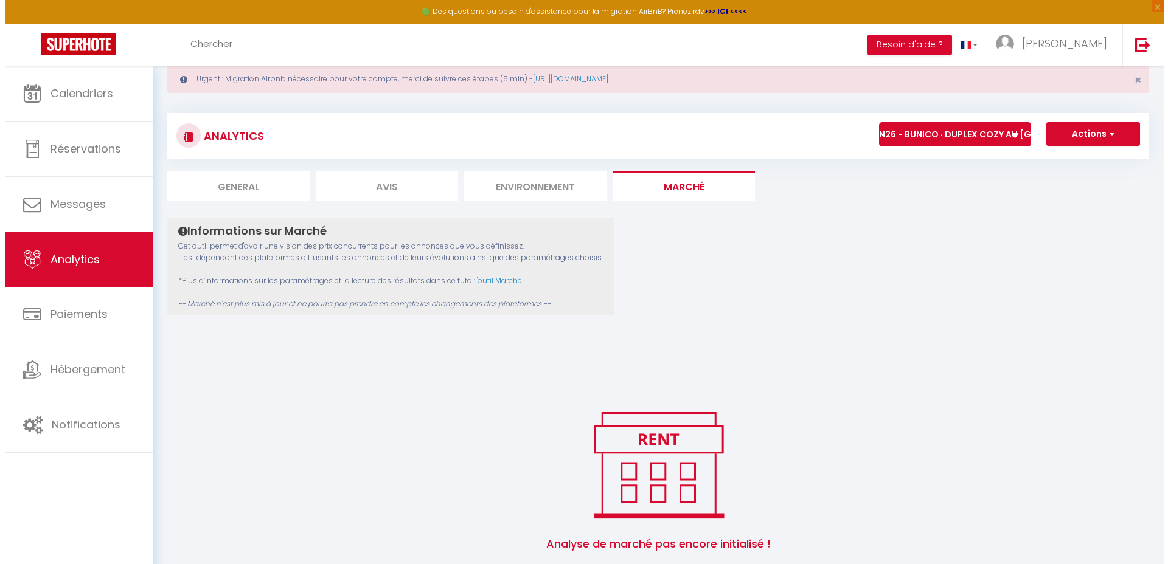
scroll to position [83, 0]
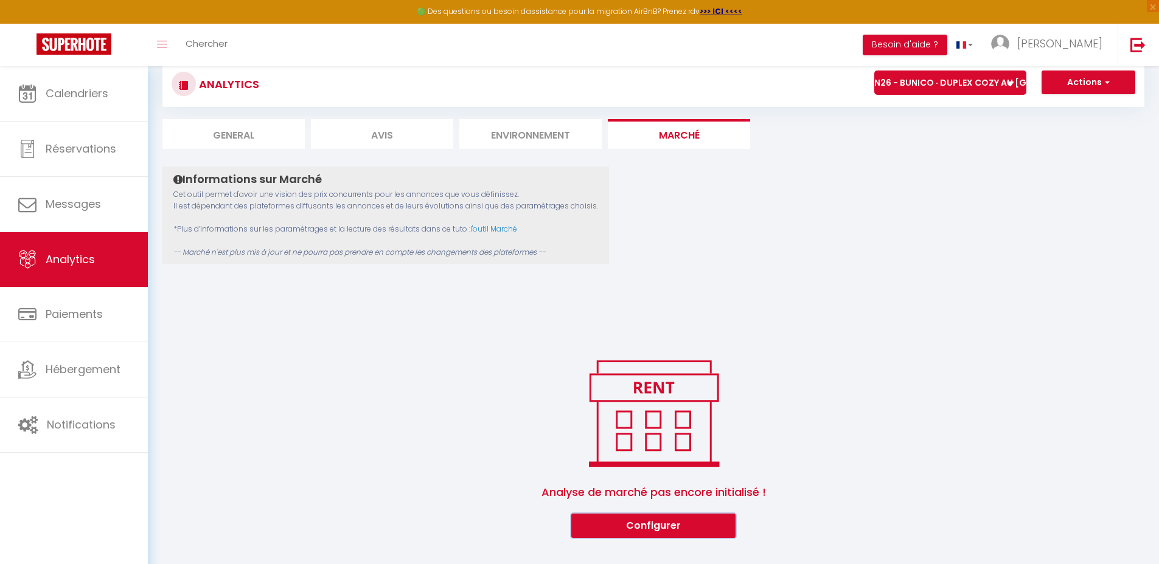
click at [645, 532] on button "Configurer" at bounding box center [653, 526] width 164 height 24
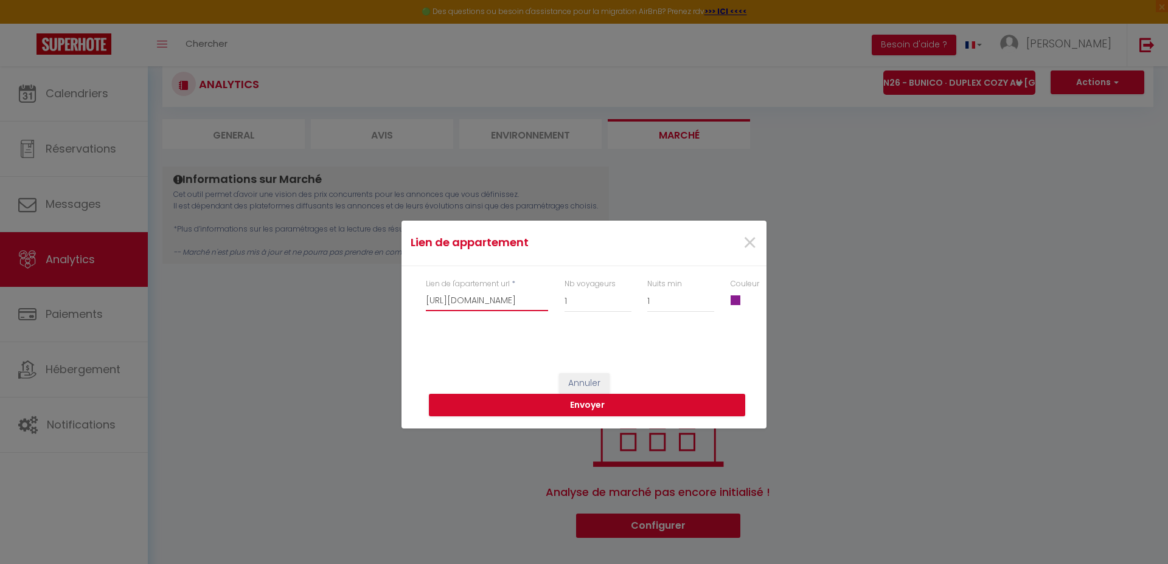
click at [503, 300] on input "[URL][DOMAIN_NAME]" at bounding box center [487, 300] width 122 height 22
paste input "389745501247650672?guests=1&adults=1&s=67&unique_share_id=70390e09-9a02-4fb6-a6…"
click at [580, 305] on select "1 2 3 4 5 6 7 8 9 10 11 12 13 14 15 16 17 18 19 20" at bounding box center [597, 300] width 67 height 23
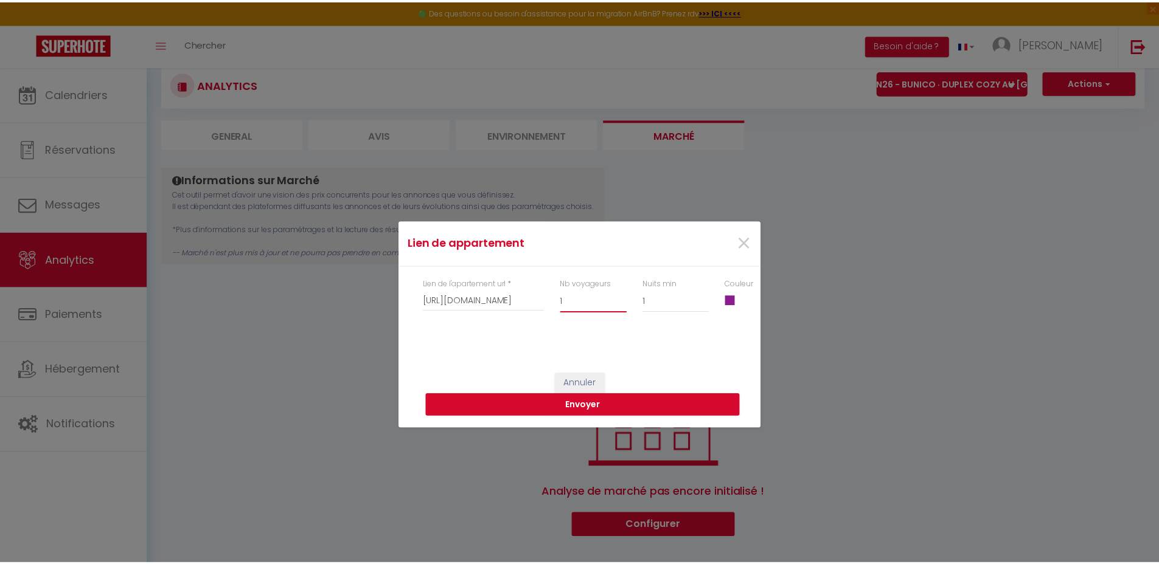
scroll to position [0, 0]
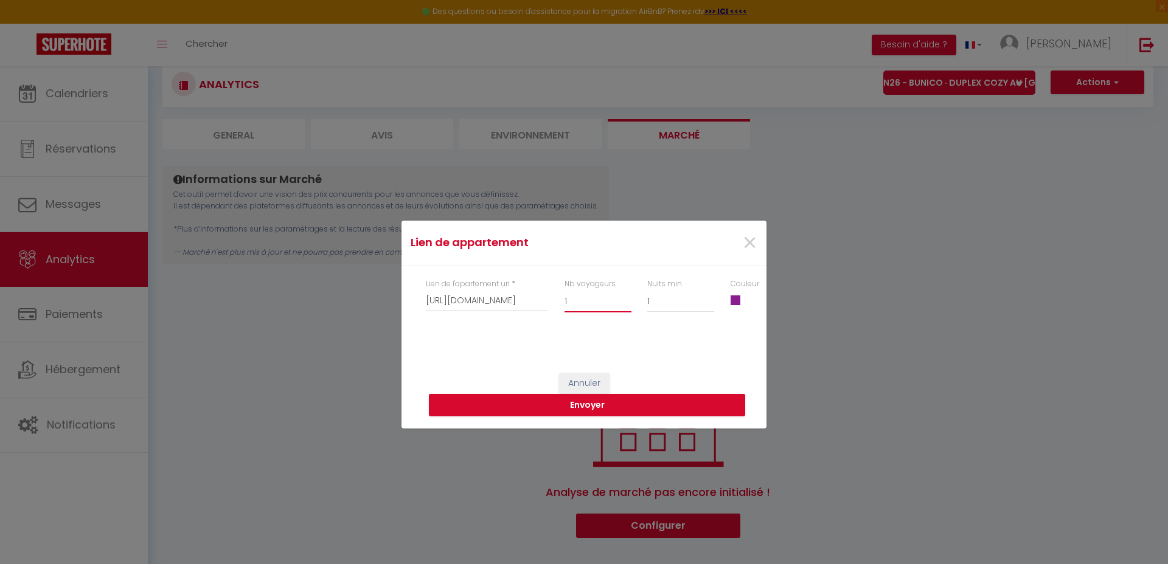
click at [564, 289] on select "1 2 3 4 5 6 7 8 9 10 11 12 13 14 15 16 17 18 19 20" at bounding box center [597, 300] width 67 height 23
click at [665, 302] on select "1 2 3 4 5 6 7 8 9 10 11 12 13 14 15 16 17 18 19 20 21 22 23 24 25 26 27 28 29 30" at bounding box center [680, 300] width 67 height 23
click at [647, 289] on select "1 2 3 4 5 6 7 8 9 10 11 12 13 14 15 16 17 18 19 20 21 22 23 24 25 26 27 28 29 30" at bounding box center [680, 300] width 67 height 23
click at [732, 301] on span at bounding box center [735, 301] width 10 height 10
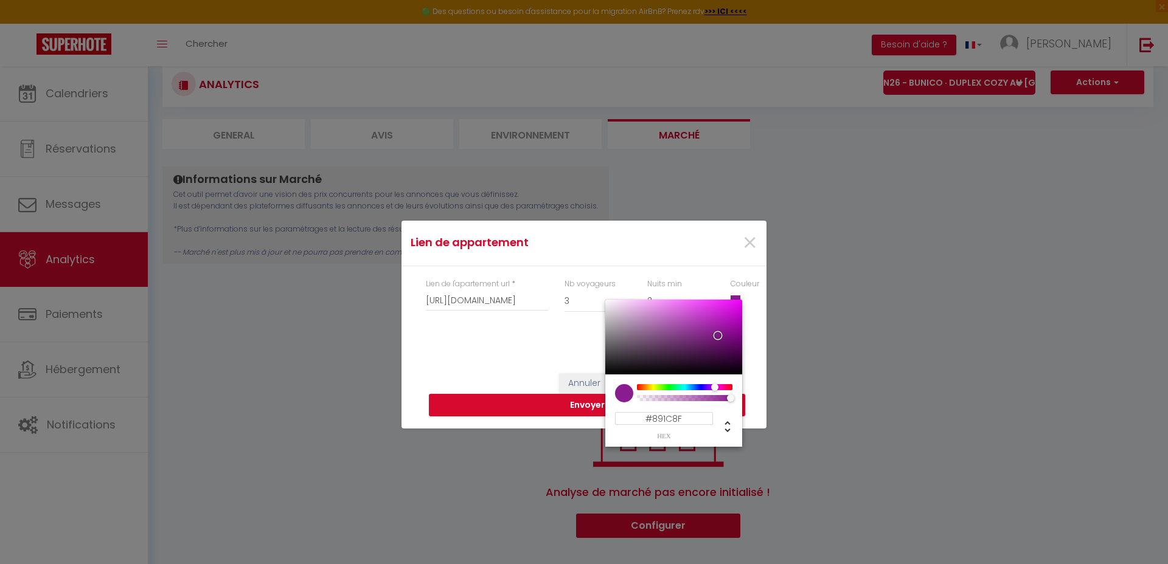
click at [732, 301] on div at bounding box center [673, 337] width 137 height 75
click at [581, 407] on button "Envoyer" at bounding box center [587, 405] width 316 height 23
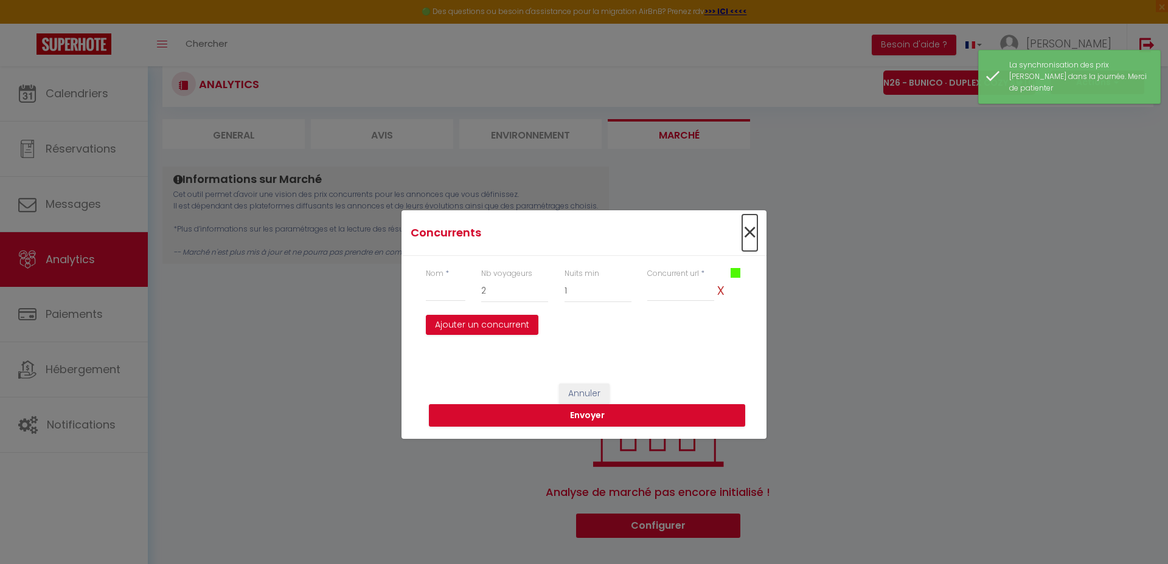
click at [755, 230] on span "×" at bounding box center [749, 233] width 15 height 36
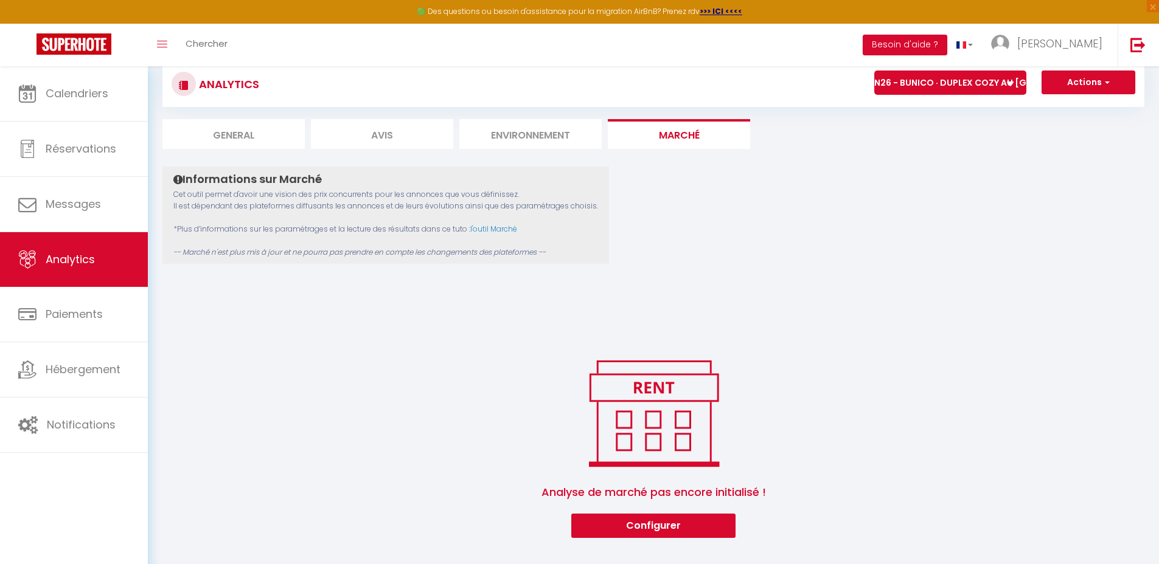
click at [516, 136] on li "Environnement" at bounding box center [530, 134] width 142 height 30
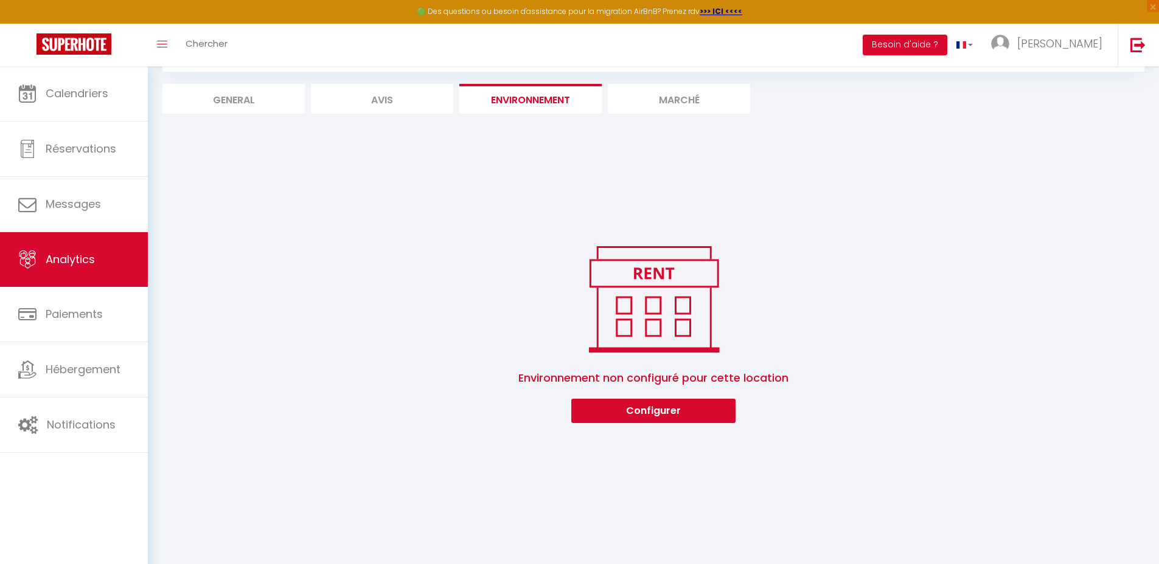
scroll to position [66, 0]
click at [630, 417] on button "Configurer" at bounding box center [653, 411] width 164 height 24
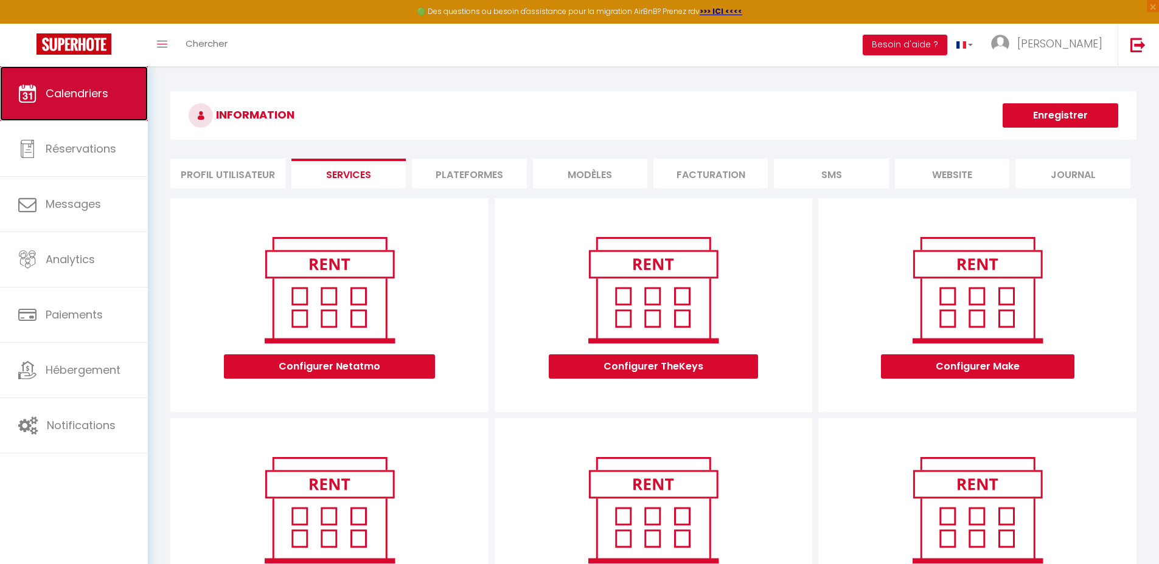
click at [78, 88] on span "Calendriers" at bounding box center [77, 93] width 63 height 15
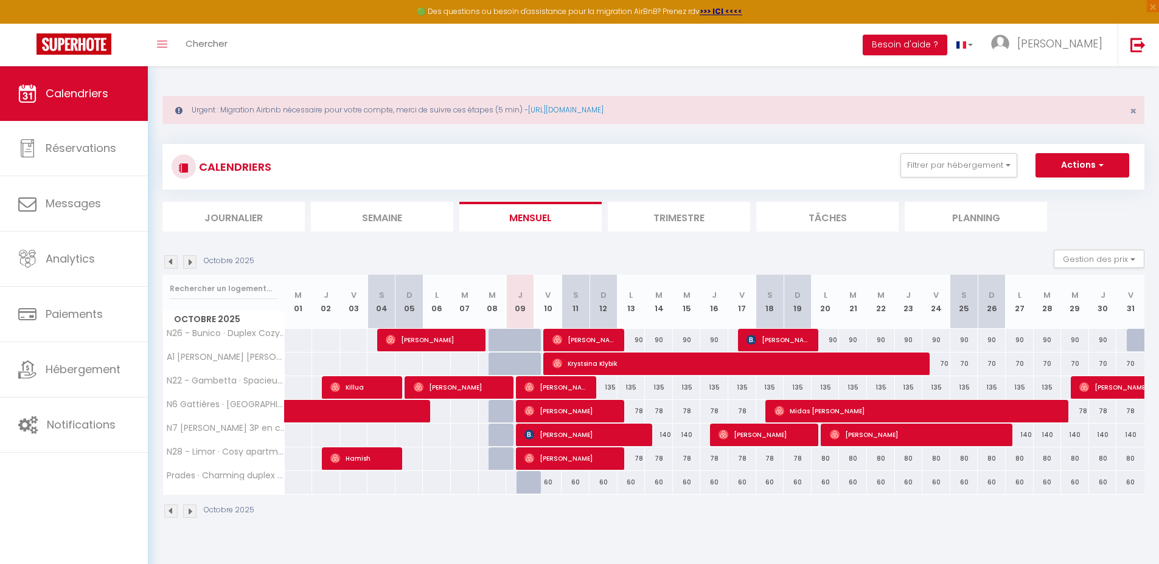
click at [191, 265] on img at bounding box center [189, 261] width 13 height 13
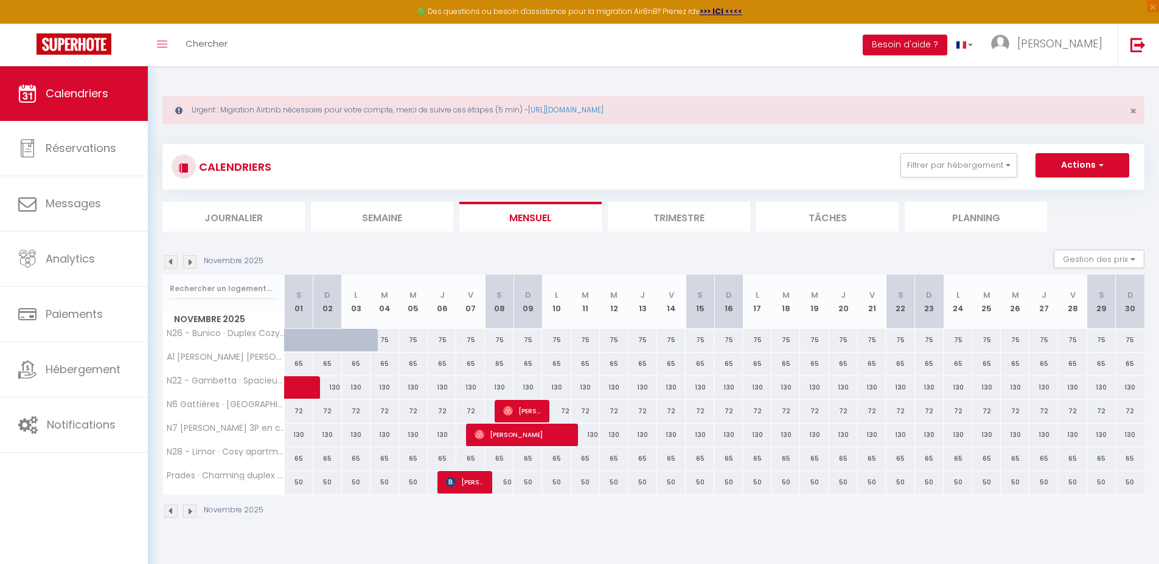
click at [170, 263] on img at bounding box center [170, 261] width 13 height 13
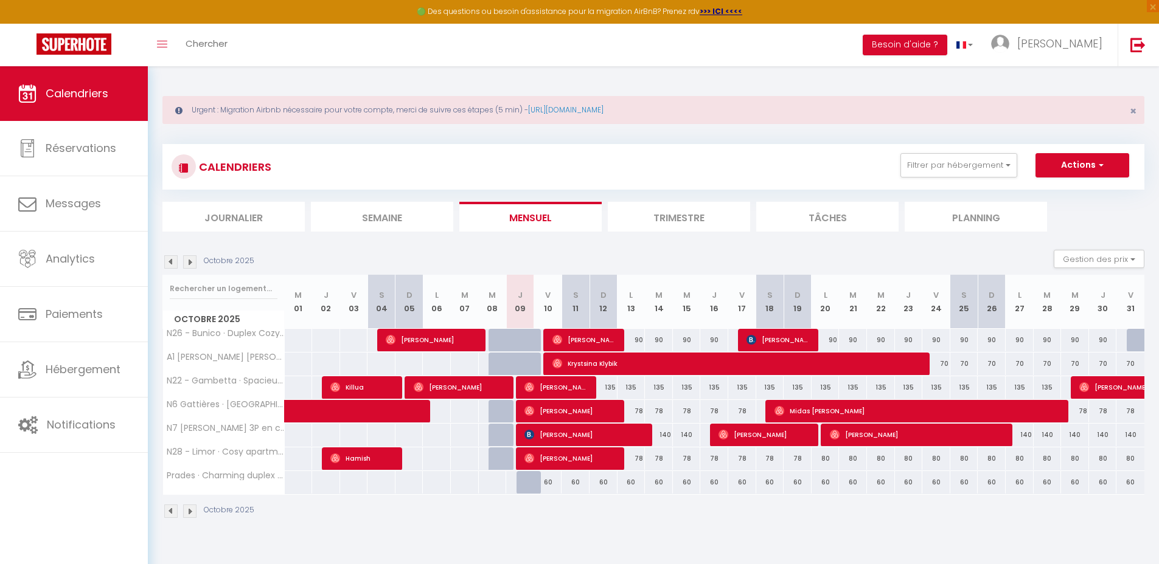
click at [173, 265] on img at bounding box center [170, 261] width 13 height 13
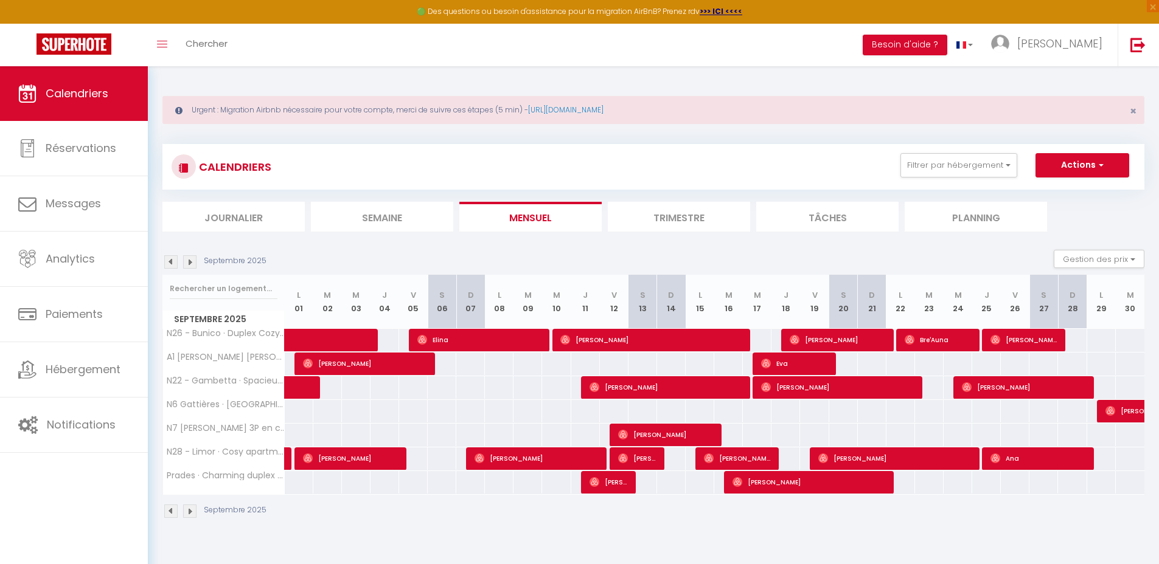
click at [173, 265] on img at bounding box center [170, 261] width 13 height 13
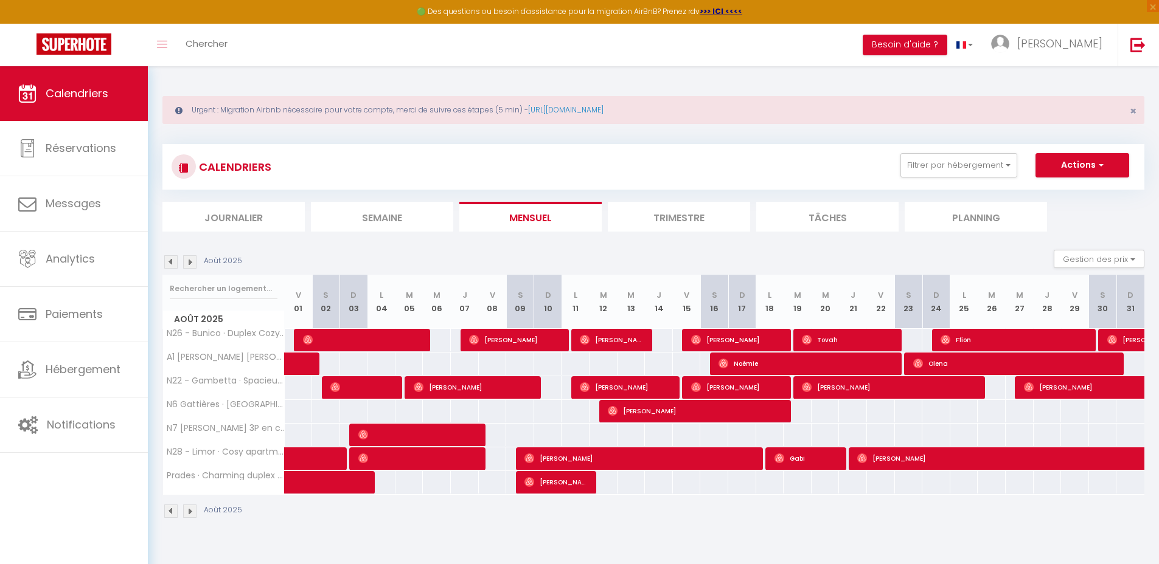
click at [173, 265] on img at bounding box center [170, 261] width 13 height 13
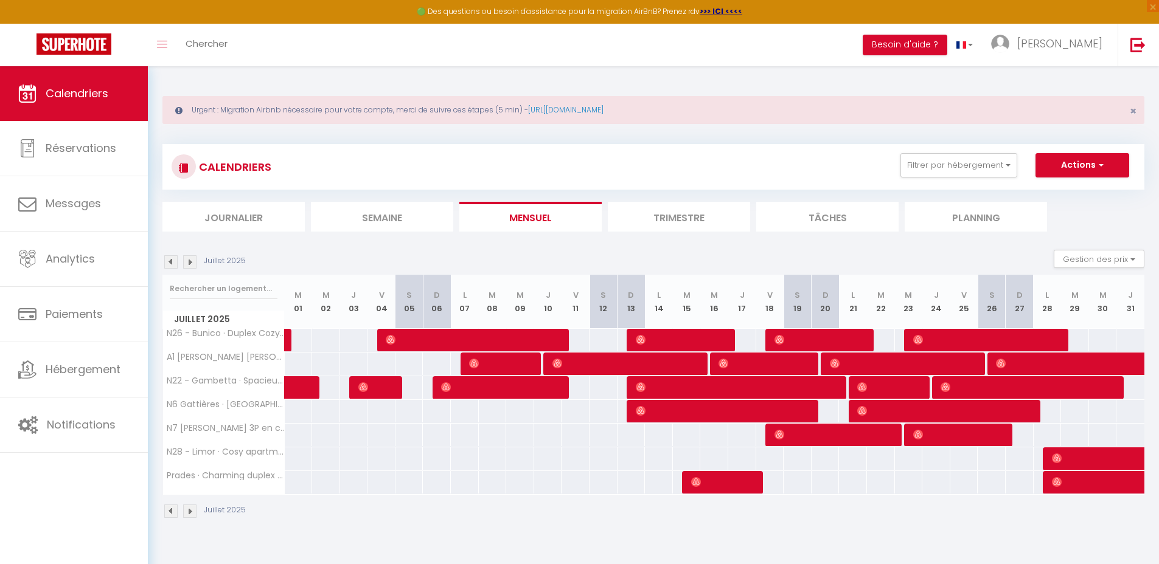
click at [192, 266] on img at bounding box center [189, 261] width 13 height 13
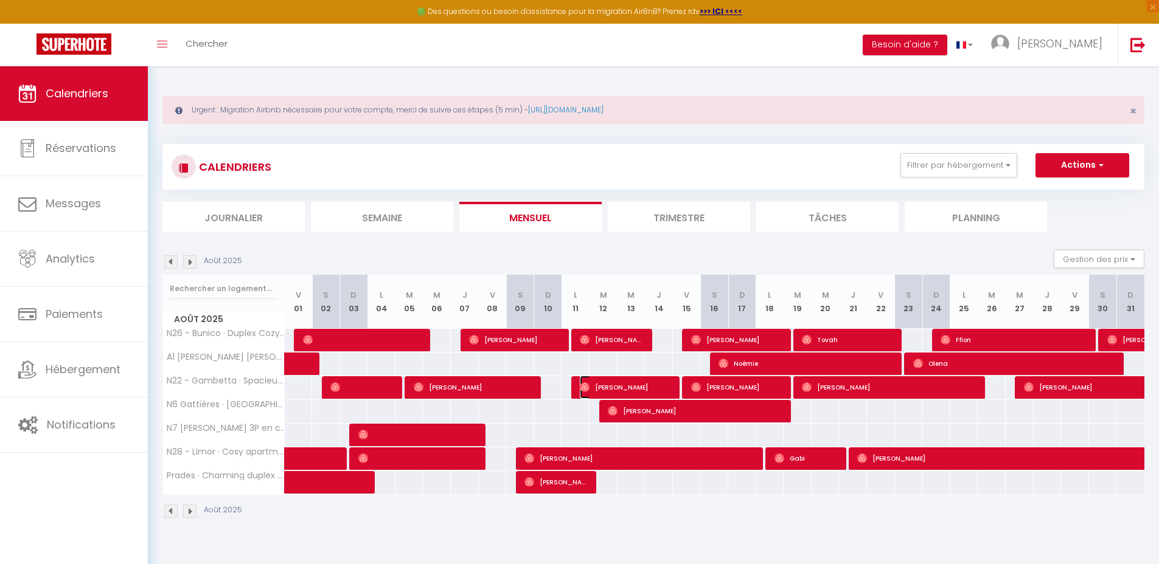
click at [636, 391] on span "[PERSON_NAME]" at bounding box center [626, 387] width 93 height 23
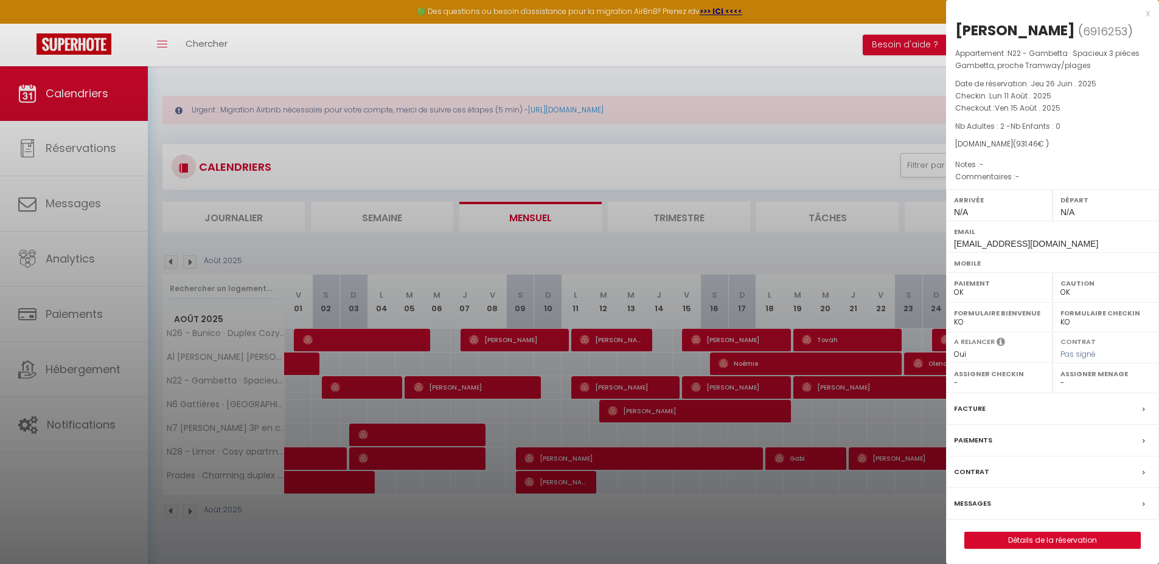
click at [989, 215] on div "Arrivée N/A" at bounding box center [999, 205] width 106 height 32
click at [1021, 411] on div "Facture" at bounding box center [1052, 409] width 213 height 32
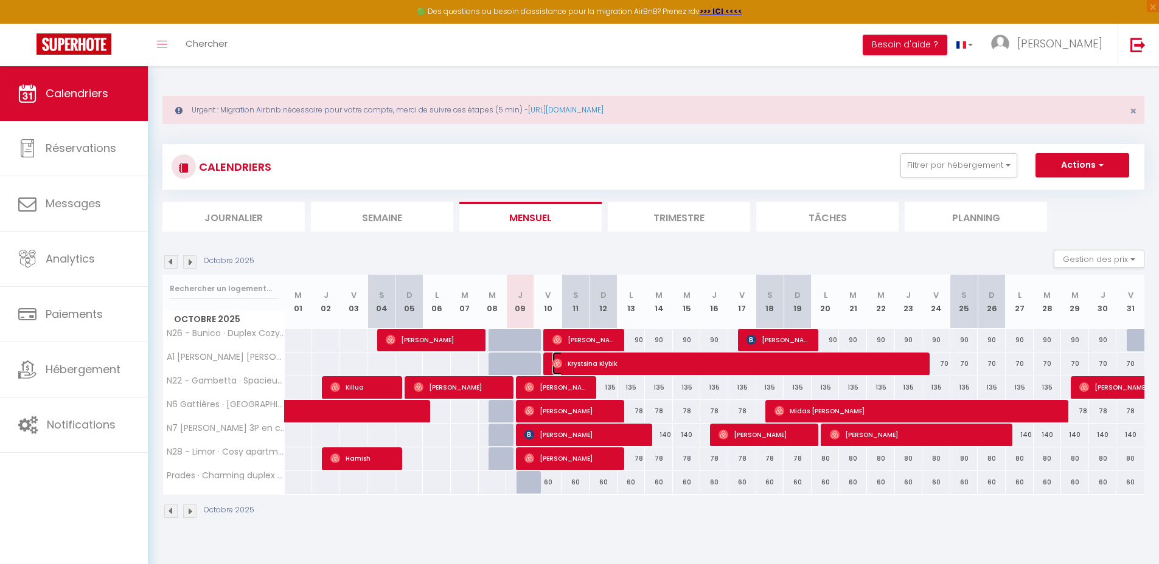
click at [786, 366] on span "Krystsina Klybik" at bounding box center [738, 363] width 373 height 23
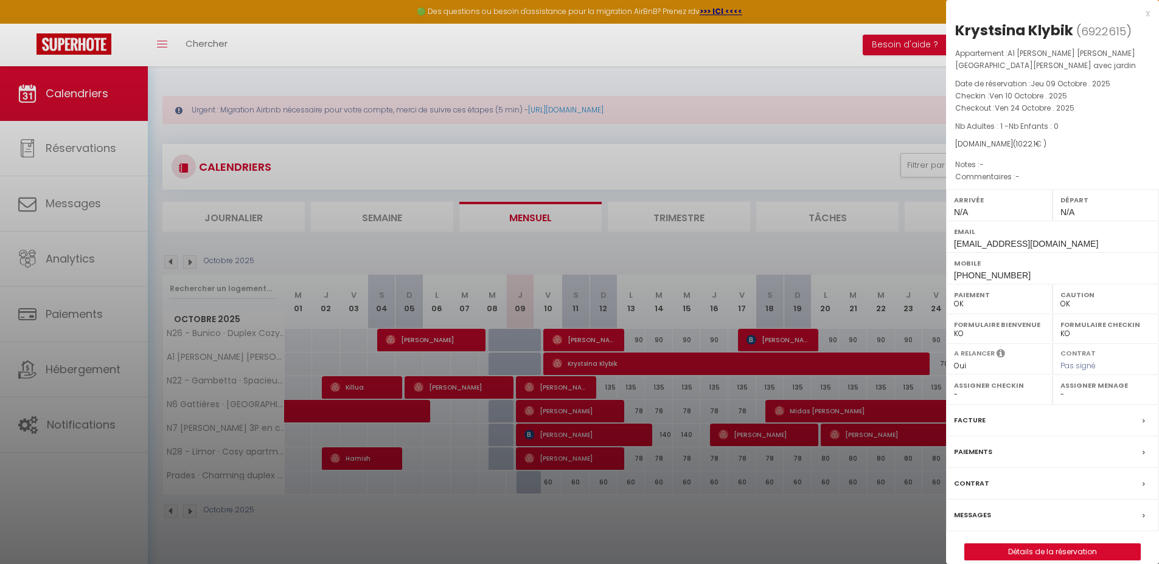
click at [1146, 15] on div "x" at bounding box center [1048, 13] width 204 height 15
